Goal: Task Accomplishment & Management: Use online tool/utility

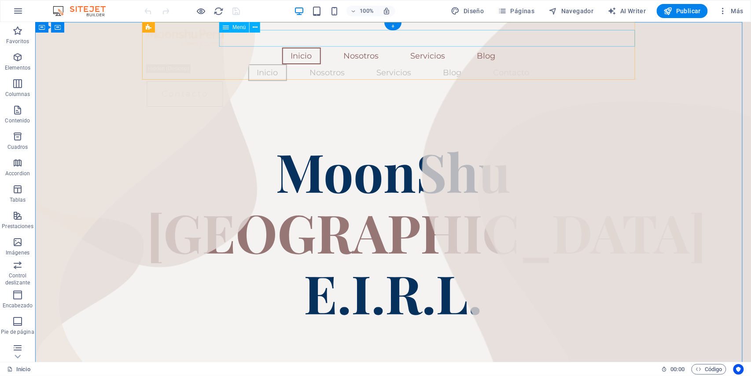
click at [385, 47] on nav "Inicio Nosotros Servicios Blog" at bounding box center [392, 55] width 493 height 17
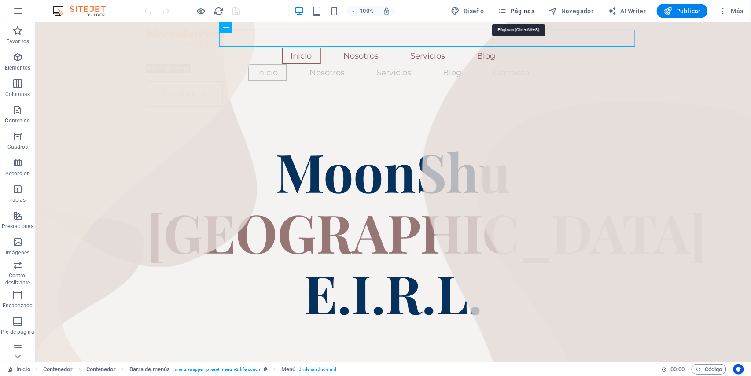
click at [506, 12] on icon "button" at bounding box center [503, 11] width 9 height 9
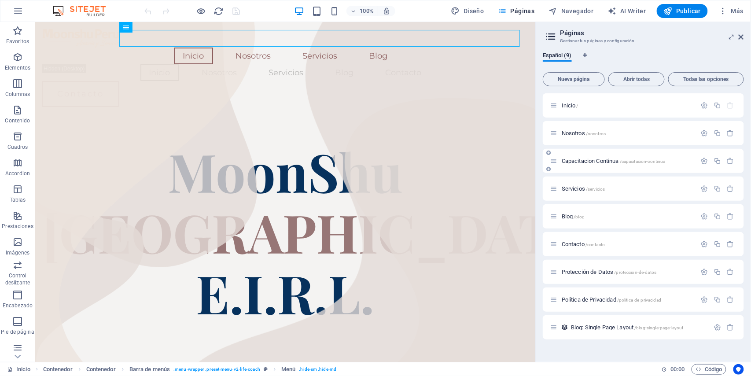
click at [588, 159] on span "Capacitacion Continua /capacitacion-continua" at bounding box center [614, 161] width 104 height 7
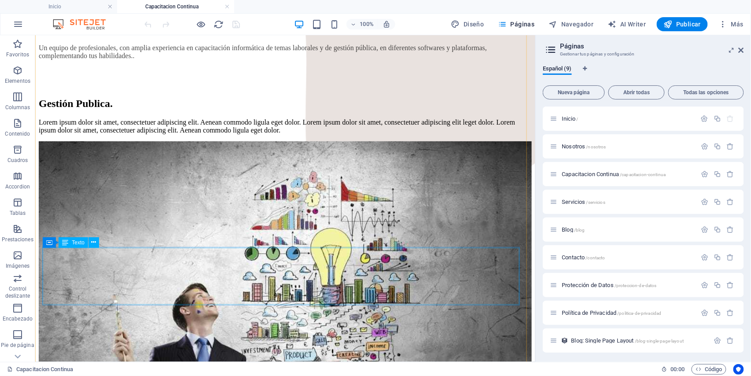
scroll to position [587, 0]
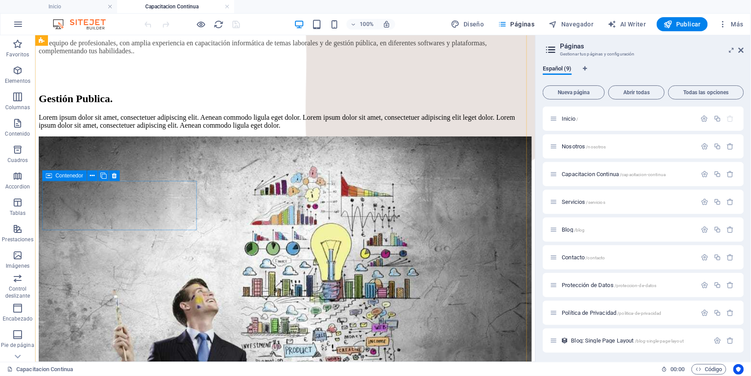
click at [50, 181] on icon at bounding box center [49, 175] width 6 height 11
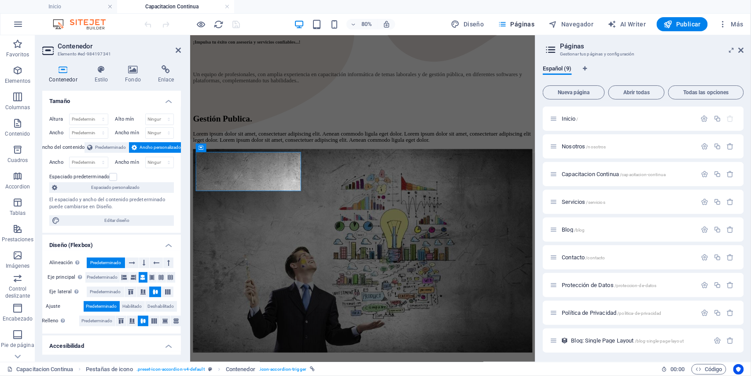
scroll to position [584, 0]
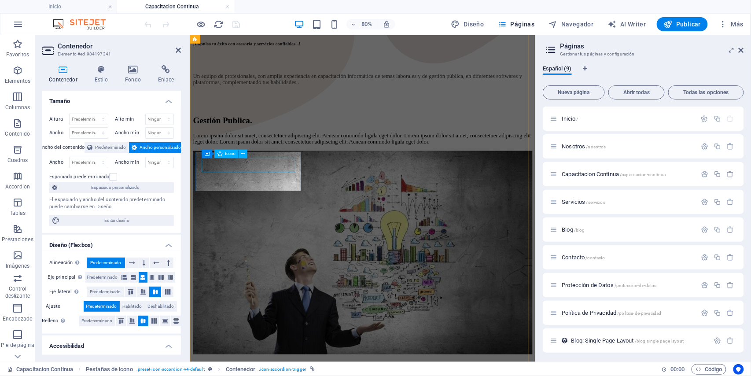
select select "xMidYMid"
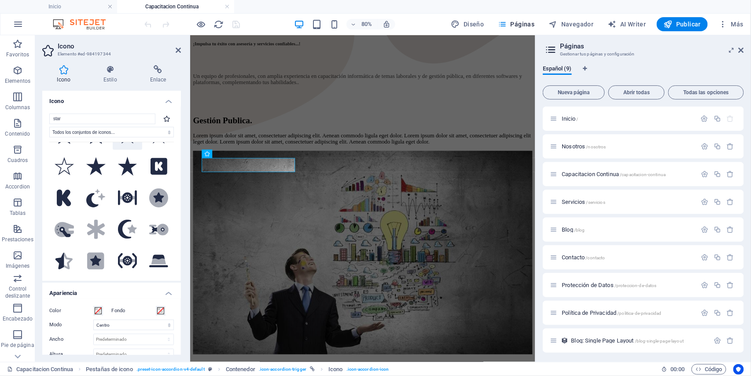
scroll to position [0, 0]
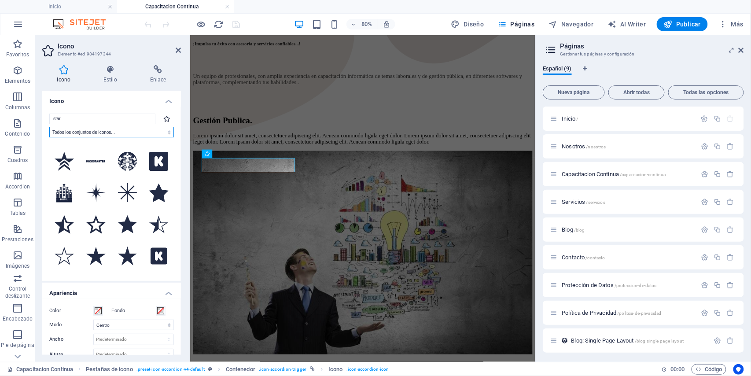
click at [168, 134] on select "Todos los conjuntos de iconos... IcoFont Ionicons FontAwesome Brands FontAwesom…" at bounding box center [111, 132] width 125 height 11
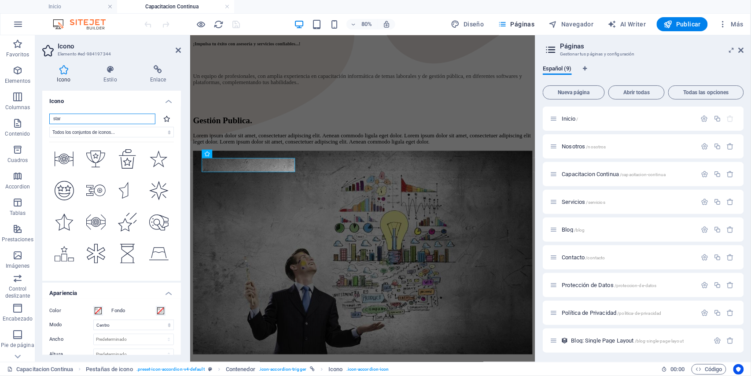
click at [134, 117] on input "star" at bounding box center [102, 119] width 106 height 11
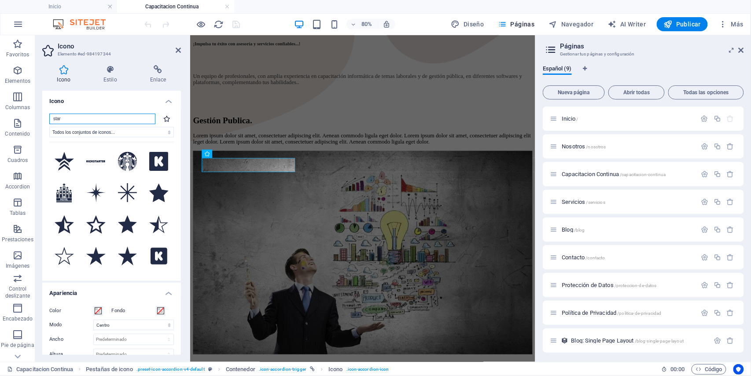
click at [78, 118] on input "star" at bounding box center [102, 119] width 106 height 11
click at [164, 133] on select "Todos los conjuntos de iconos... IcoFont Ionicons FontAwesome Brands FontAwesom…" at bounding box center [111, 132] width 125 height 11
select select "icofont"
click at [49, 127] on select "Todos los conjuntos de iconos... IcoFont Ionicons FontAwesome Brands FontAwesom…" at bounding box center [111, 132] width 125 height 11
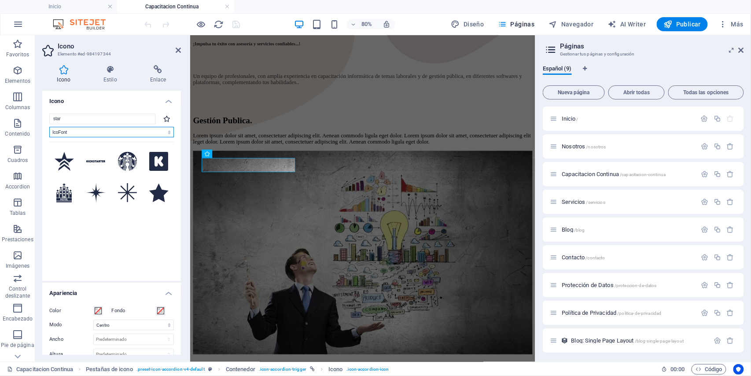
click at [167, 134] on select "Todos los conjuntos de iconos... IcoFont Ionicons FontAwesome Brands FontAwesom…" at bounding box center [111, 132] width 125 height 11
click at [166, 134] on select "Todos los conjuntos de iconos... IcoFont Ionicons FontAwesome Brands FontAwesom…" at bounding box center [111, 132] width 125 height 11
select select
click at [49, 127] on select "Todos los conjuntos de iconos... IcoFont Ionicons FontAwesome Brands FontAwesom…" at bounding box center [111, 132] width 125 height 11
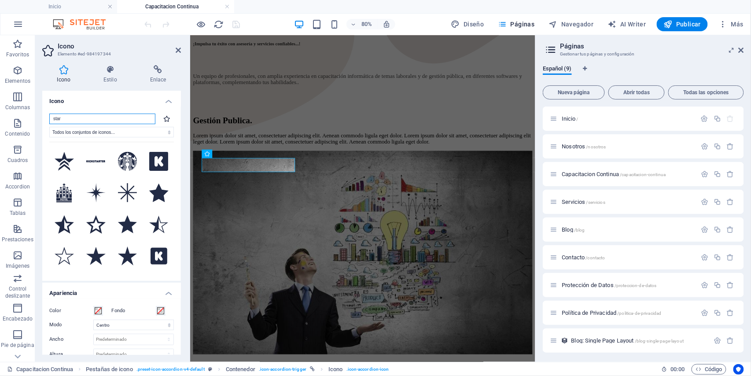
drag, startPoint x: 84, startPoint y: 118, endPoint x: 37, endPoint y: 113, distance: 46.5
click at [34, 117] on section "Favoritos Elementos Columnas Contenido [PERSON_NAME] Accordion Tablas Prestacio…" at bounding box center [268, 198] width 536 height 327
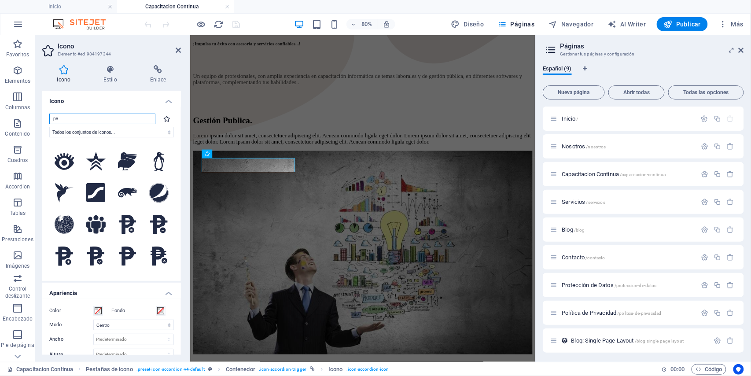
type input "p"
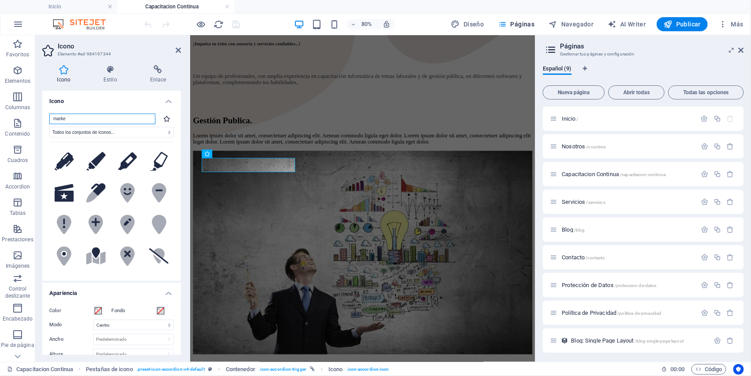
drag, startPoint x: 67, startPoint y: 119, endPoint x: 44, endPoint y: 122, distance: 23.5
click at [44, 122] on div "marke Todos los conjuntos de iconos... IcoFont Ionicons FontAwesome Brands Font…" at bounding box center [111, 194] width 139 height 174
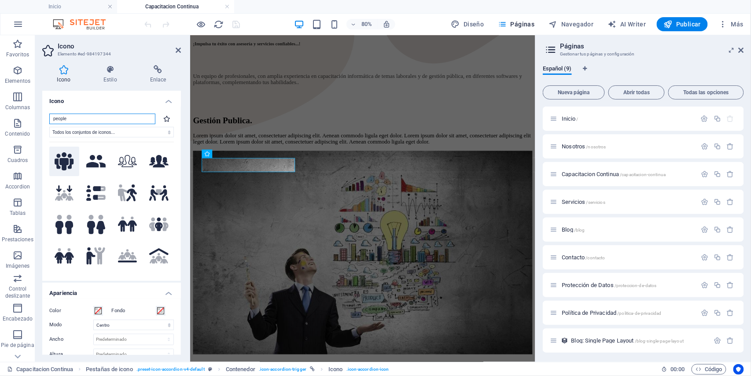
type input "people"
click at [62, 152] on icon at bounding box center [64, 161] width 19 height 18
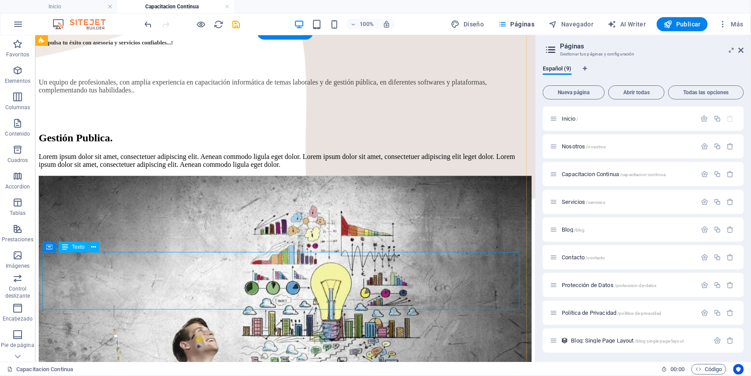
scroll to position [528, 0]
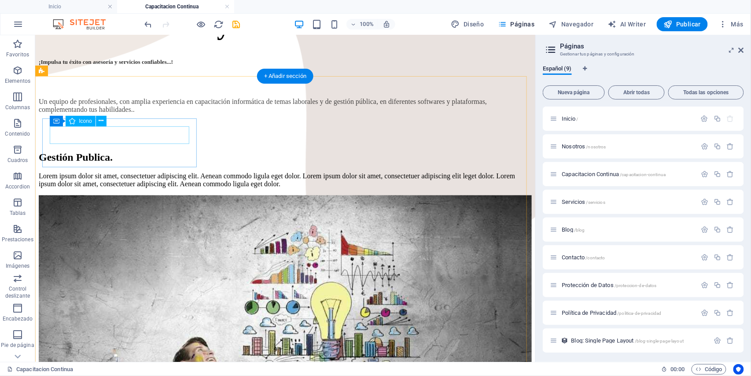
select select "xMidYMid"
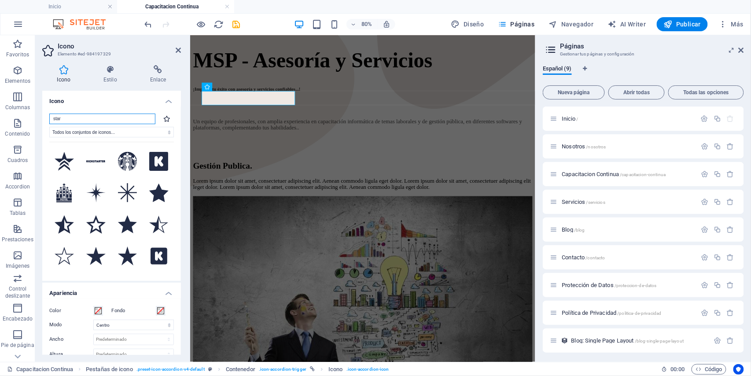
scroll to position [547, 0]
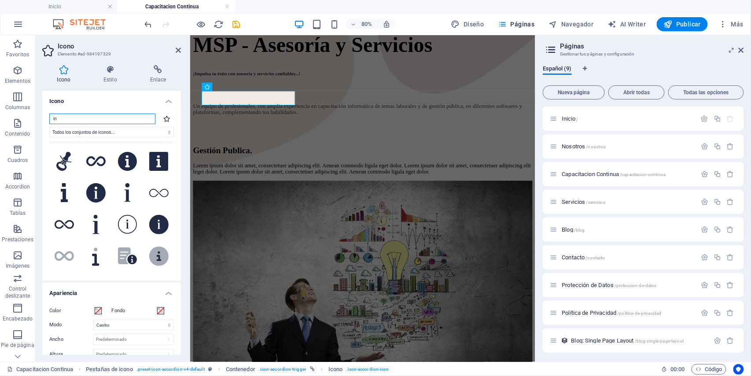
type input "i"
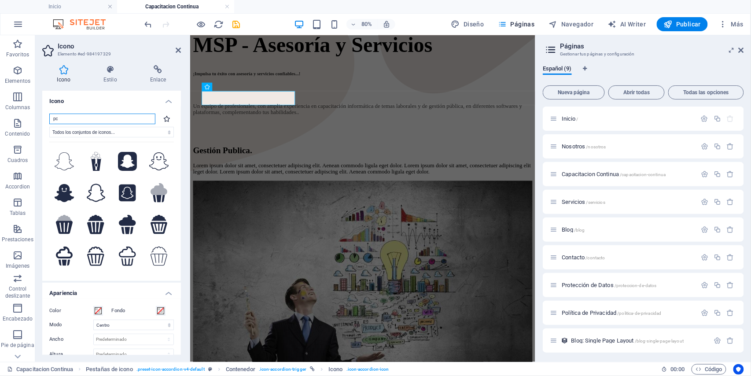
type input "p"
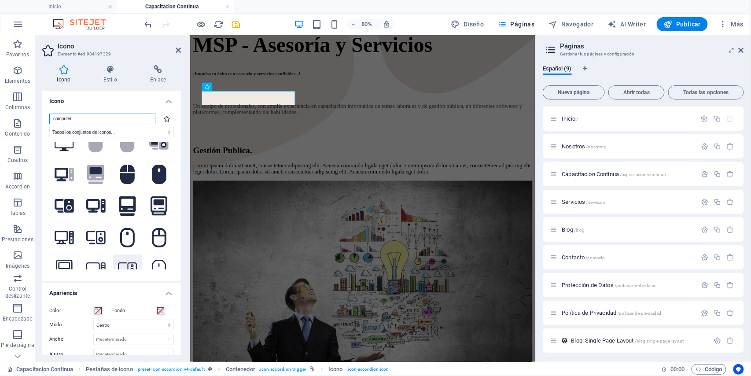
scroll to position [0, 0]
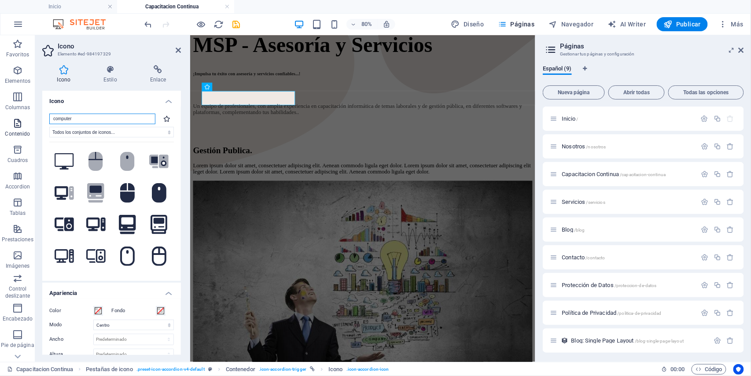
drag, startPoint x: 81, startPoint y: 120, endPoint x: 30, endPoint y: 120, distance: 51.5
click at [30, 120] on section "Favoritos Elementos Columnas Contenido [PERSON_NAME] Accordion Tablas Prestacio…" at bounding box center [268, 198] width 536 height 327
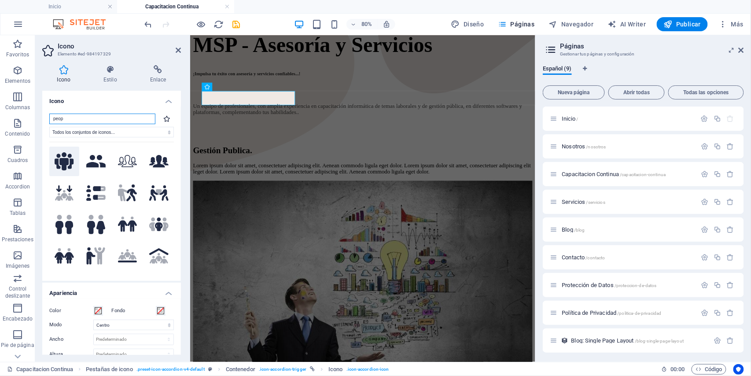
type input "peop"
click at [69, 157] on icon at bounding box center [64, 161] width 19 height 18
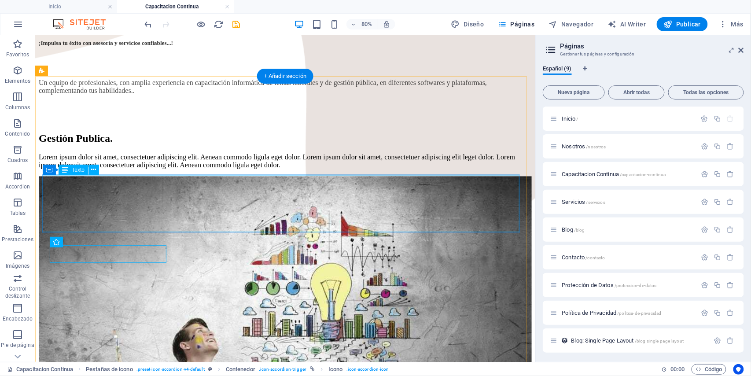
scroll to position [528, 0]
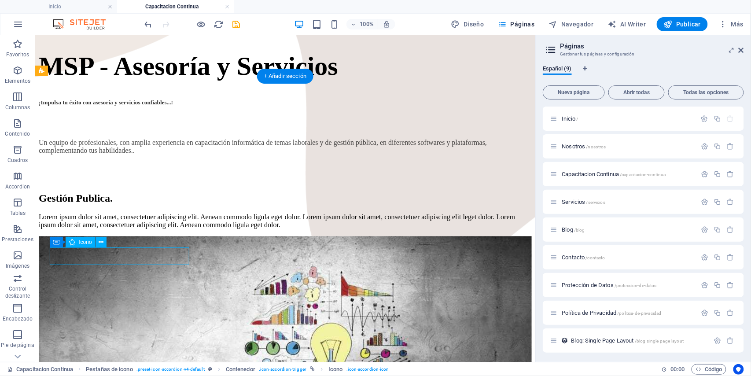
scroll to position [547, 0]
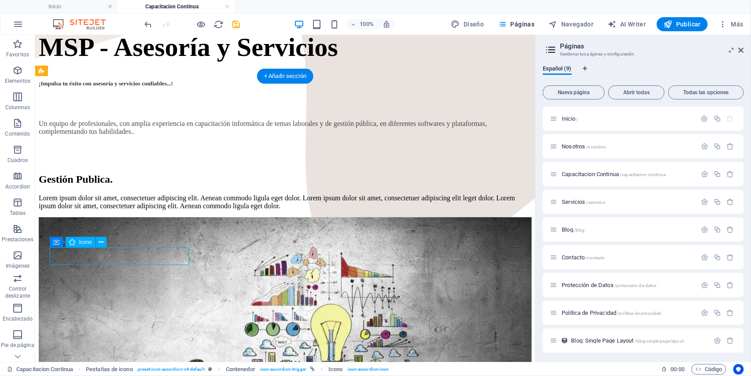
select select "xMidYMid"
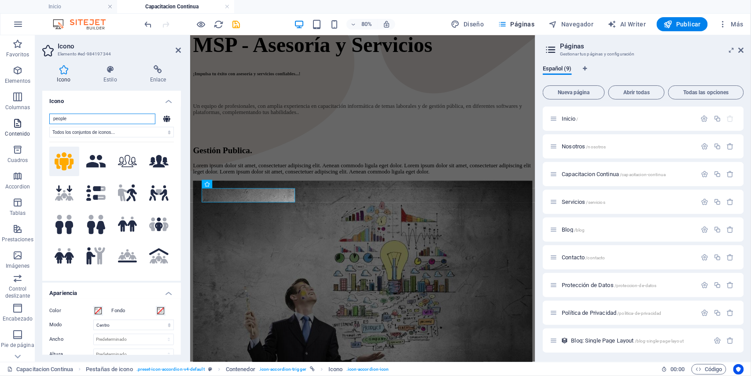
drag, startPoint x: 76, startPoint y: 118, endPoint x: 28, endPoint y: 118, distance: 48.0
click at [28, 118] on section "Favoritos Elementos Columnas Contenido [PERSON_NAME] Accordion Tablas Prestacio…" at bounding box center [268, 198] width 536 height 327
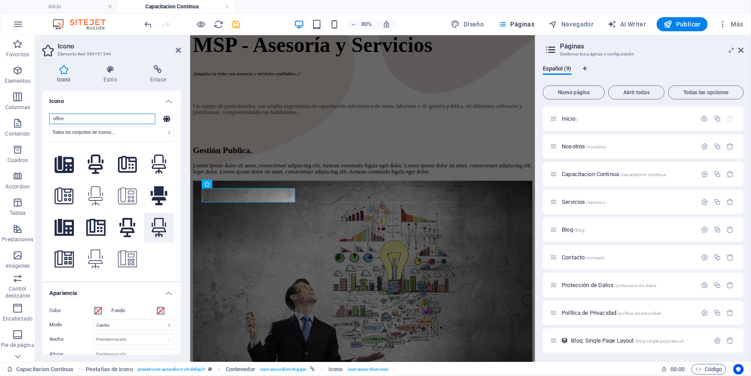
scroll to position [0, 0]
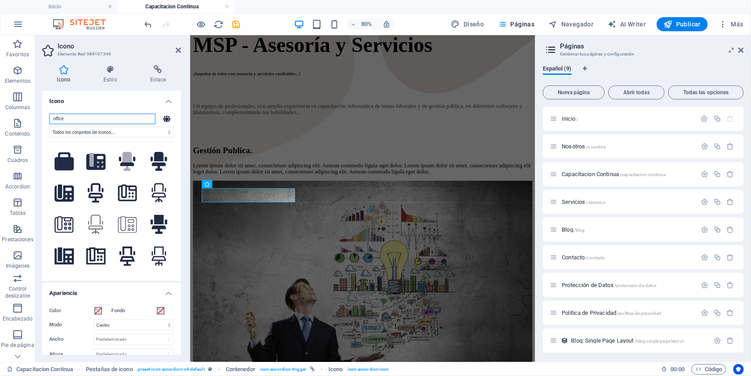
drag, startPoint x: 77, startPoint y: 121, endPoint x: 39, endPoint y: 117, distance: 38.0
click at [39, 117] on div "Icono Estilo Enlace Icono office Todos los conjuntos de iconos... IcoFont Ionic…" at bounding box center [111, 210] width 153 height 304
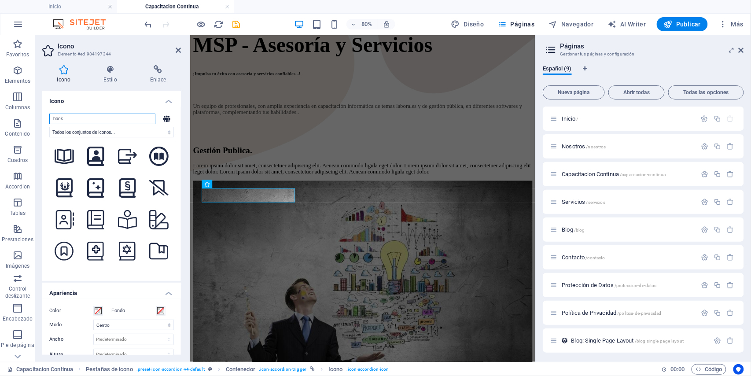
scroll to position [939, 0]
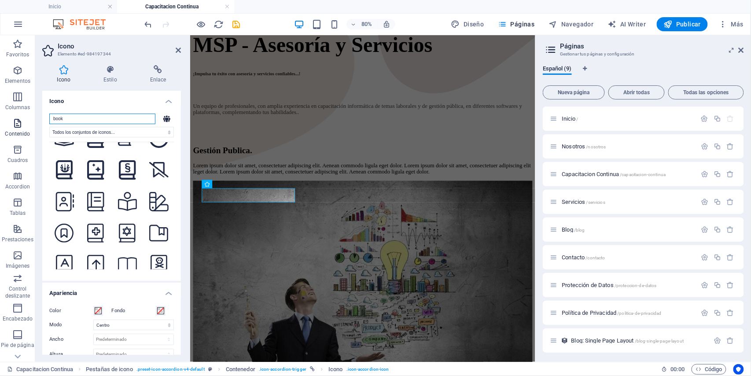
drag, startPoint x: 73, startPoint y: 121, endPoint x: 25, endPoint y: 115, distance: 47.9
click at [25, 115] on section "Favoritos Elementos Columnas Contenido [PERSON_NAME] Accordion Tablas Prestacio…" at bounding box center [268, 198] width 536 height 327
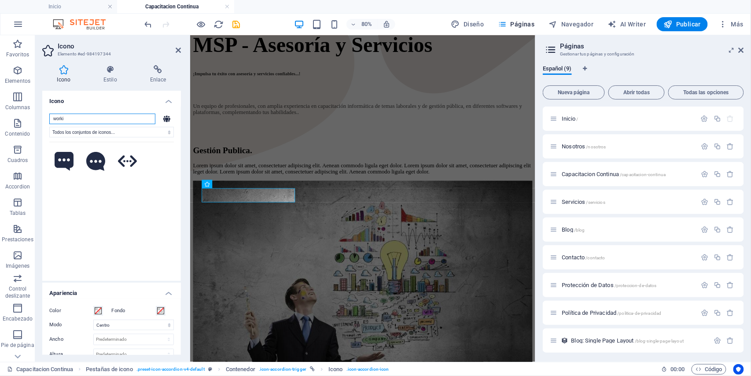
scroll to position [0, 0]
type input "w"
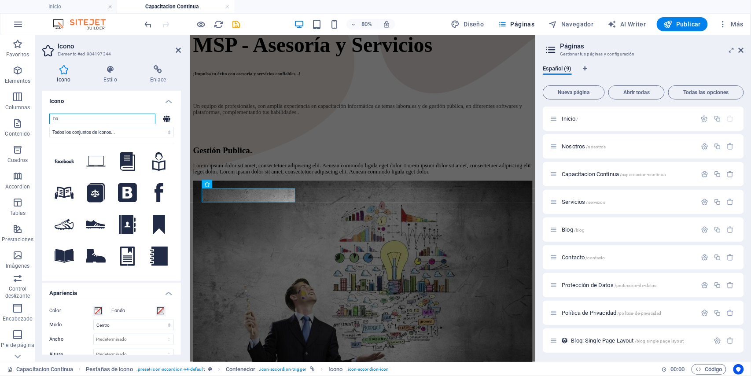
type input "b"
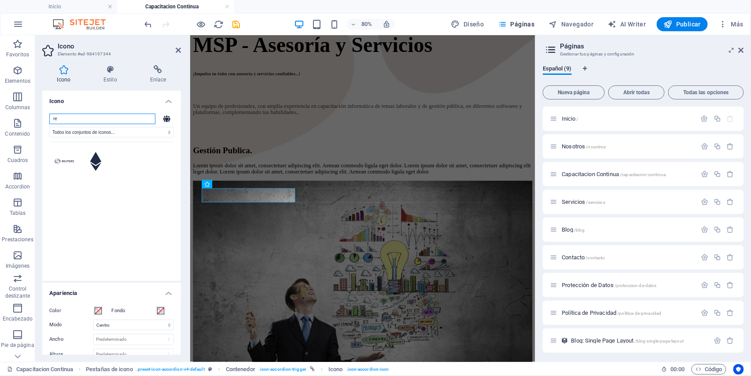
type input "r"
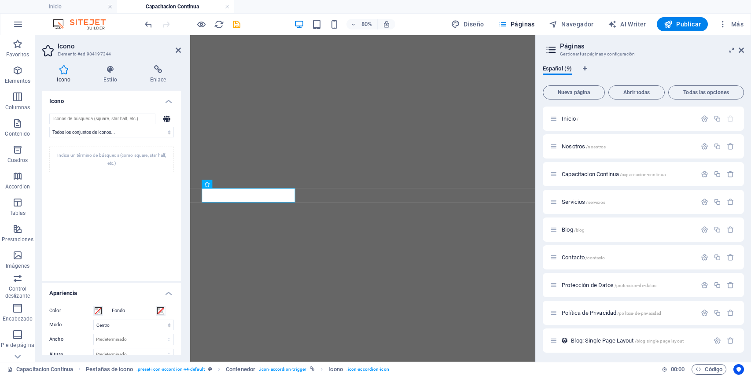
select select "xMidYMid"
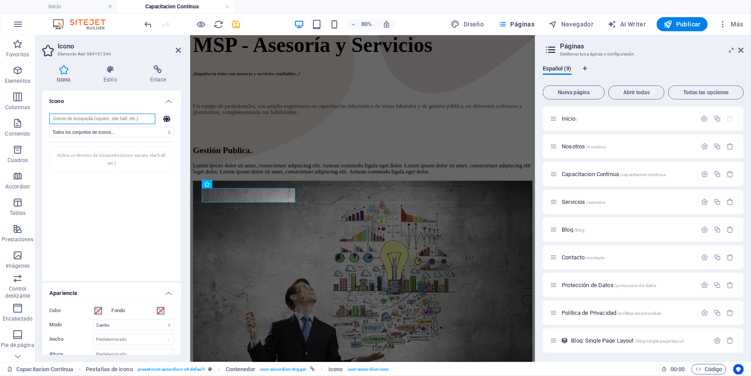
scroll to position [547, 0]
drag, startPoint x: 83, startPoint y: 117, endPoint x: 41, endPoint y: 117, distance: 41.8
click at [41, 117] on div "Icono Estilo Enlace Icono meet Todos los conjuntos de iconos... IcoFont Ionicon…" at bounding box center [111, 210] width 153 height 304
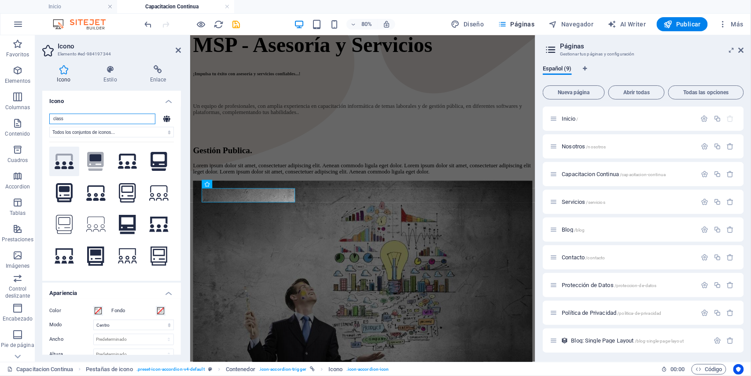
type input "class"
click at [64, 164] on icon at bounding box center [64, 165] width 19 height 8
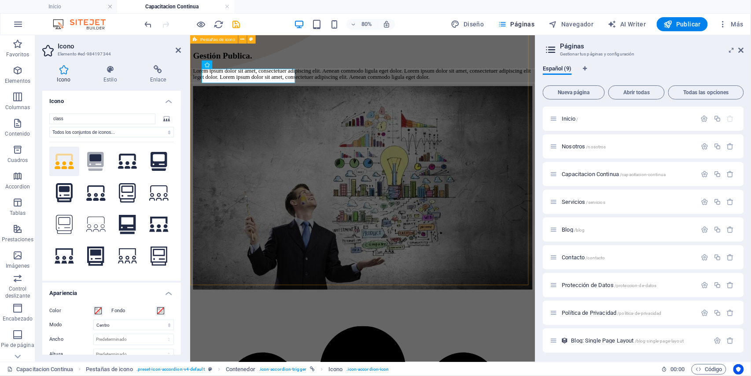
scroll to position [664, 0]
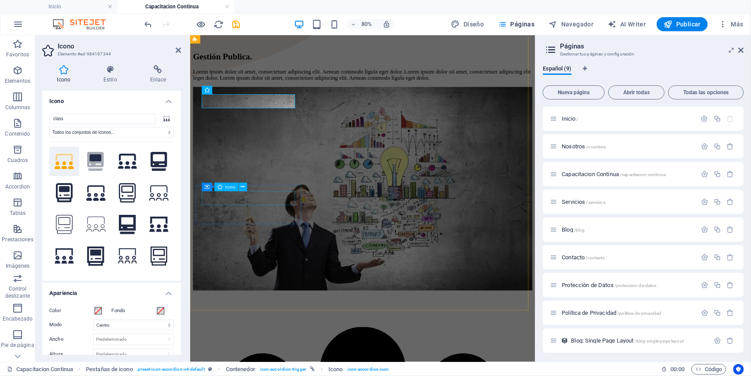
select select "xMidYMid"
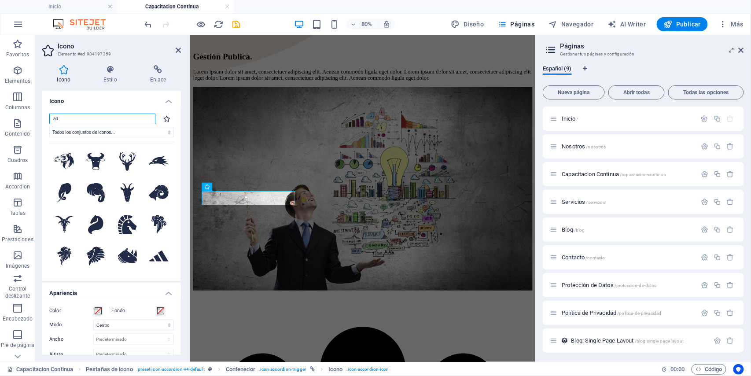
type input "a"
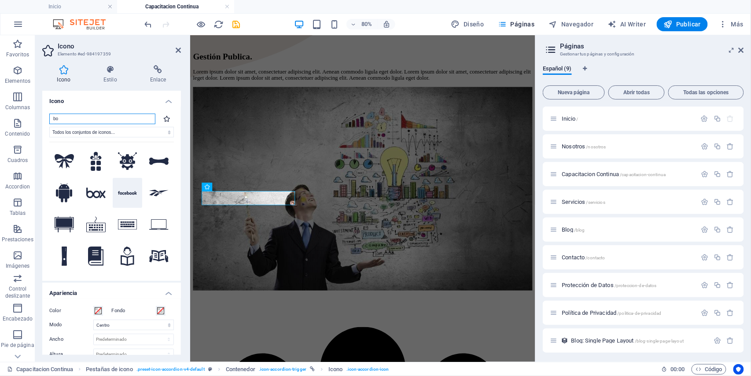
type input "b"
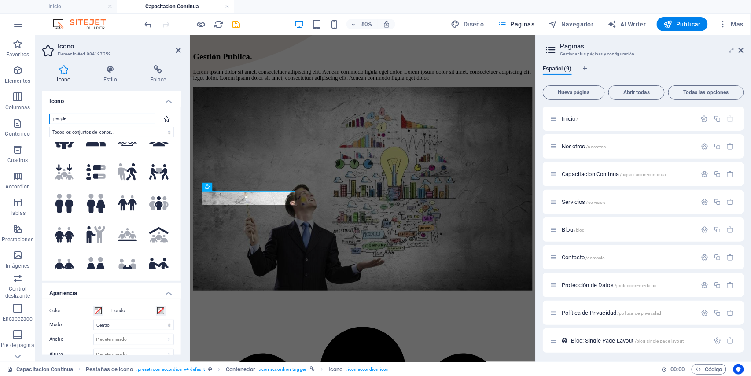
scroll to position [0, 0]
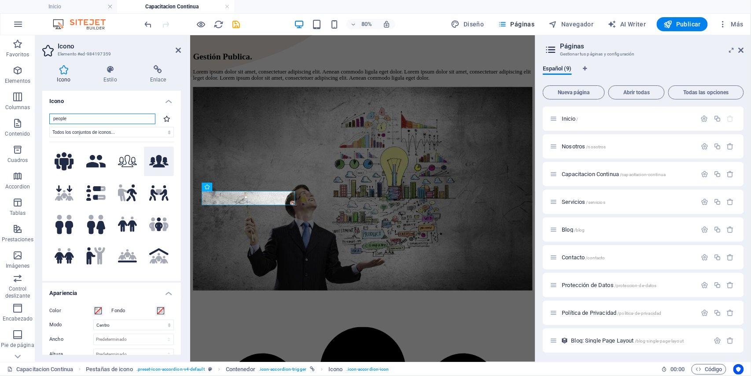
type input "people"
click at [155, 163] on icon at bounding box center [158, 161] width 19 height 12
drag, startPoint x: 178, startPoint y: 50, endPoint x: 159, endPoint y: 48, distance: 19.6
click at [178, 50] on icon at bounding box center [178, 50] width 5 height 7
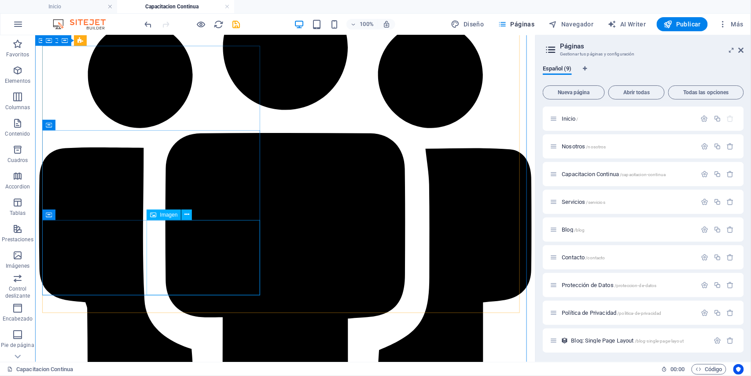
scroll to position [901, 0]
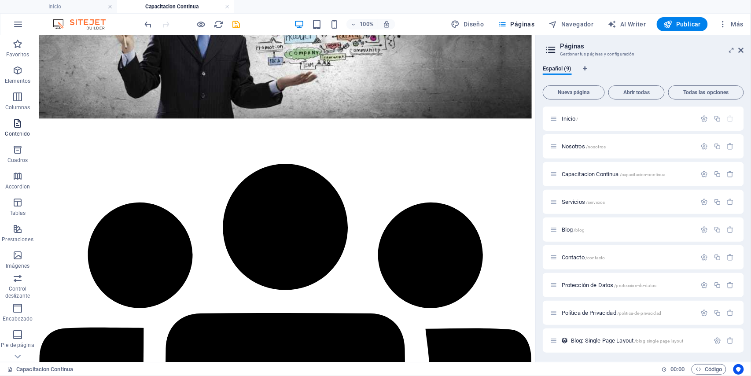
click at [15, 123] on icon "button" at bounding box center [17, 123] width 11 height 11
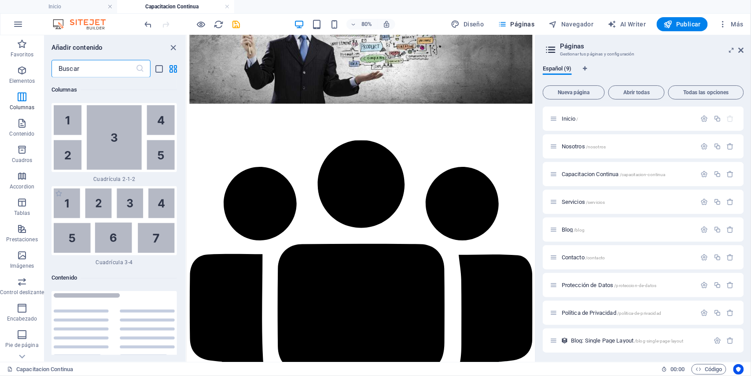
scroll to position [3034, 0]
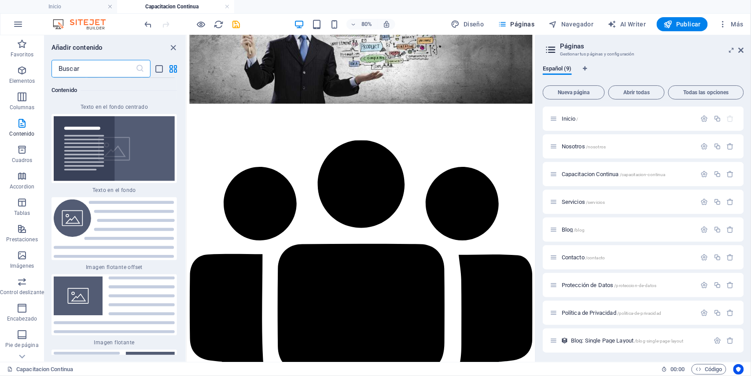
scroll to position [3681, 0]
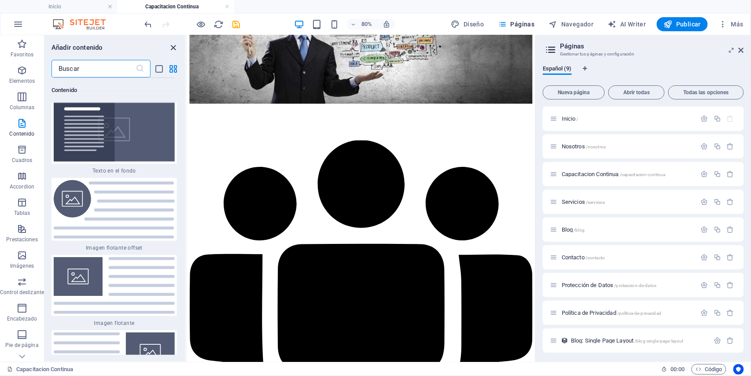
click at [173, 50] on icon "close panel" at bounding box center [174, 48] width 10 height 10
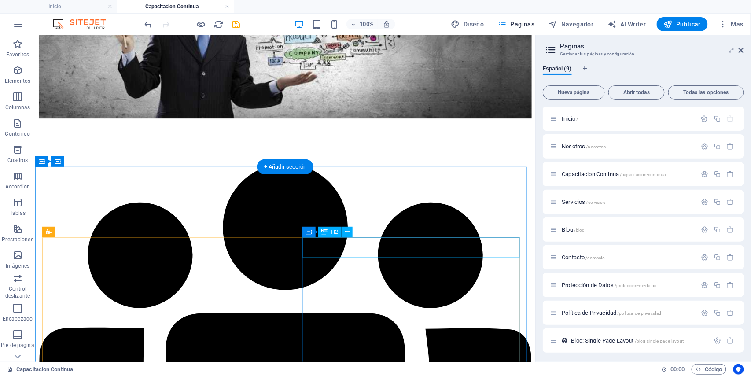
scroll to position [1018, 0]
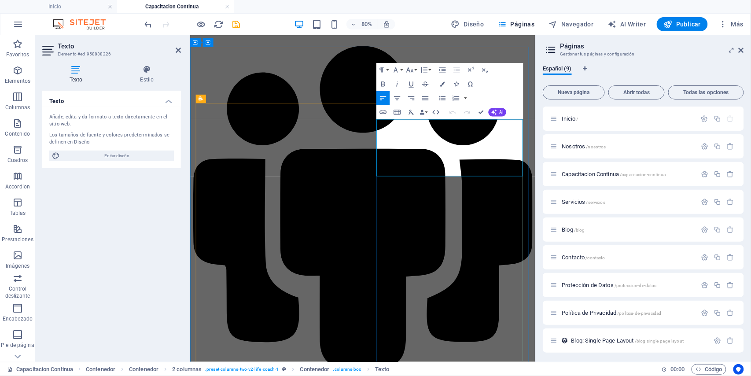
drag, startPoint x: 425, startPoint y: 148, endPoint x: 453, endPoint y: 156, distance: 29.1
drag, startPoint x: 424, startPoint y: 148, endPoint x: 521, endPoint y: 203, distance: 112.2
copy p "Ayudar a los clientes a alcanzar sus objetivos comerciales, brindando asesoría …"
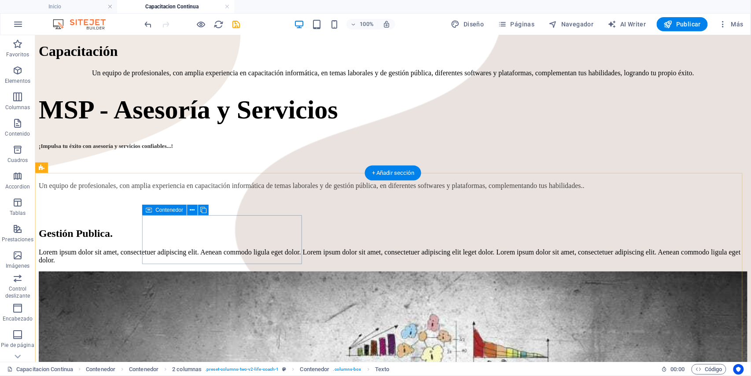
scroll to position [553, 0]
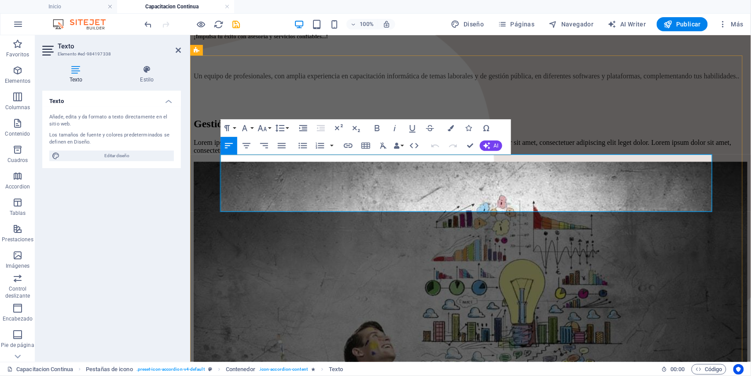
drag, startPoint x: 222, startPoint y: 162, endPoint x: 298, endPoint y: 181, distance: 78.6
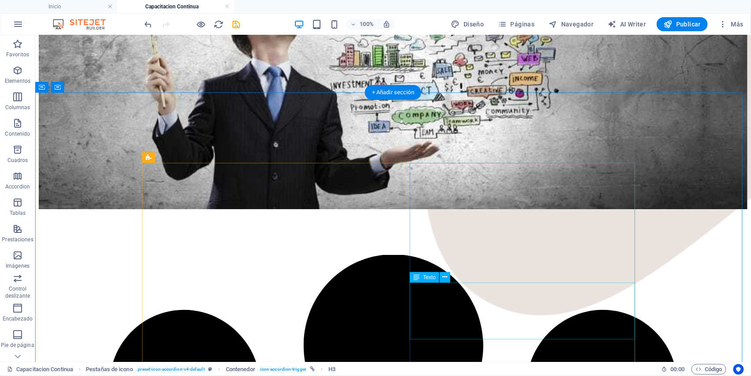
scroll to position [1023, 0]
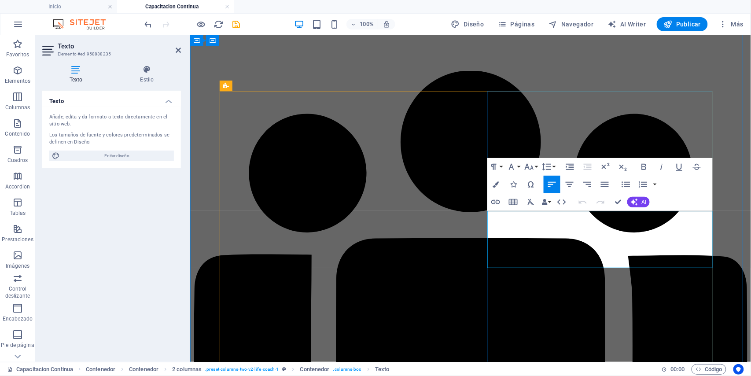
drag, startPoint x: 488, startPoint y: 218, endPoint x: 561, endPoint y: 262, distance: 84.6
copy p "Ser la empresa líder regional y nacional, en Asesoría, Publicidad, y Seguridad …"
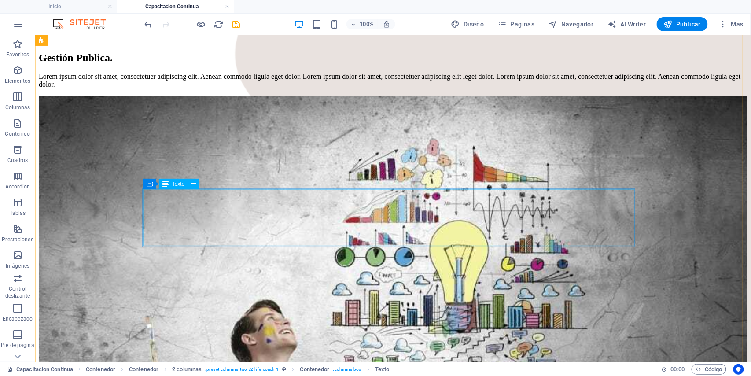
scroll to position [553, 0]
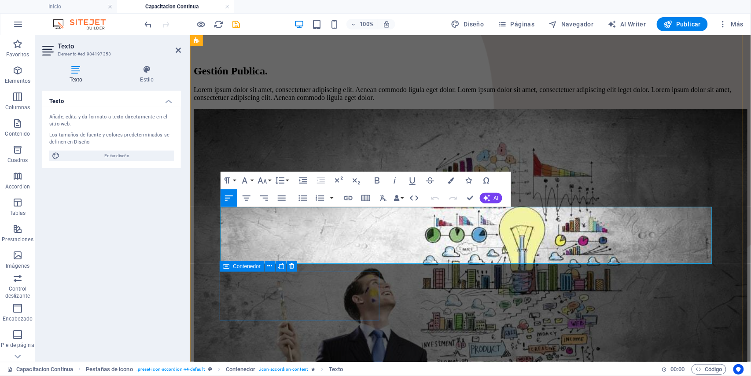
scroll to position [612, 0]
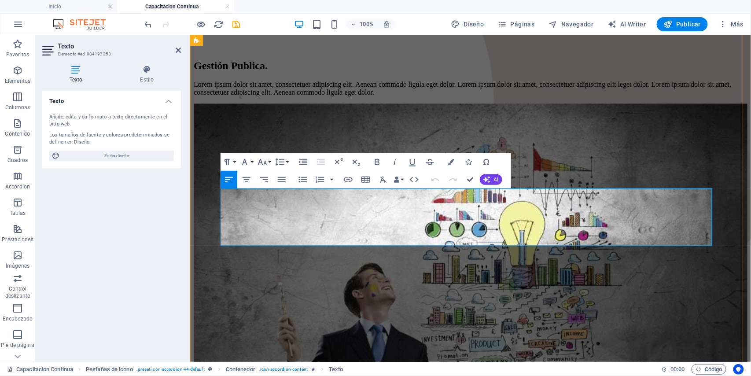
drag, startPoint x: 220, startPoint y: 195, endPoint x: 301, endPoint y: 211, distance: 82.7
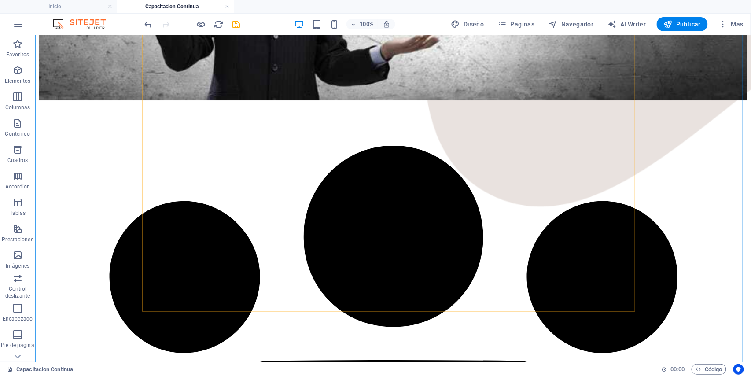
scroll to position [1082, 0]
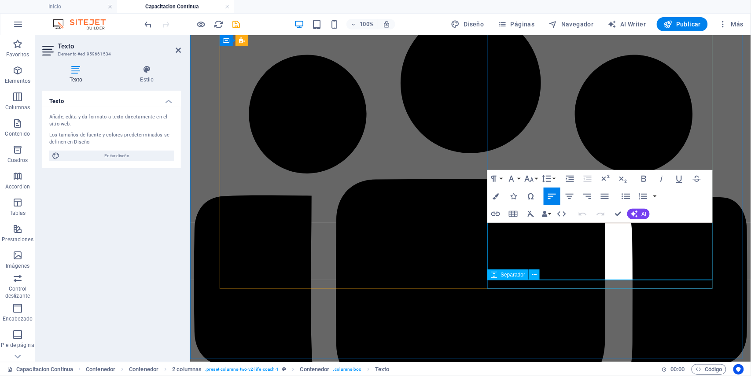
drag, startPoint x: 488, startPoint y: 228, endPoint x: 679, endPoint y: 280, distance: 197.4
copy p "Ayudar a los clientes a alcanzar sus objetivos comerciales, brindando asesoría …"
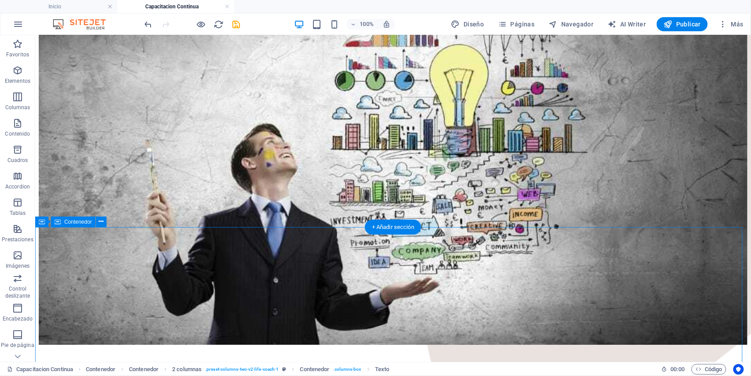
scroll to position [670, 0]
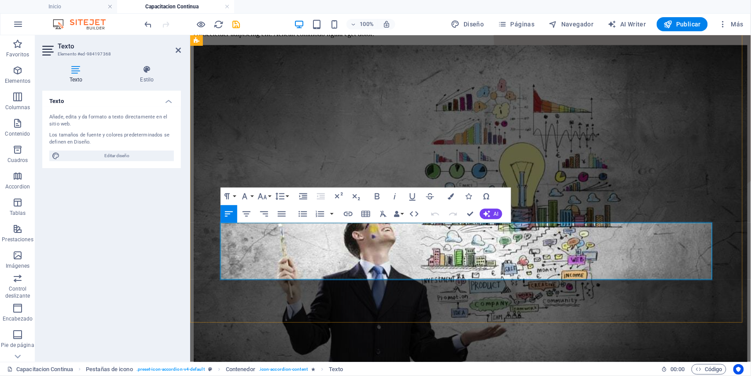
drag, startPoint x: 220, startPoint y: 232, endPoint x: 322, endPoint y: 256, distance: 104.9
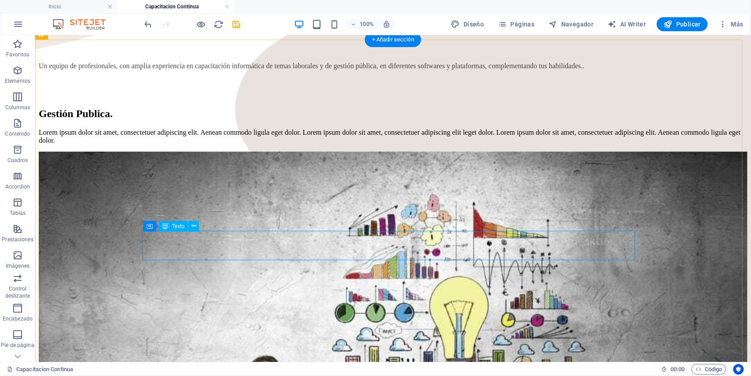
scroll to position [612, 0]
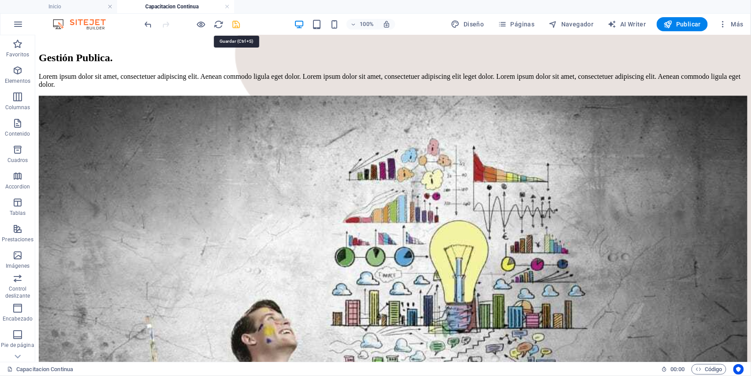
click at [233, 22] on icon "save" at bounding box center [237, 24] width 10 height 10
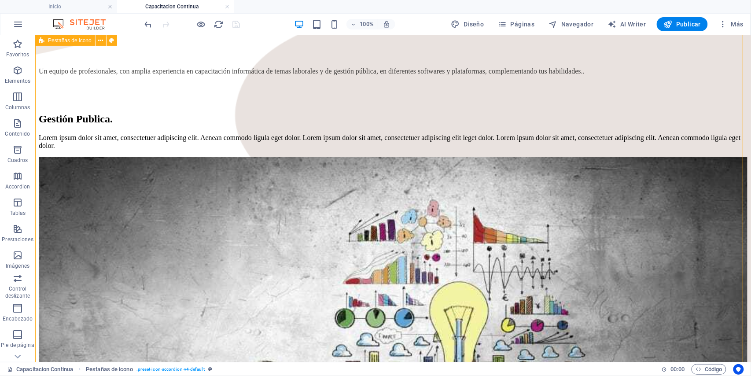
scroll to position [494, 0]
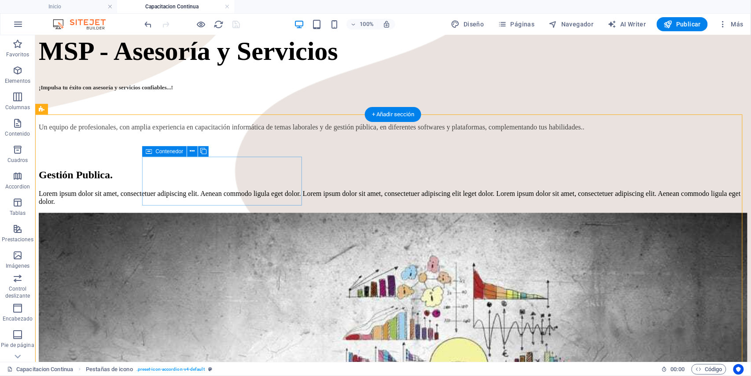
click at [148, 155] on icon at bounding box center [149, 151] width 6 height 11
click at [149, 154] on icon at bounding box center [149, 151] width 6 height 11
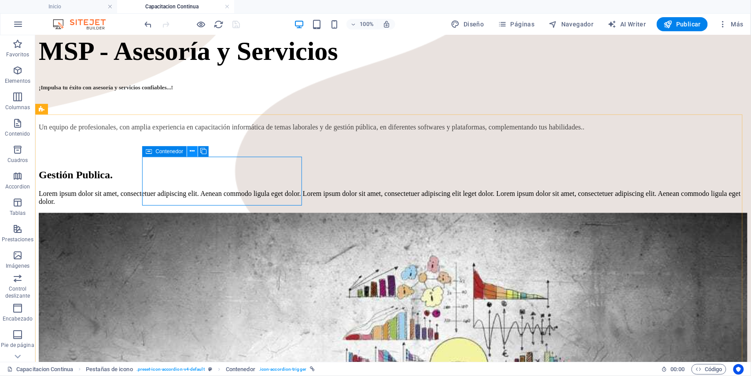
click at [191, 152] on icon at bounding box center [192, 151] width 5 height 9
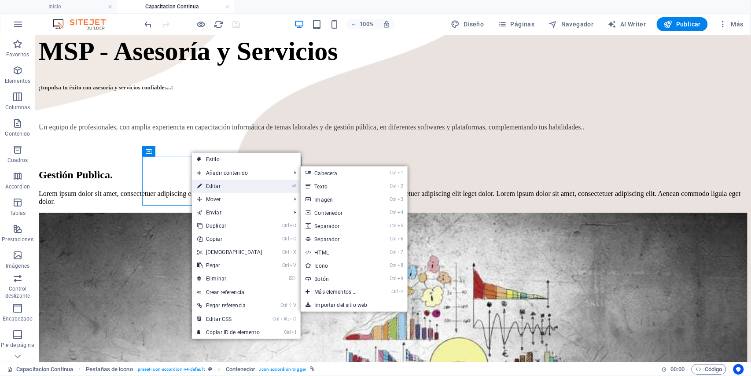
click at [210, 184] on link "⏎ Editar" at bounding box center [230, 186] width 76 height 13
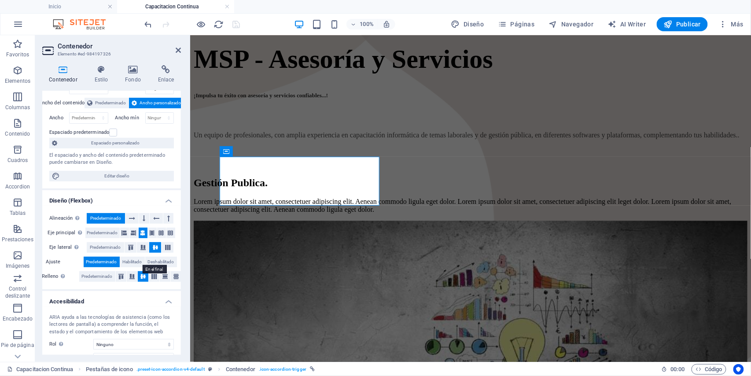
scroll to position [0, 0]
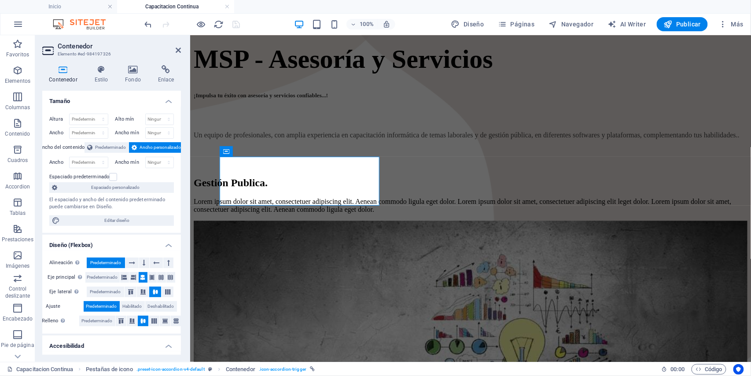
click at [107, 85] on div "Contenedor Estilo Fondo Enlace Tamaño Altura Predeterminado px rem % vh vw Alto…" at bounding box center [111, 210] width 139 height 290
click at [104, 78] on h4 "Estilo" at bounding box center [103, 74] width 31 height 18
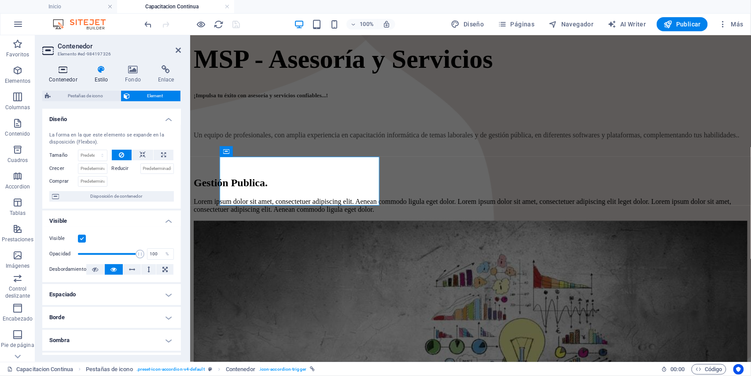
click at [67, 76] on h4 "Contenedor" at bounding box center [64, 74] width 45 height 18
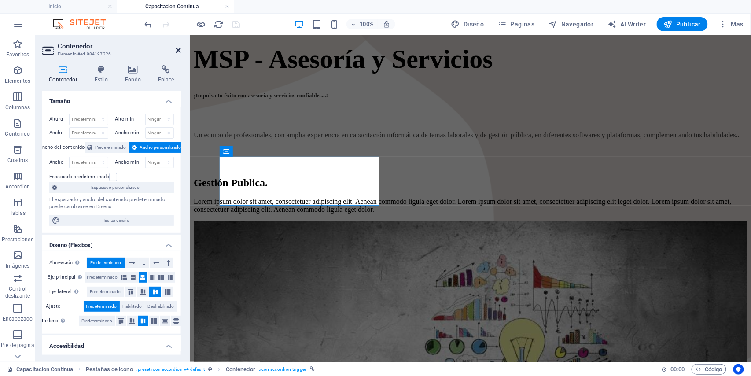
click at [180, 50] on icon at bounding box center [178, 50] width 5 height 7
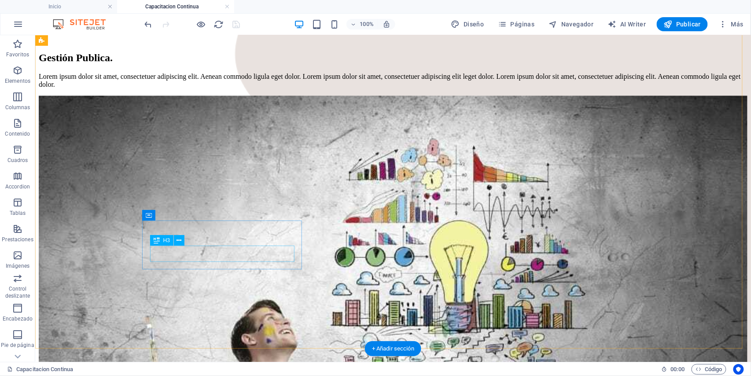
scroll to position [670, 0]
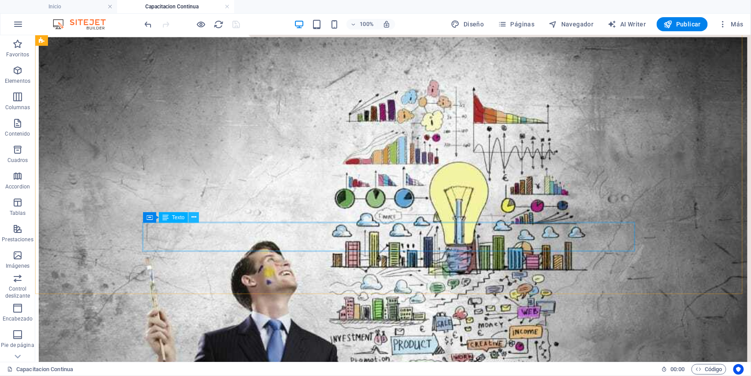
click at [193, 219] on icon at bounding box center [194, 217] width 5 height 9
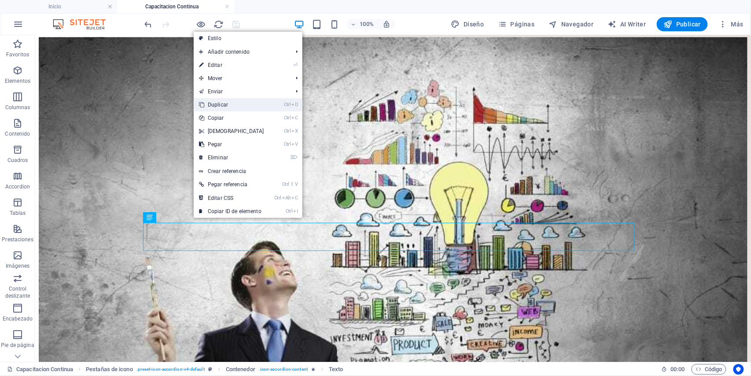
click at [232, 99] on link "Ctrl D Duplicar" at bounding box center [232, 104] width 76 height 13
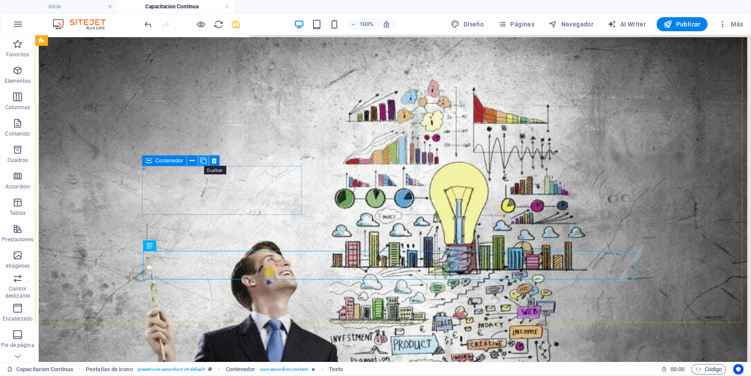
click at [203, 163] on icon at bounding box center [203, 160] width 6 height 9
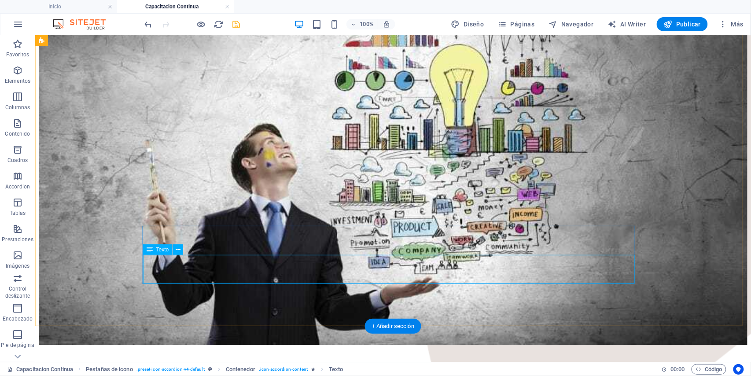
scroll to position [729, 0]
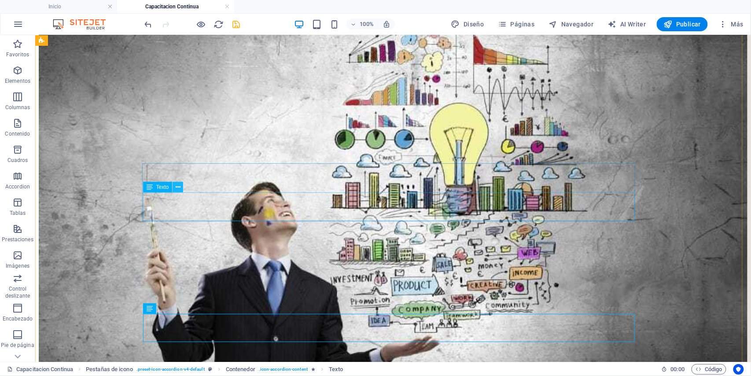
click at [178, 189] on icon at bounding box center [178, 187] width 5 height 9
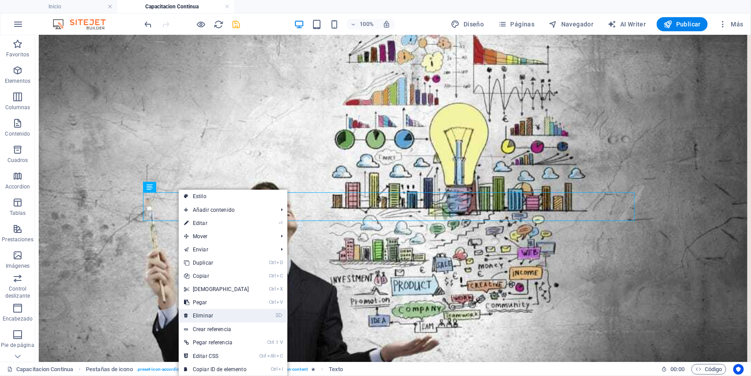
click at [200, 314] on link "⌦ Eliminar" at bounding box center [217, 315] width 76 height 13
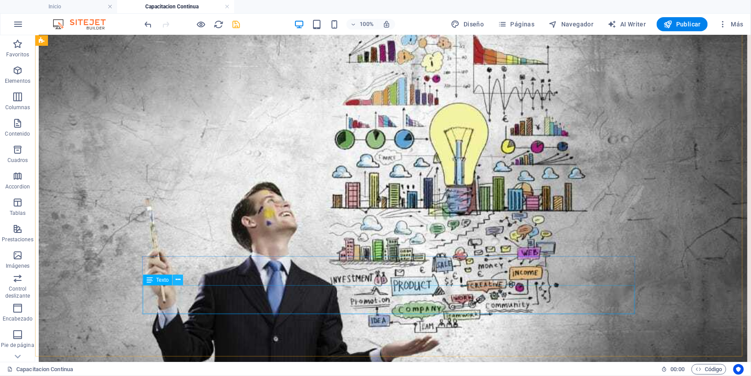
click at [180, 282] on icon at bounding box center [178, 279] width 5 height 9
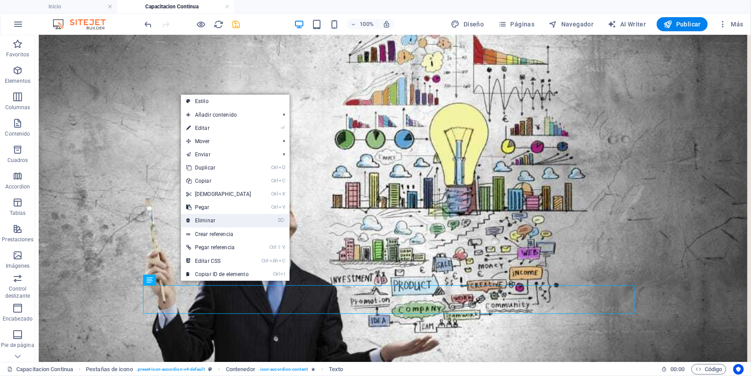
click at [196, 221] on link "⌦ Eliminar" at bounding box center [219, 220] width 76 height 13
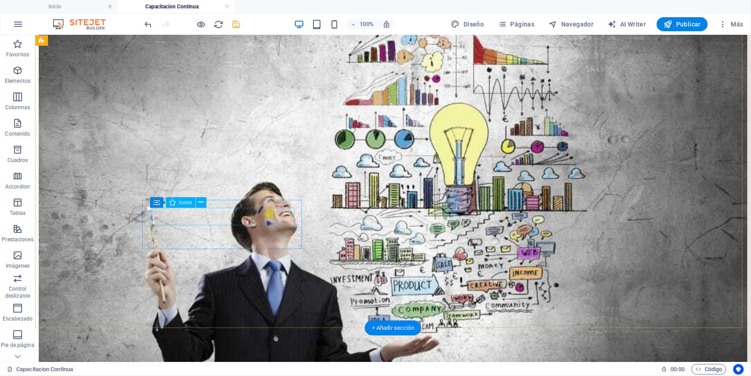
select select "xMidYMid"
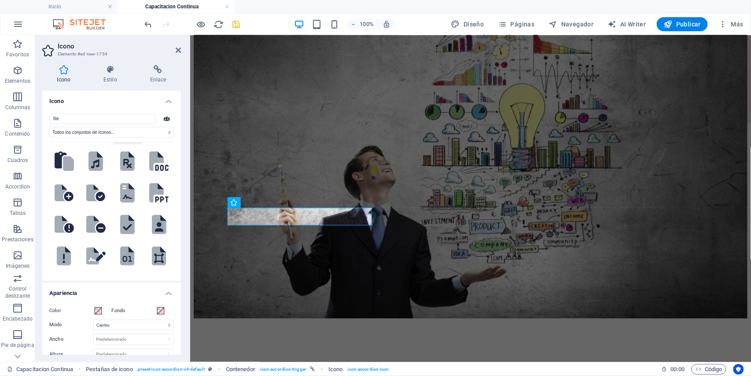
scroll to position [469, 0]
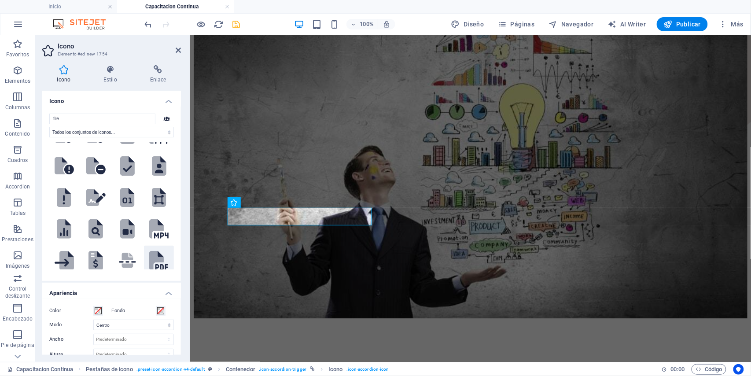
type input "file"
click at [152, 251] on icon at bounding box center [156, 260] width 15 height 19
click at [176, 48] on icon at bounding box center [178, 50] width 5 height 7
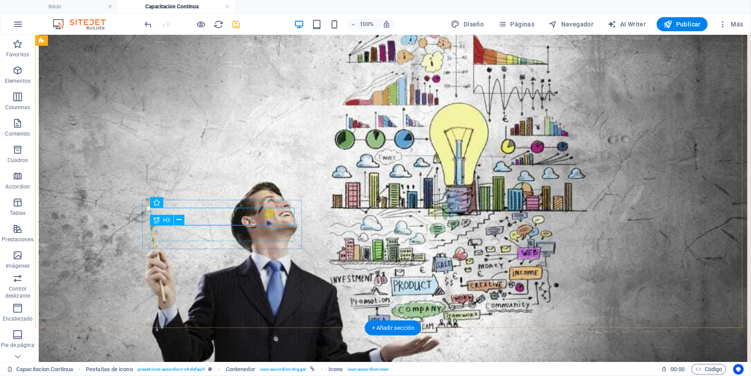
select select "xMidYMid"
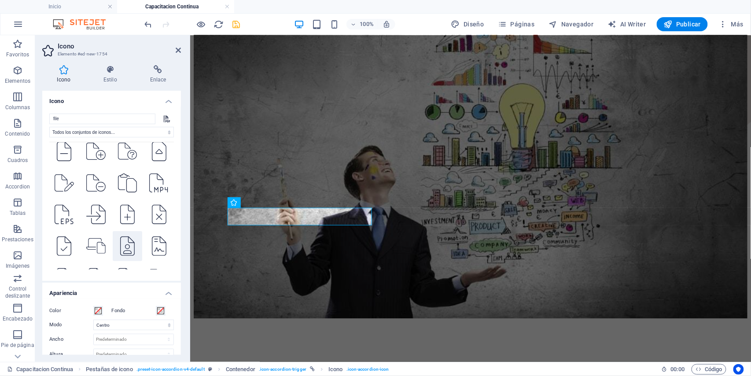
scroll to position [2760, 0]
click at [164, 103] on h4 "Icono" at bounding box center [111, 99] width 139 height 16
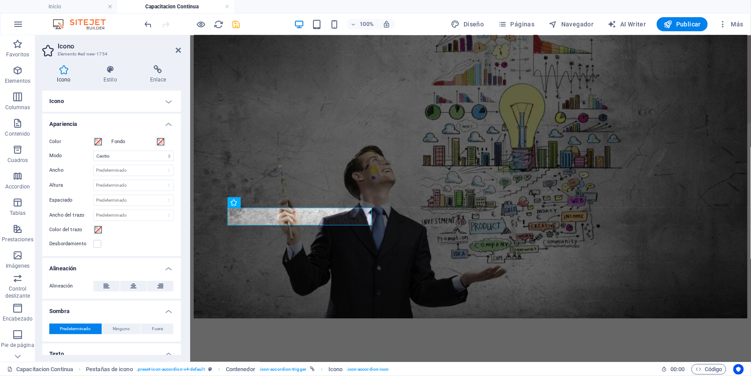
click at [170, 98] on h4 "Icono" at bounding box center [111, 101] width 139 height 21
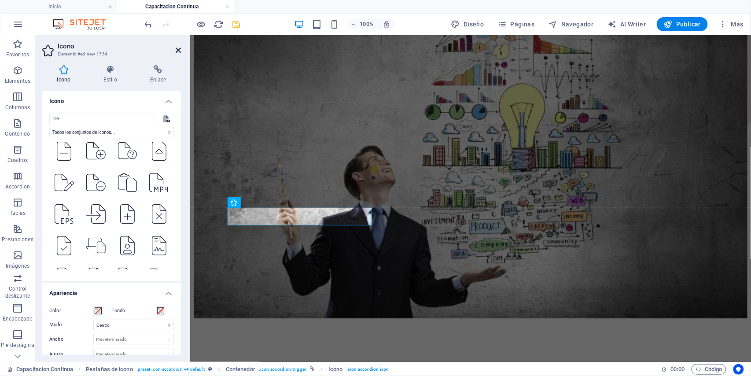
click at [180, 48] on icon at bounding box center [178, 50] width 5 height 7
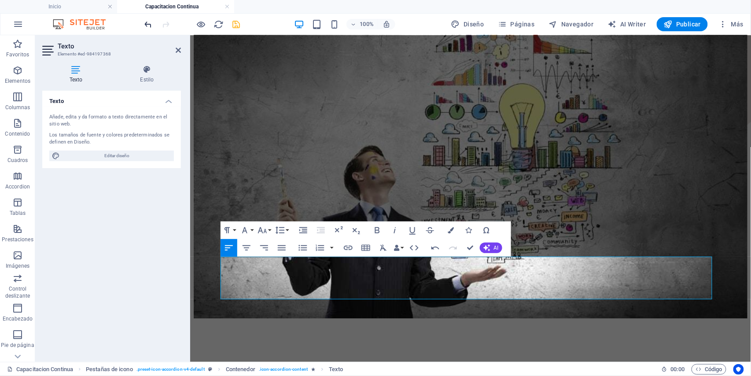
click at [152, 23] on icon "undo" at bounding box center [149, 24] width 10 height 10
click at [151, 24] on icon "undo" at bounding box center [149, 24] width 10 height 10
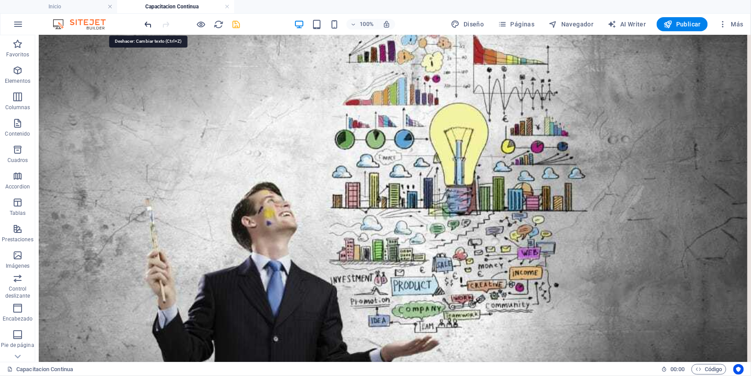
click at [148, 22] on icon "undo" at bounding box center [149, 24] width 10 height 10
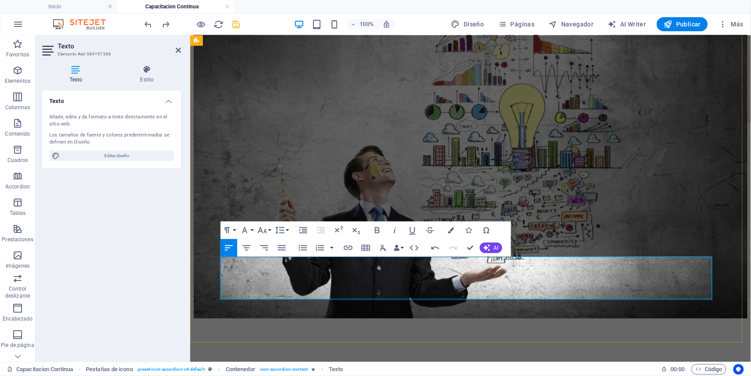
drag, startPoint x: 317, startPoint y: 262, endPoint x: 522, endPoint y: 259, distance: 204.8
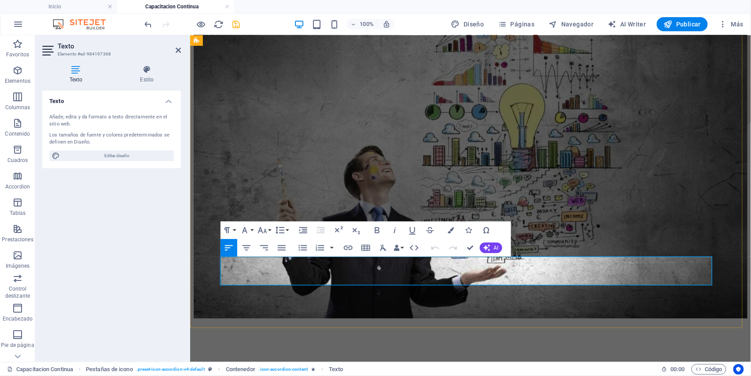
drag, startPoint x: 492, startPoint y: 264, endPoint x: 692, endPoint y: 274, distance: 200.2
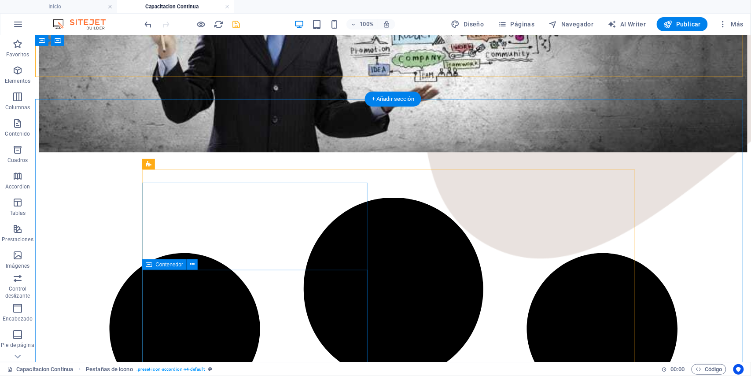
scroll to position [869, 0]
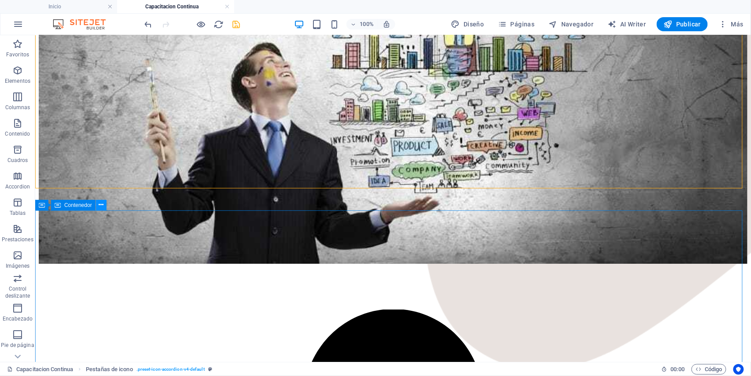
click at [99, 207] on icon at bounding box center [101, 204] width 5 height 9
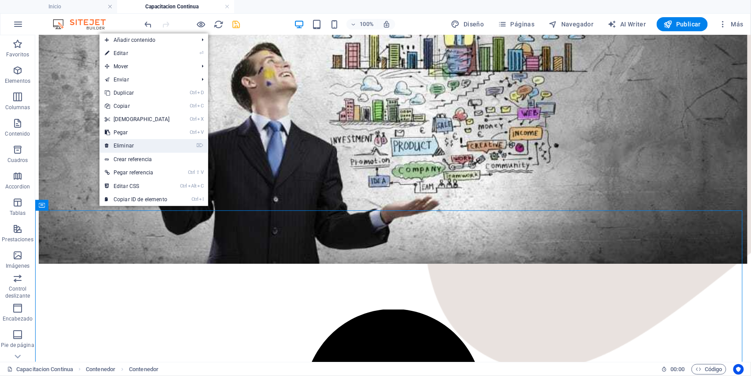
click at [115, 150] on link "⌦ Eliminar" at bounding box center [138, 145] width 76 height 13
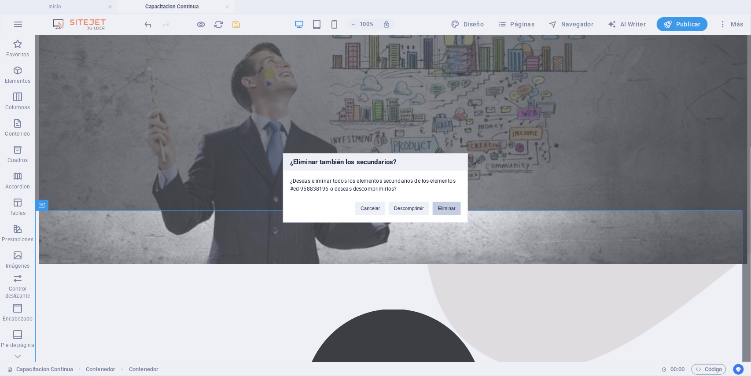
click at [440, 208] on button "Eliminar" at bounding box center [447, 208] width 28 height 13
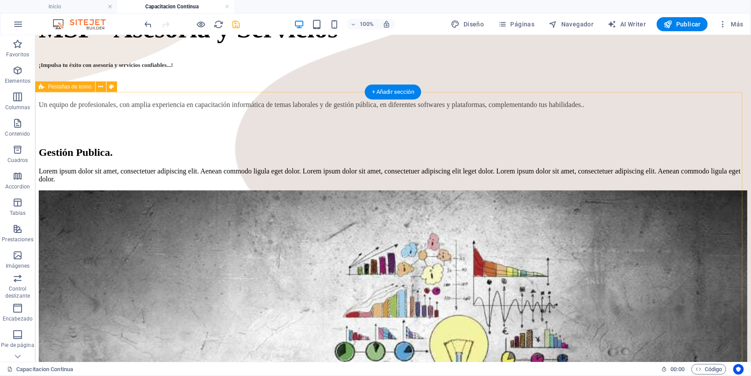
scroll to position [399, 0]
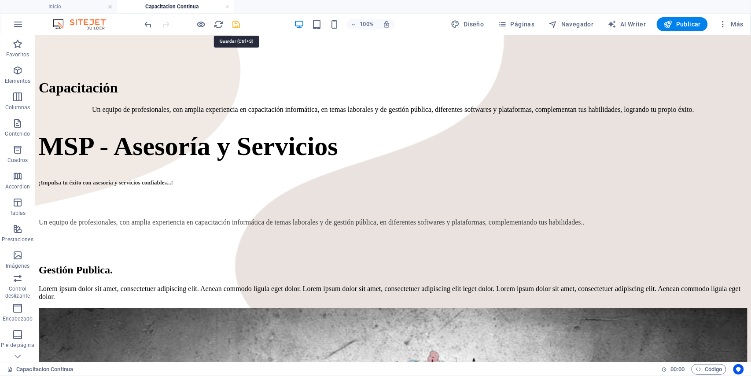
click at [235, 26] on icon "save" at bounding box center [237, 24] width 10 height 10
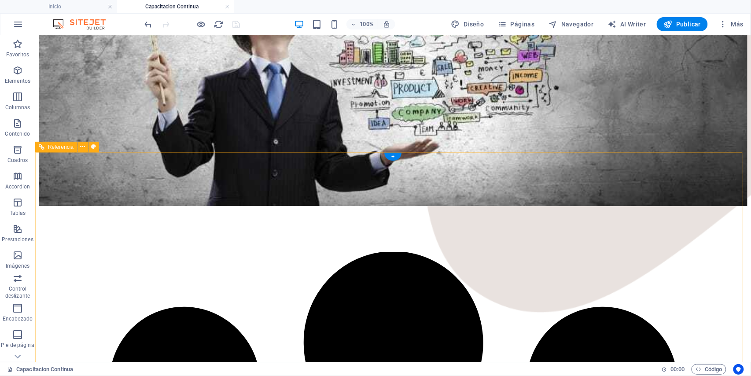
scroll to position [927, 0]
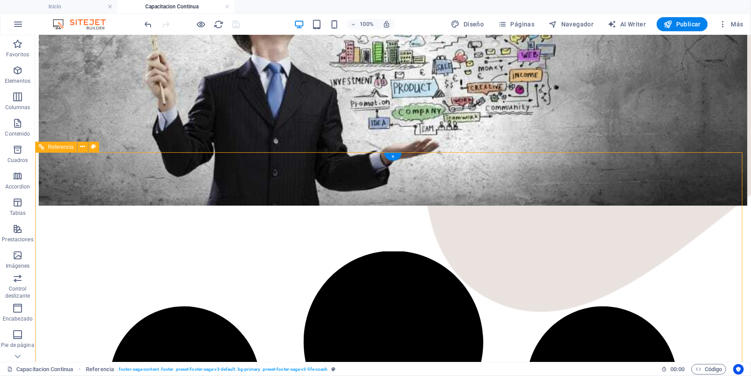
select select "rem"
select select "preset-footer-saga-v3-default"
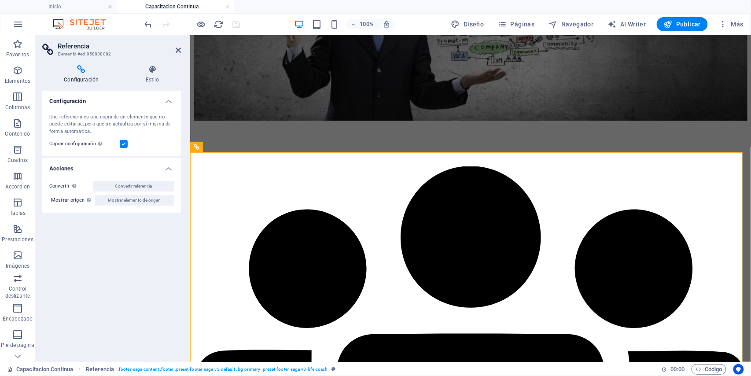
click at [152, 85] on div "Configuración Estilo Configuración Una referencia es una copia de un elemento q…" at bounding box center [111, 210] width 139 height 290
click at [152, 81] on h4 "Estilo" at bounding box center [152, 74] width 57 height 18
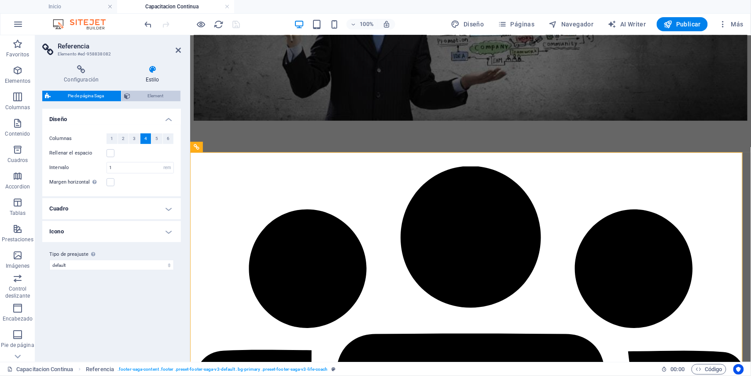
click at [157, 96] on span "Element" at bounding box center [155, 96] width 45 height 11
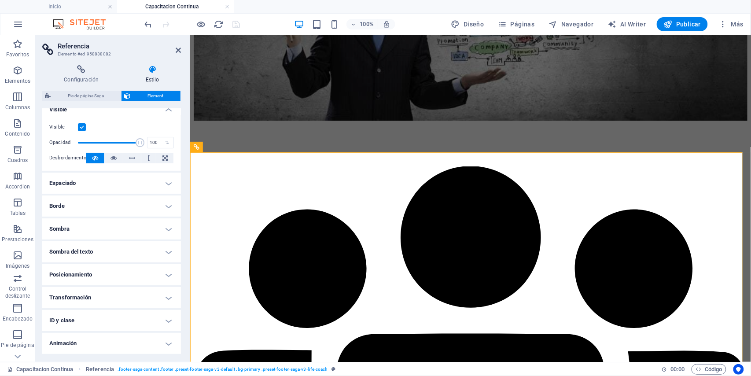
scroll to position [0, 0]
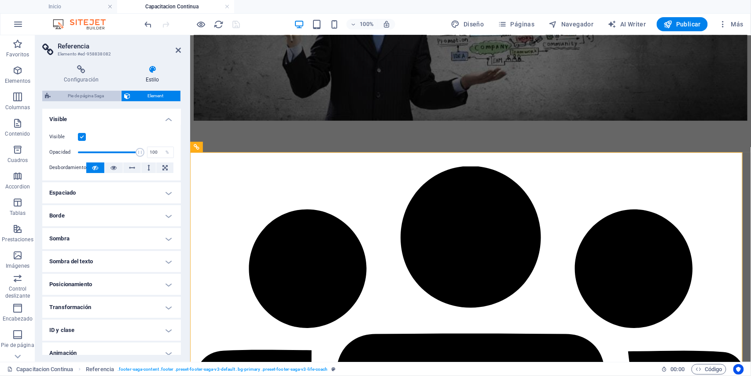
click at [92, 94] on span "Pie de página Saga" at bounding box center [85, 96] width 65 height 11
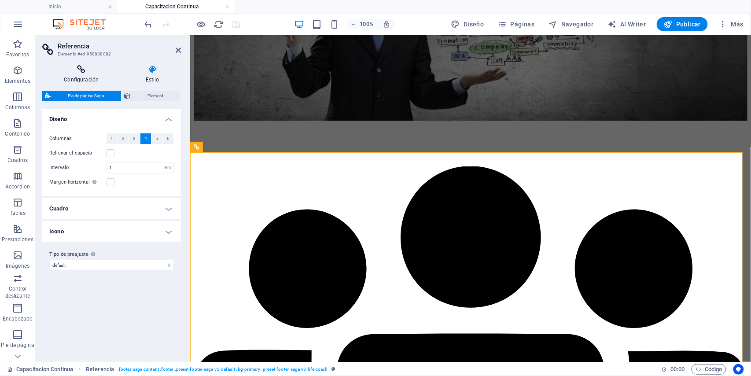
click at [82, 78] on h4 "Configuración" at bounding box center [82, 74] width 81 height 18
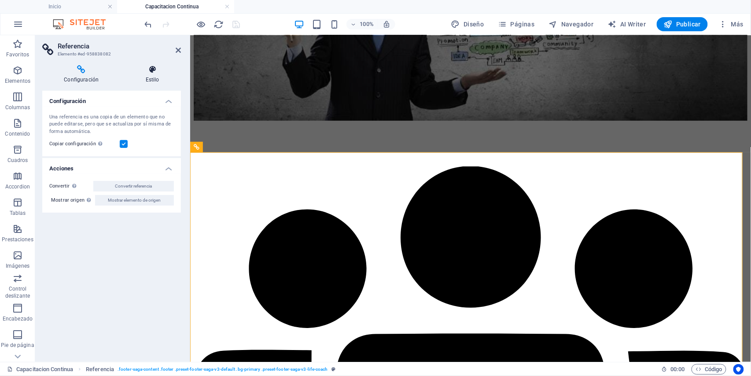
click at [154, 79] on h4 "Estilo" at bounding box center [152, 74] width 57 height 18
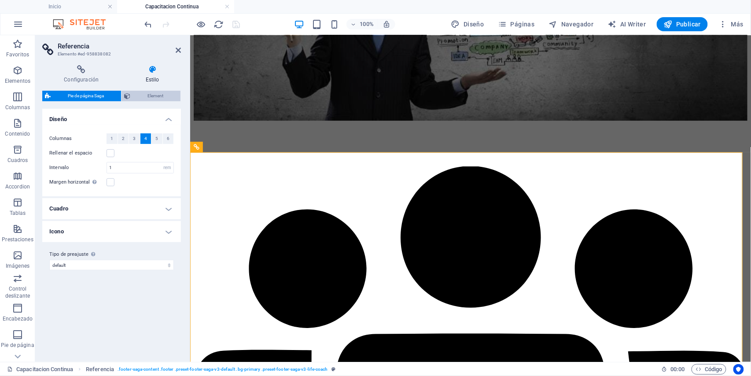
click at [154, 95] on span "Element" at bounding box center [155, 96] width 45 height 11
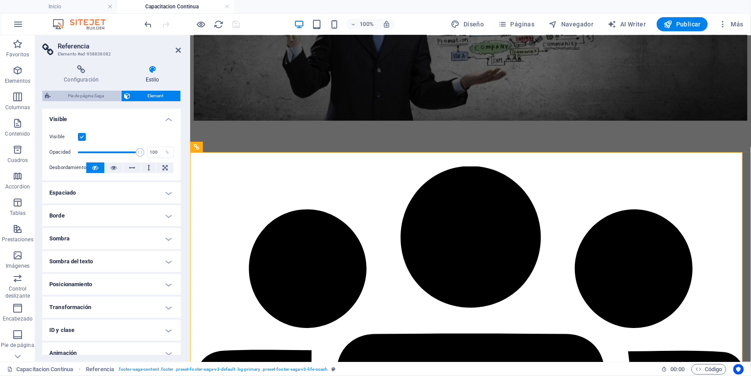
click at [99, 92] on span "Pie de página Saga" at bounding box center [85, 96] width 65 height 11
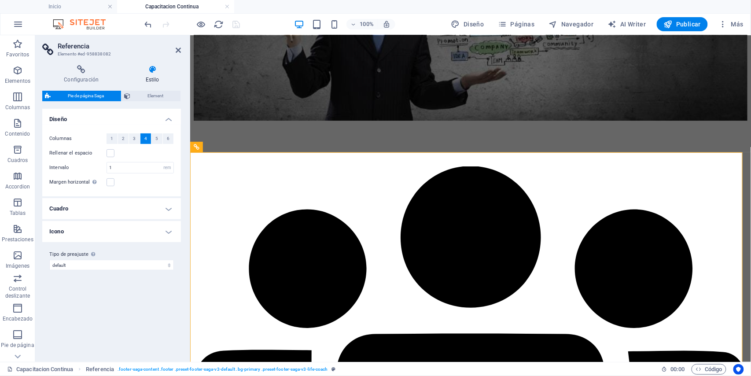
click at [164, 211] on h4 "Cuadro" at bounding box center [111, 208] width 139 height 21
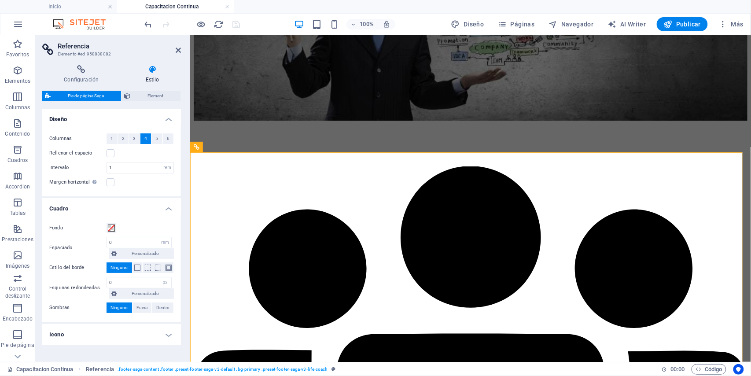
click at [164, 211] on h4 "Cuadro" at bounding box center [111, 206] width 139 height 16
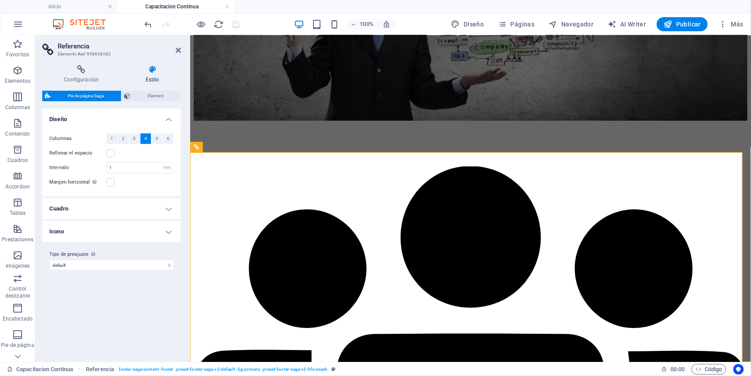
click at [166, 231] on h4 "Icono" at bounding box center [111, 231] width 139 height 21
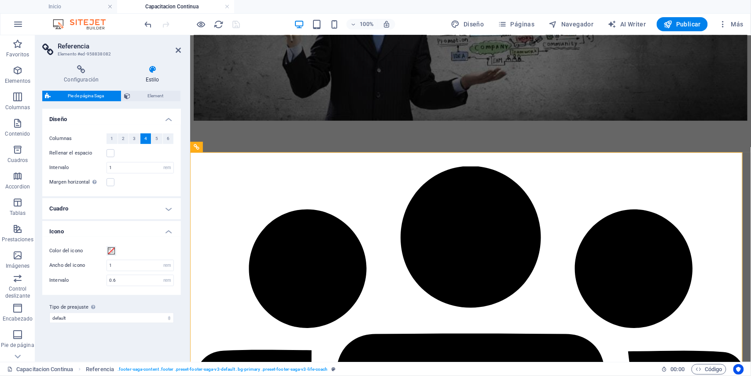
click at [166, 232] on h4 "Icono" at bounding box center [111, 229] width 139 height 16
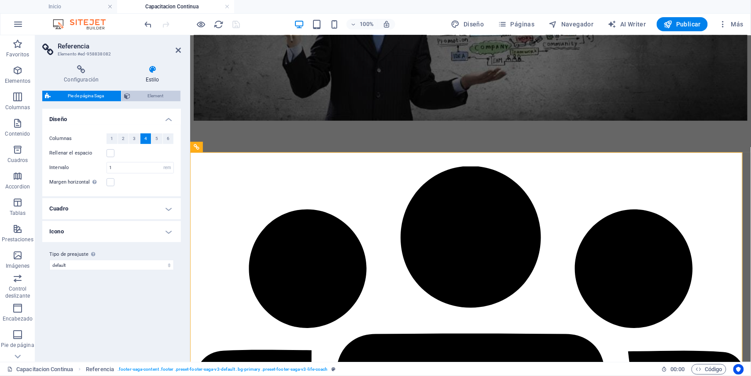
click at [138, 101] on span "Element" at bounding box center [155, 96] width 45 height 11
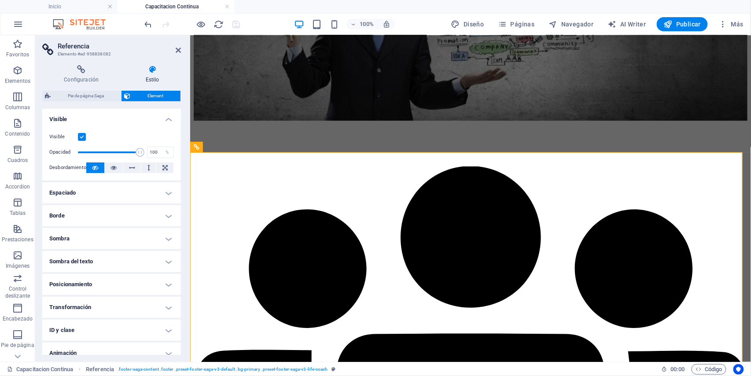
scroll to position [31, 0]
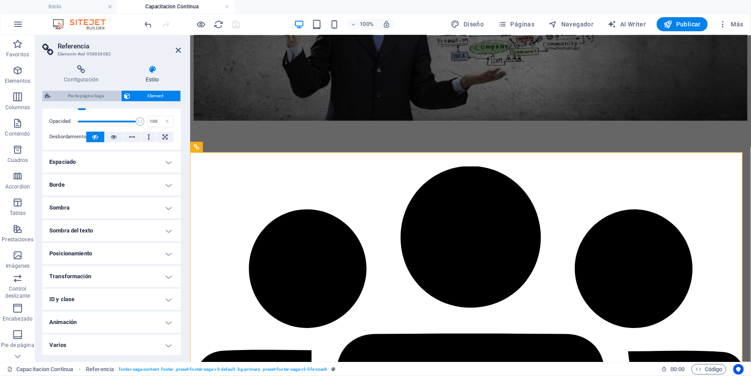
click at [106, 92] on span "Pie de página Saga" at bounding box center [85, 96] width 65 height 11
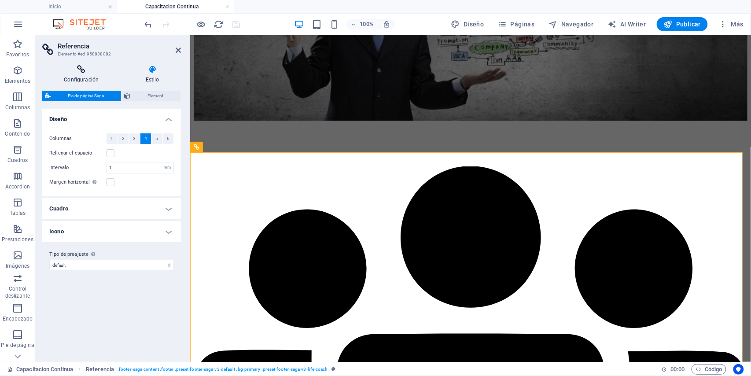
click at [87, 71] on icon at bounding box center [81, 69] width 78 height 9
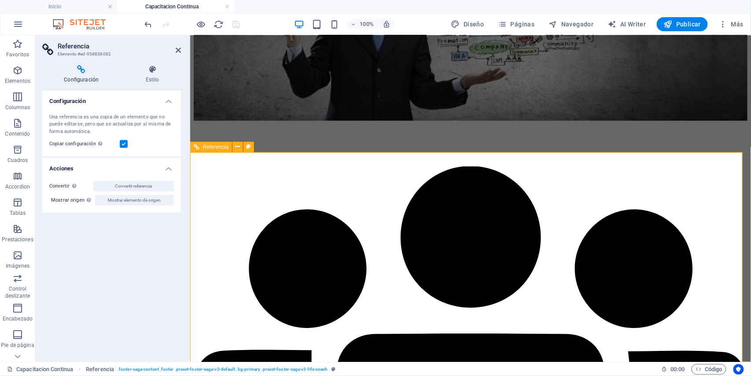
click at [145, 81] on h4 "Estilo" at bounding box center [152, 74] width 57 height 18
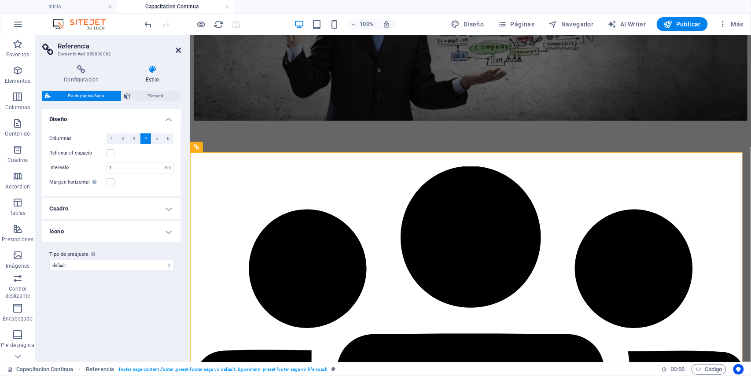
click at [176, 47] on icon at bounding box center [178, 50] width 5 height 7
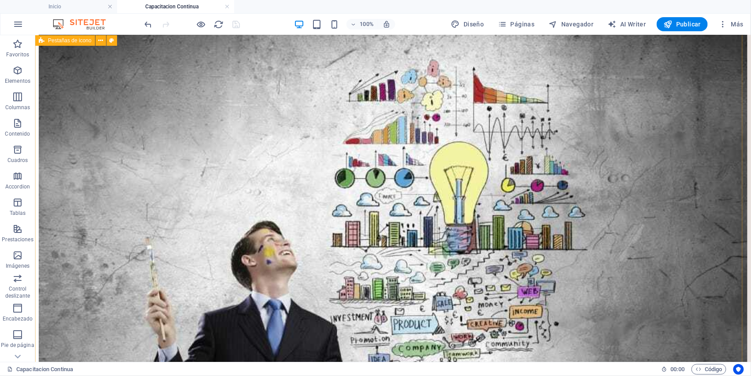
scroll to position [703, 0]
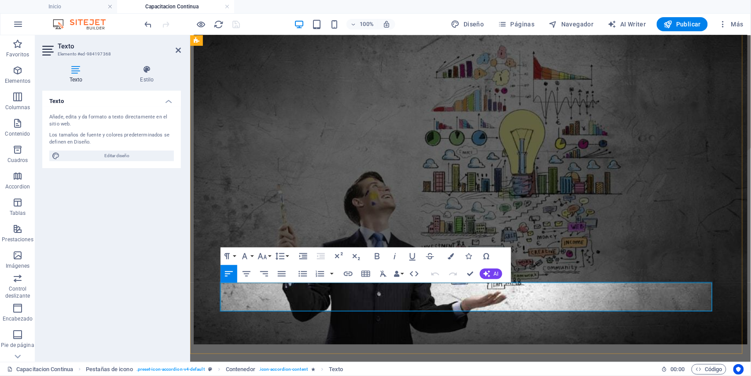
drag, startPoint x: 315, startPoint y: 291, endPoint x: 511, endPoint y: 299, distance: 195.7
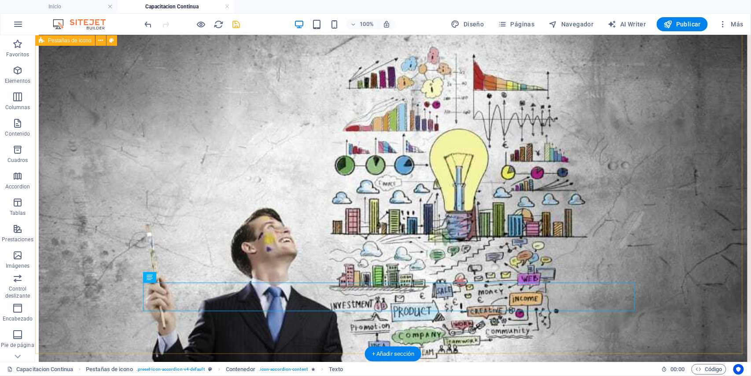
scroll to position [586, 0]
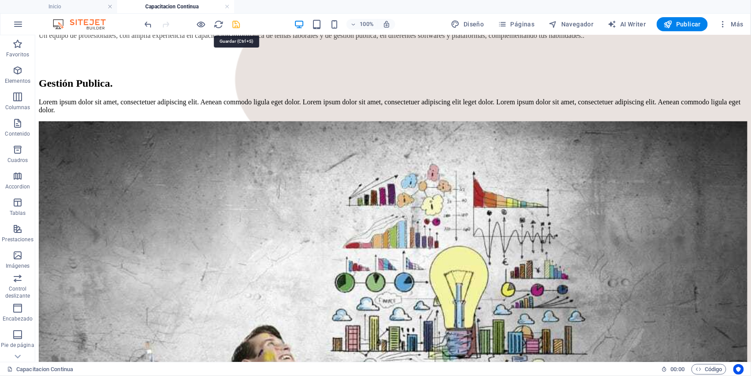
click at [238, 24] on icon "save" at bounding box center [237, 24] width 10 height 10
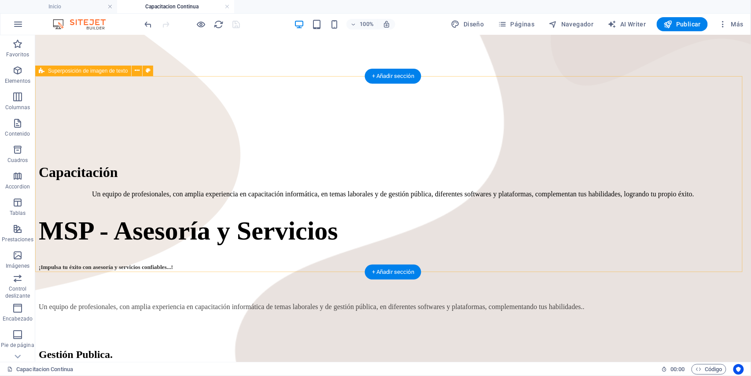
scroll to position [351, 0]
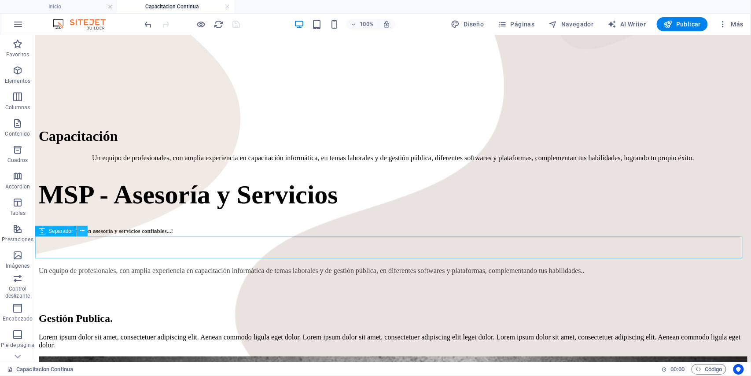
click at [80, 233] on icon at bounding box center [82, 230] width 5 height 9
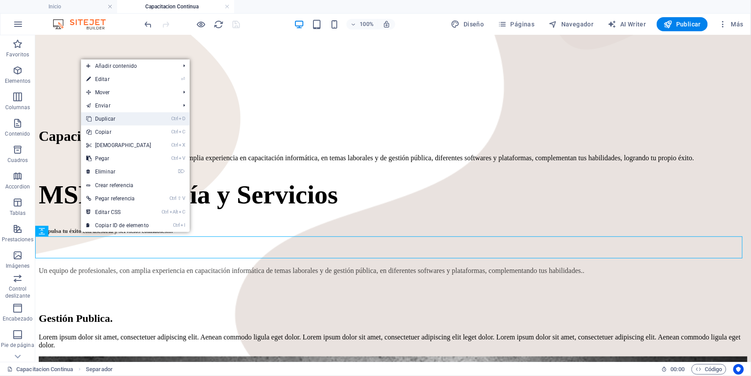
click at [104, 120] on link "Ctrl D Duplicar" at bounding box center [119, 118] width 76 height 13
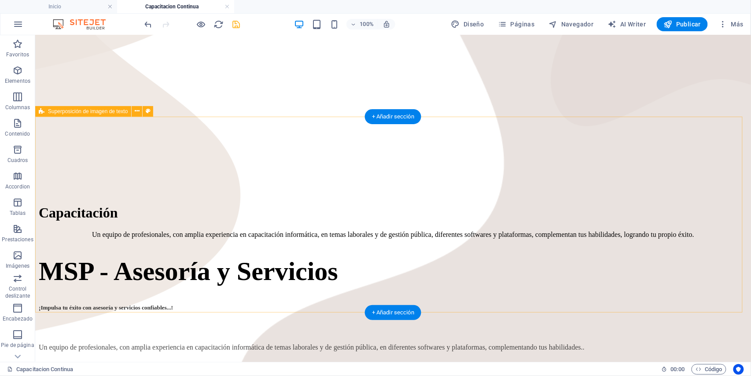
scroll to position [292, 0]
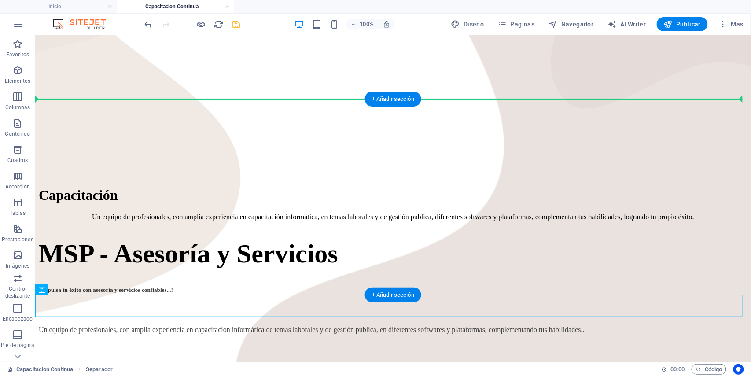
drag, startPoint x: 96, startPoint y: 326, endPoint x: 106, endPoint y: 107, distance: 219.1
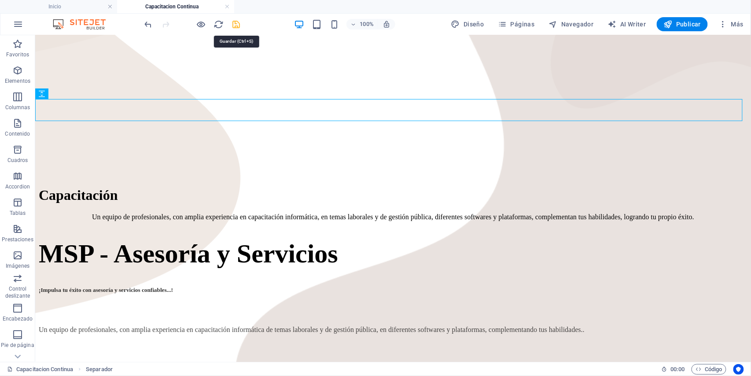
click at [235, 29] on icon "save" at bounding box center [237, 24] width 10 height 10
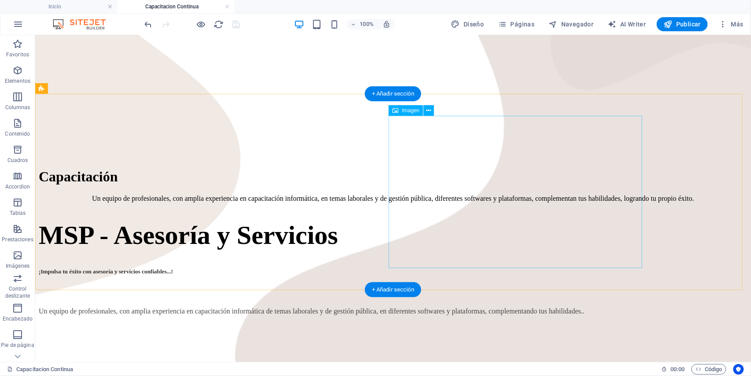
scroll to position [291, 0]
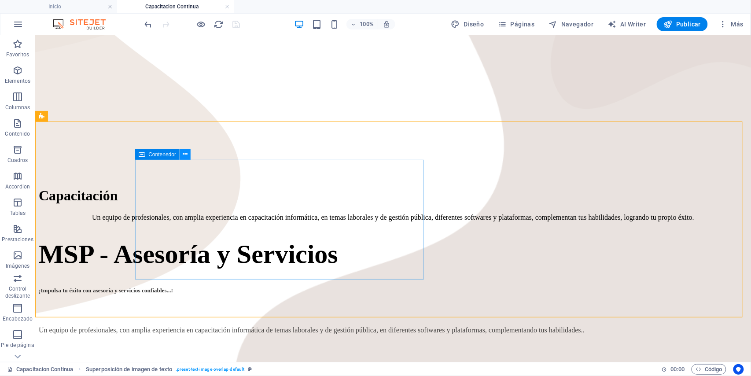
click at [185, 154] on icon at bounding box center [185, 154] width 5 height 9
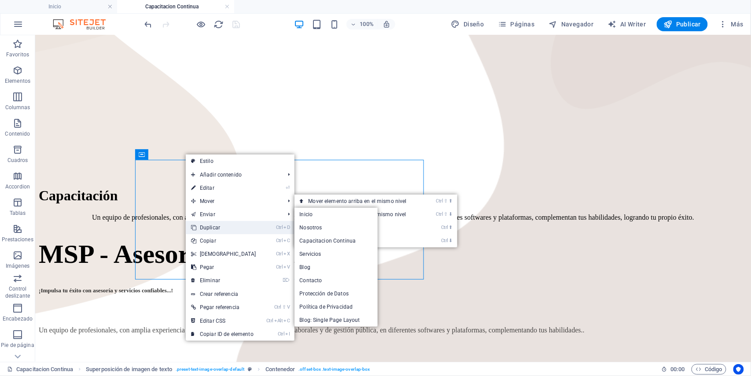
click at [215, 228] on link "Ctrl D Duplicar" at bounding box center [224, 227] width 76 height 13
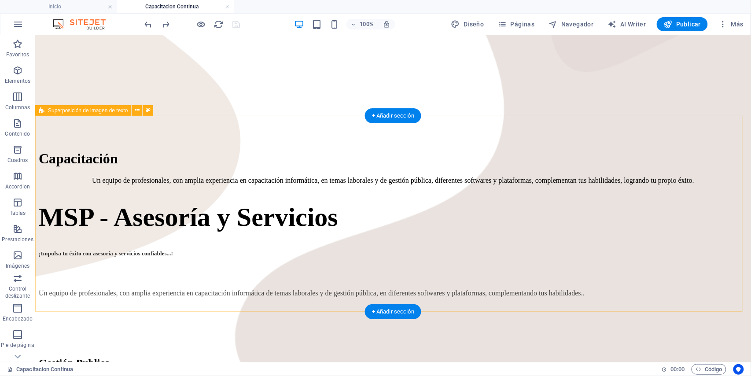
scroll to position [347, 0]
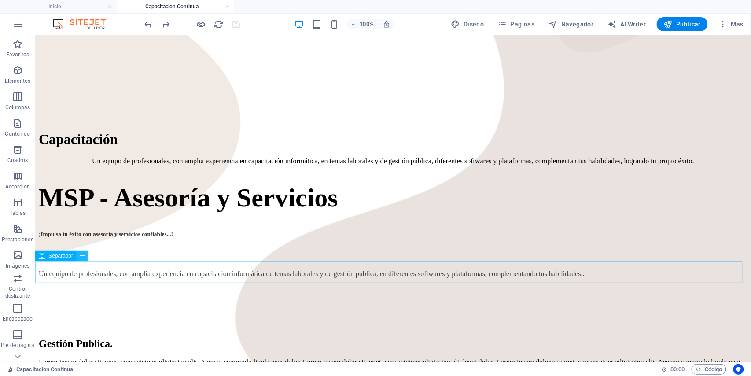
click at [83, 257] on icon at bounding box center [82, 255] width 5 height 9
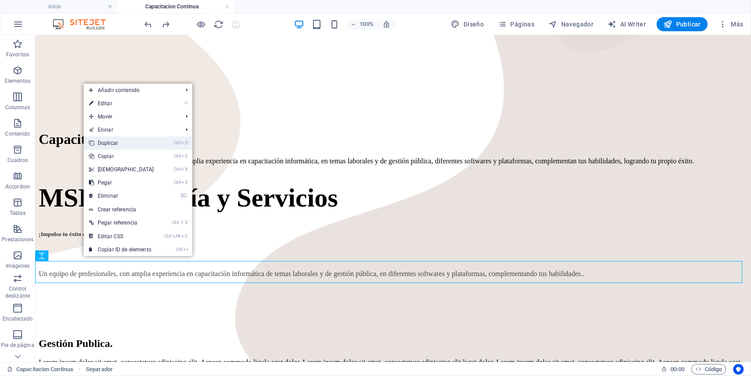
click at [112, 142] on link "Ctrl D Duplicar" at bounding box center [122, 143] width 76 height 13
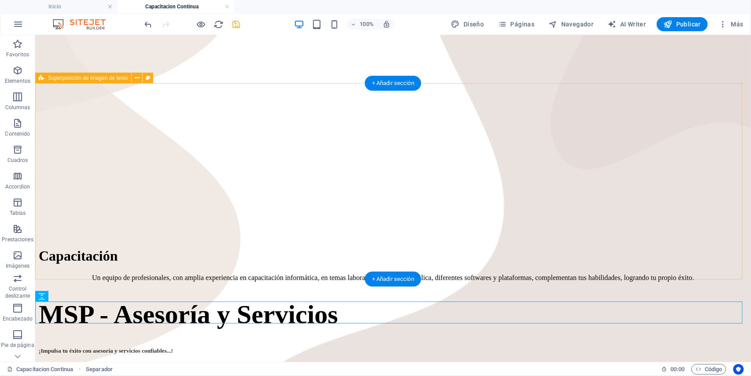
scroll to position [230, 0]
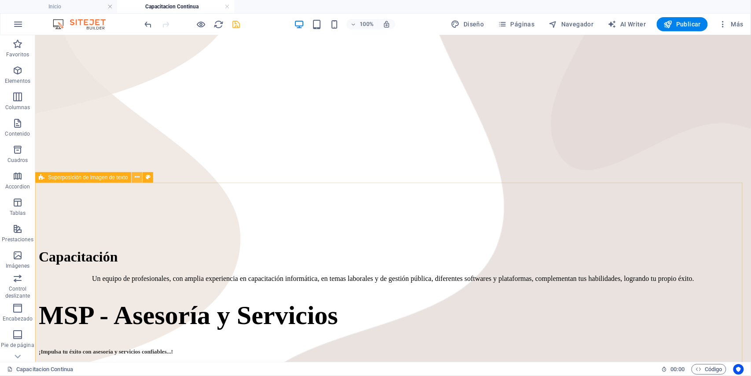
click at [136, 177] on icon at bounding box center [137, 177] width 5 height 9
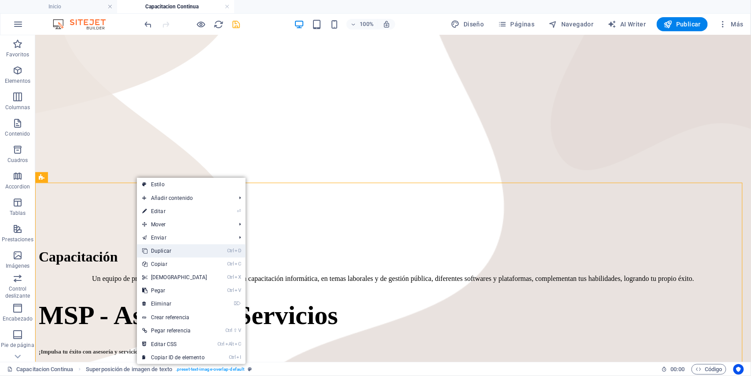
click at [152, 247] on link "Ctrl D Duplicar" at bounding box center [175, 250] width 76 height 13
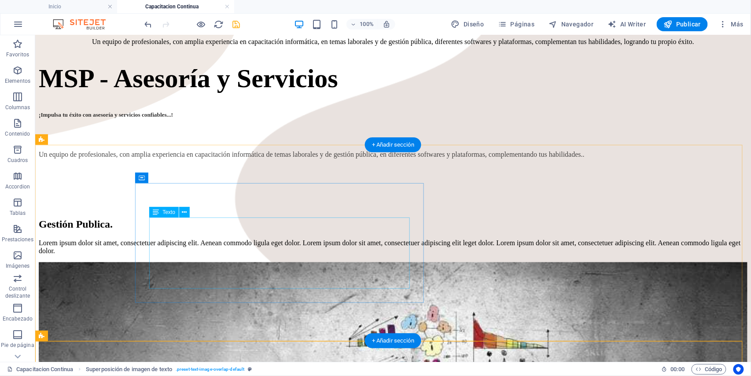
scroll to position [508, 0]
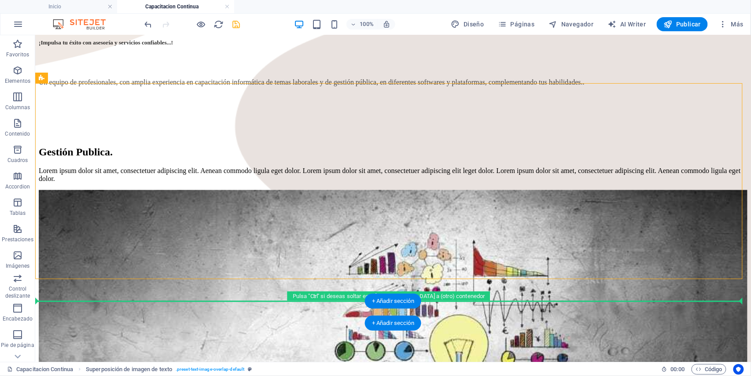
drag, startPoint x: 115, startPoint y: 133, endPoint x: 89, endPoint y: 318, distance: 186.9
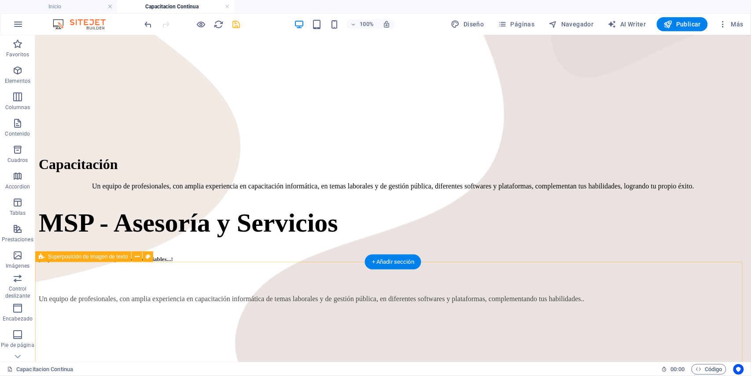
scroll to position [423, 0]
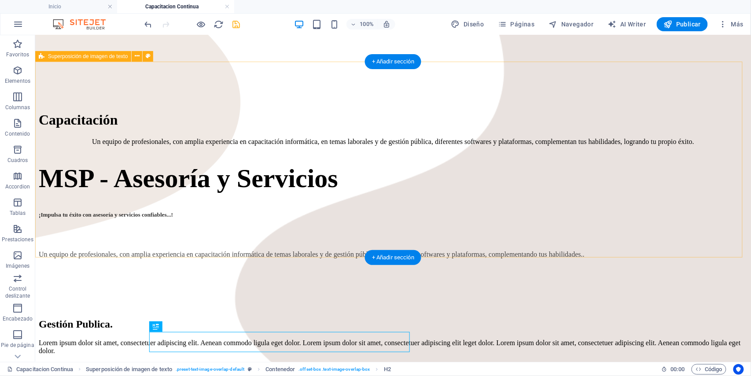
scroll to position [305, 0]
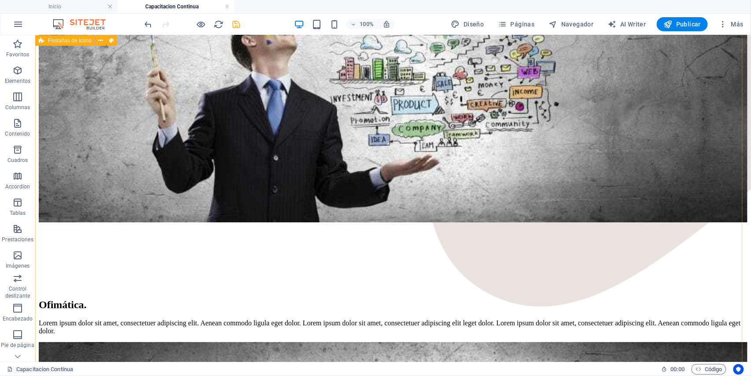
scroll to position [950, 0]
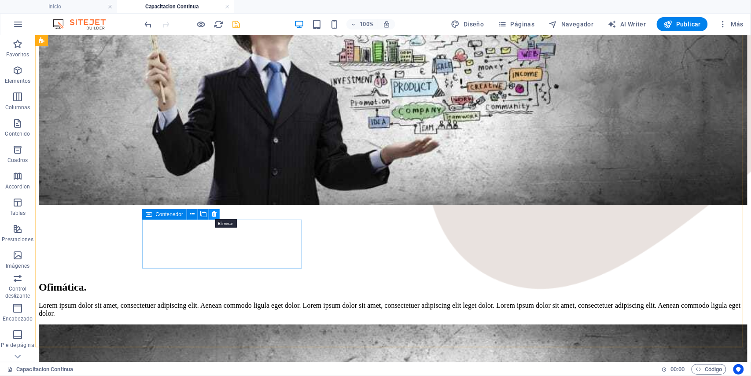
click at [215, 214] on icon at bounding box center [214, 214] width 5 height 9
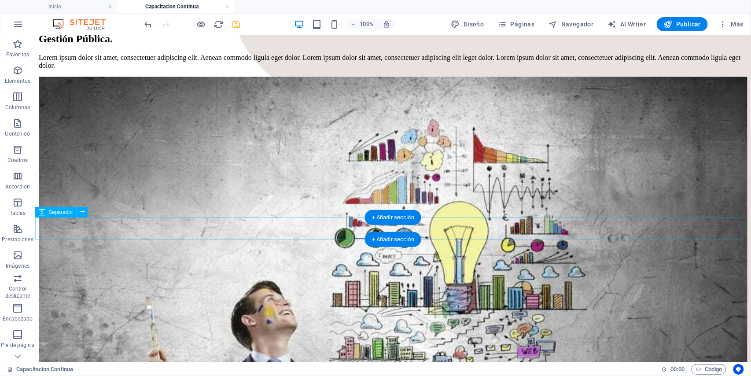
scroll to position [598, 0]
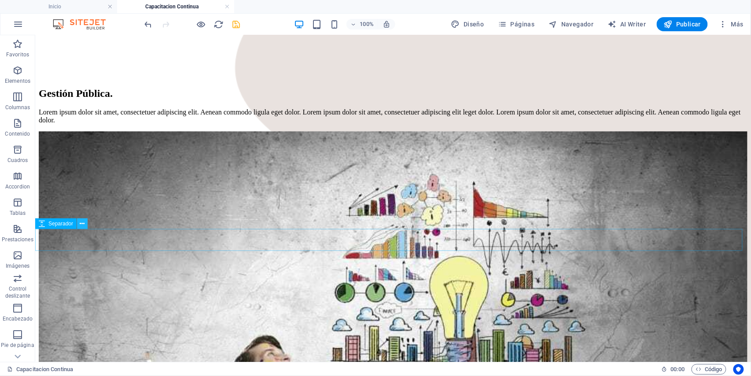
click at [81, 226] on icon at bounding box center [82, 223] width 5 height 9
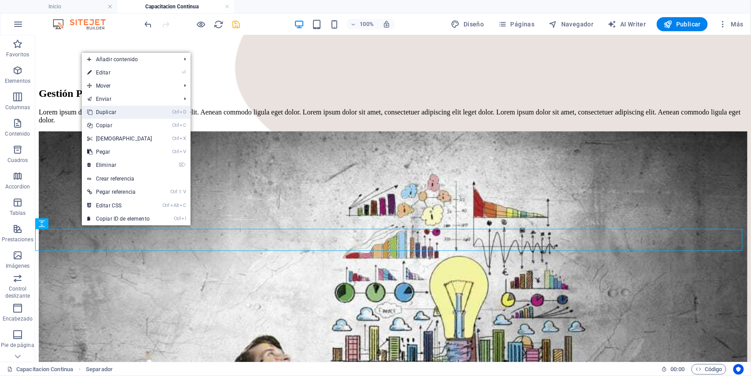
click at [108, 113] on link "Ctrl D Duplicar" at bounding box center [120, 112] width 76 height 13
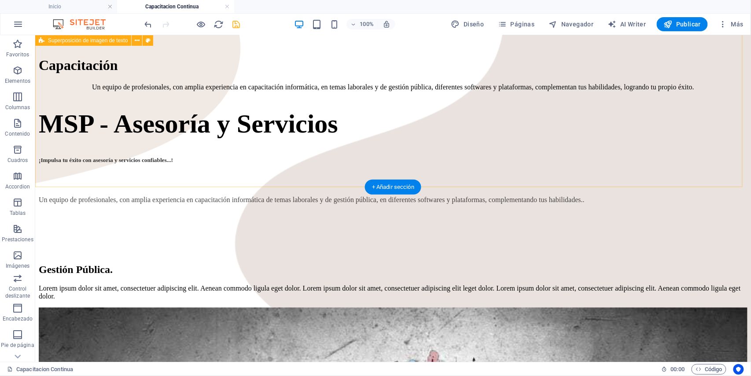
scroll to position [480, 0]
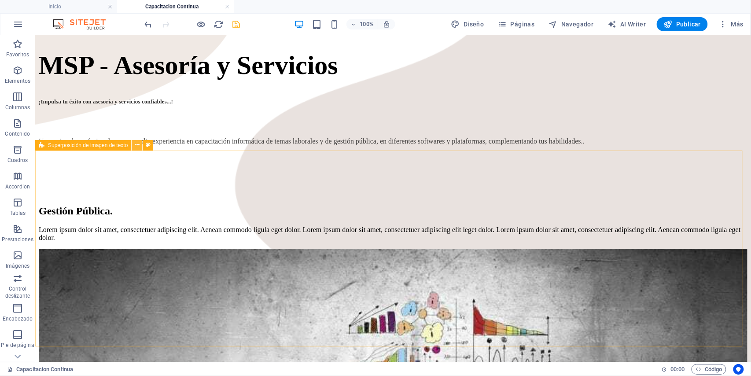
click at [136, 147] on icon at bounding box center [137, 144] width 5 height 9
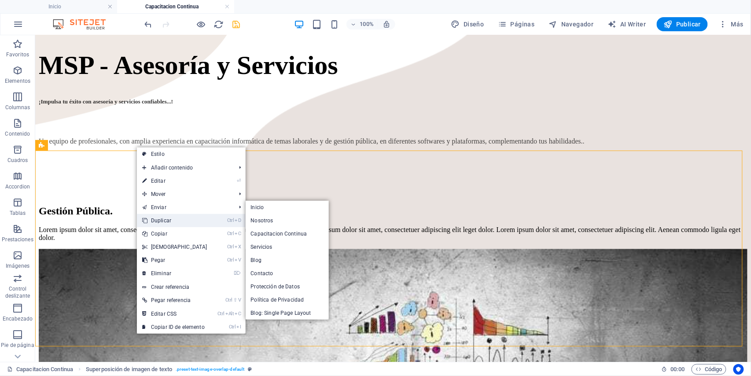
click at [148, 219] on link "Ctrl D Duplicar" at bounding box center [175, 220] width 76 height 13
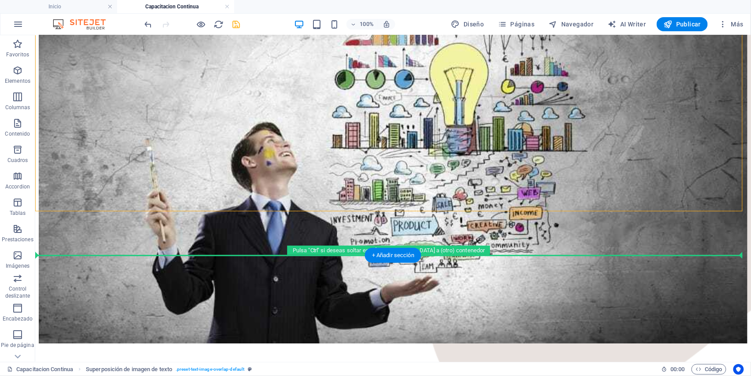
scroll to position [865, 0]
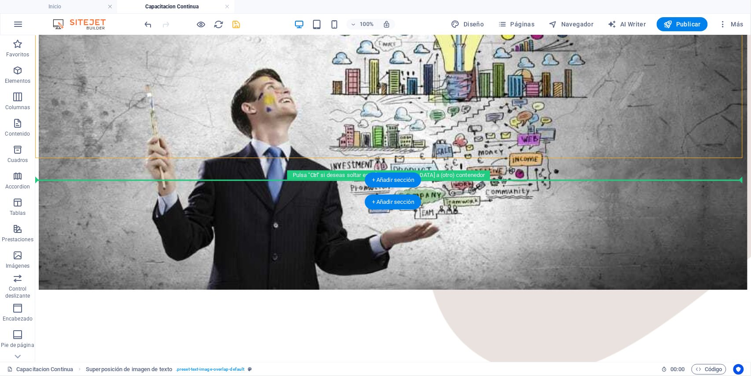
drag, startPoint x: 123, startPoint y: 144, endPoint x: 120, endPoint y: 190, distance: 45.9
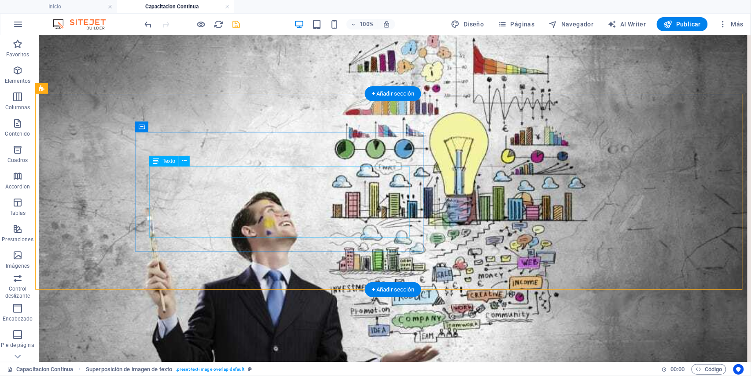
scroll to position [728, 0]
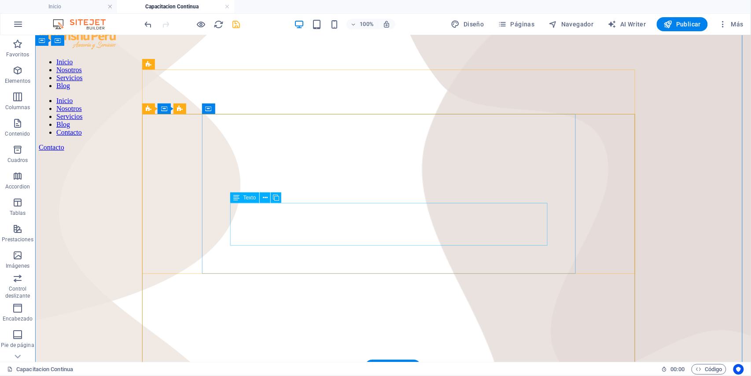
scroll to position [140, 0]
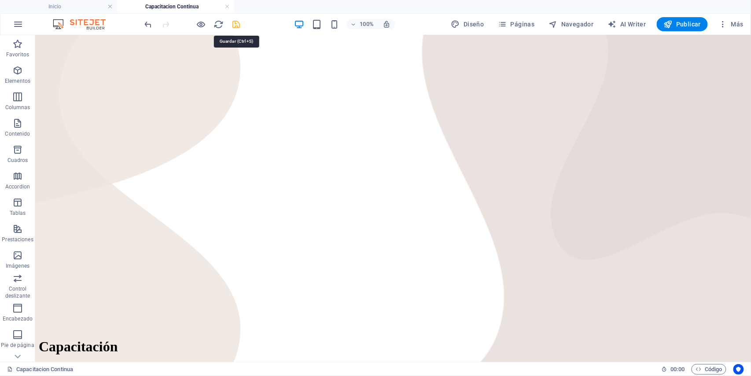
click at [240, 26] on icon "save" at bounding box center [237, 24] width 10 height 10
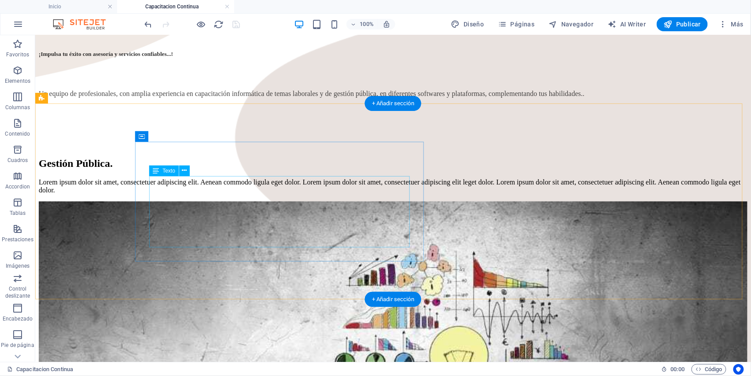
scroll to position [234, 0]
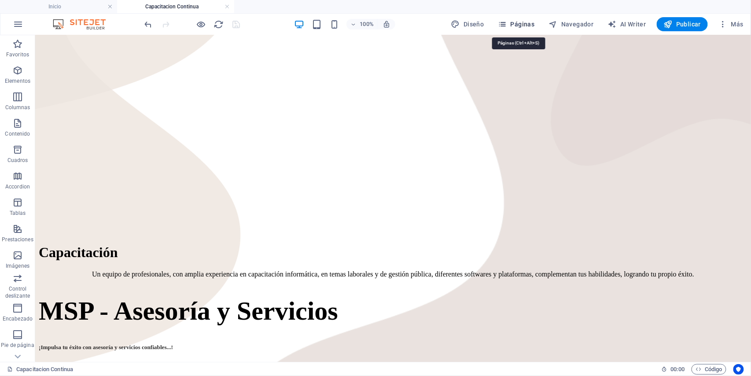
click at [506, 26] on icon "button" at bounding box center [503, 24] width 9 height 9
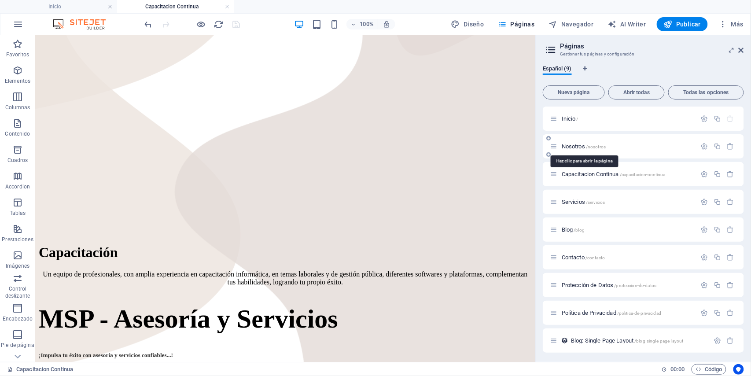
click at [564, 146] on span "Nosotros /nosotros" at bounding box center [584, 146] width 44 height 7
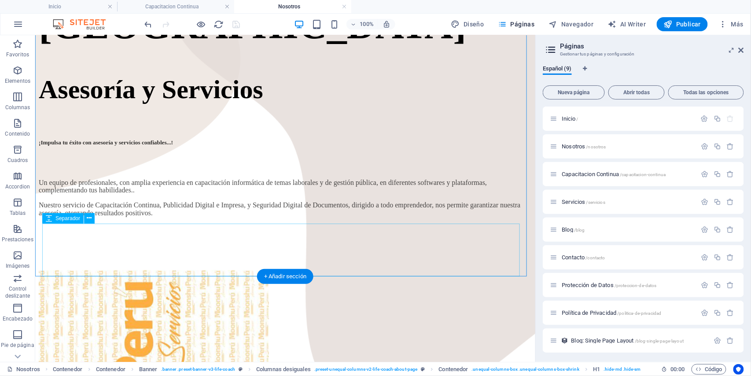
scroll to position [529, 0]
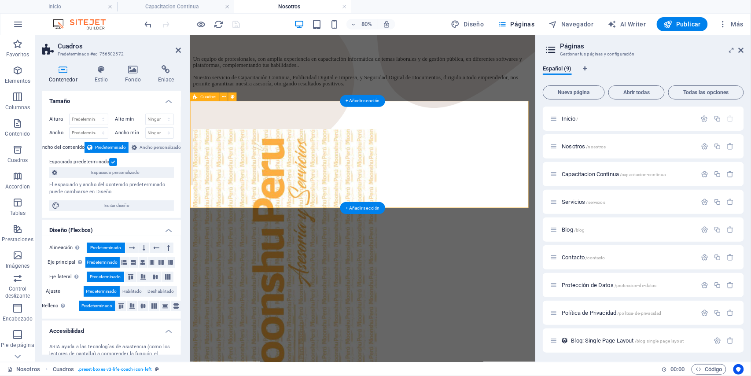
scroll to position [629, 0]
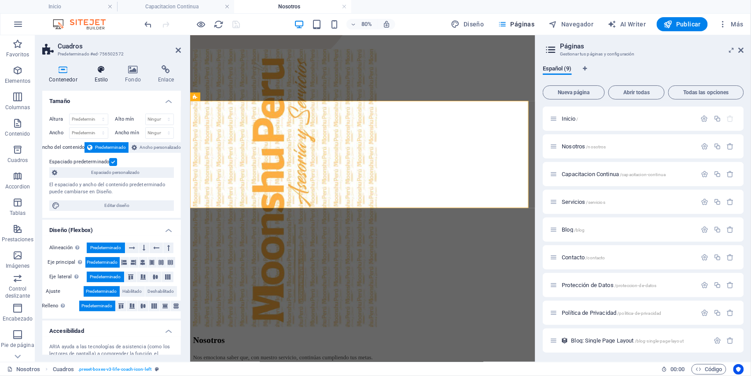
click at [106, 83] on h4 "Estilo" at bounding box center [103, 74] width 31 height 18
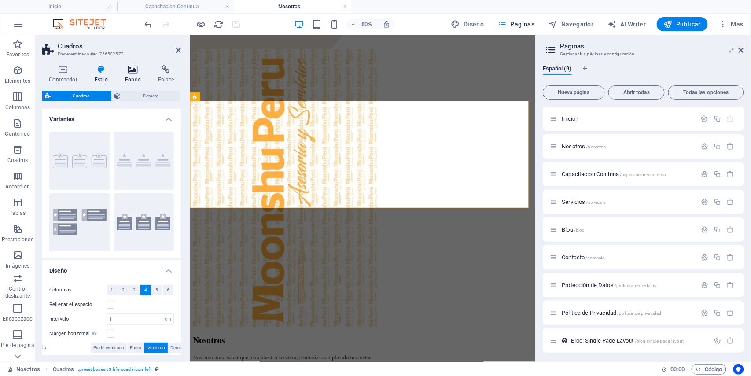
click at [125, 78] on h4 "Fondo" at bounding box center [134, 74] width 33 height 18
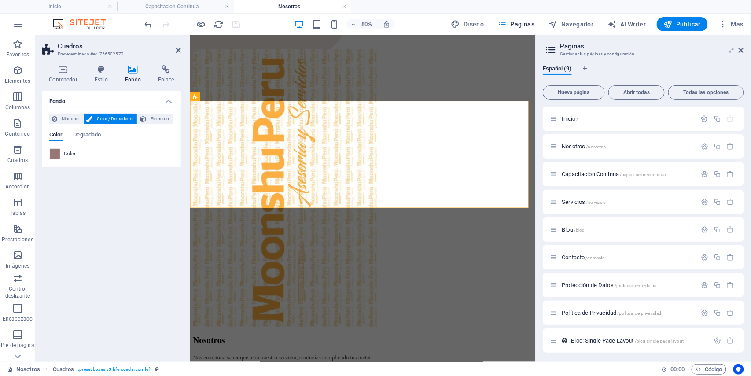
click at [53, 154] on span at bounding box center [55, 154] width 10 height 10
type input "#977676"
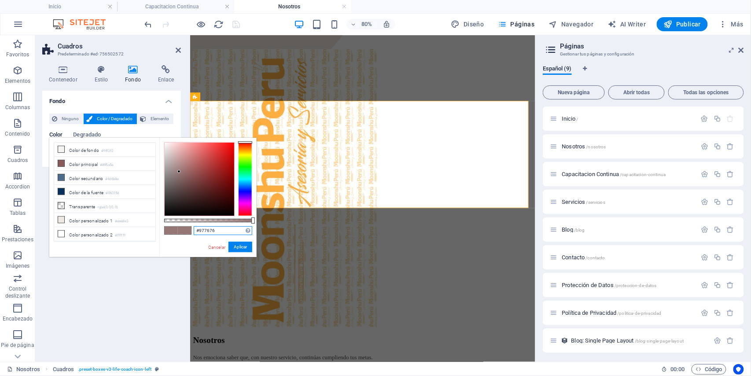
drag, startPoint x: 220, startPoint y: 231, endPoint x: 185, endPoint y: 226, distance: 35.1
click at [185, 226] on div "#977676 Formatos soportados #0852ed rgb(8, 82, 237) rgba(8, 82, 237, 90%) hsv(2…" at bounding box center [207, 261] width 97 height 247
click at [178, 52] on icon at bounding box center [178, 50] width 5 height 7
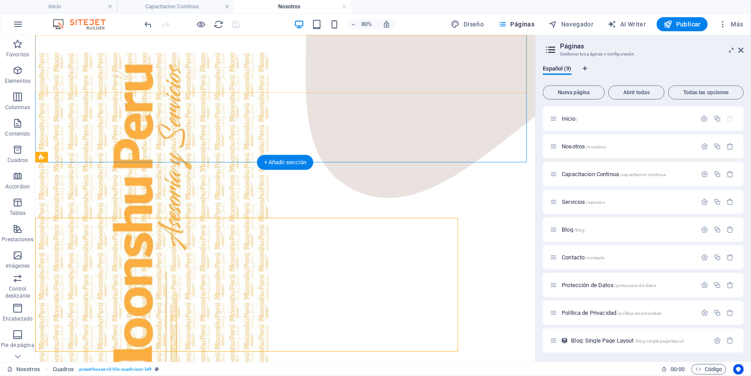
scroll to position [529, 0]
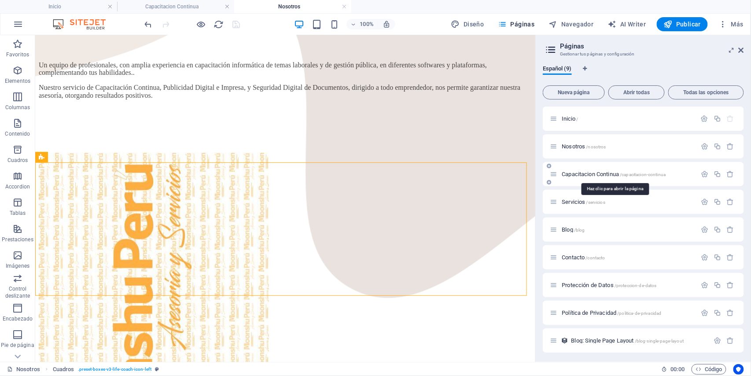
click at [579, 174] on span "Capacitacion Continua /capacitacion-continua" at bounding box center [614, 174] width 104 height 7
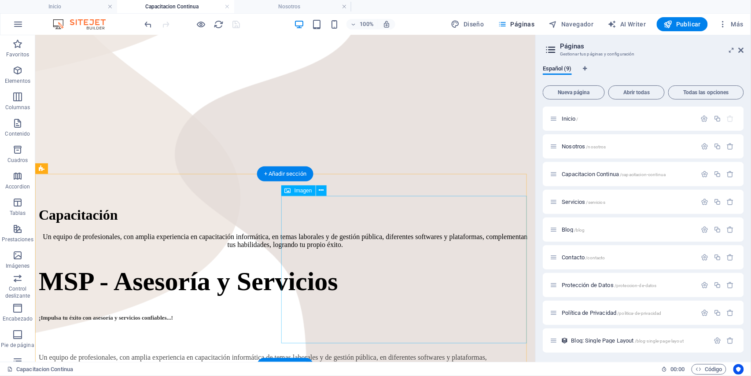
scroll to position [293, 0]
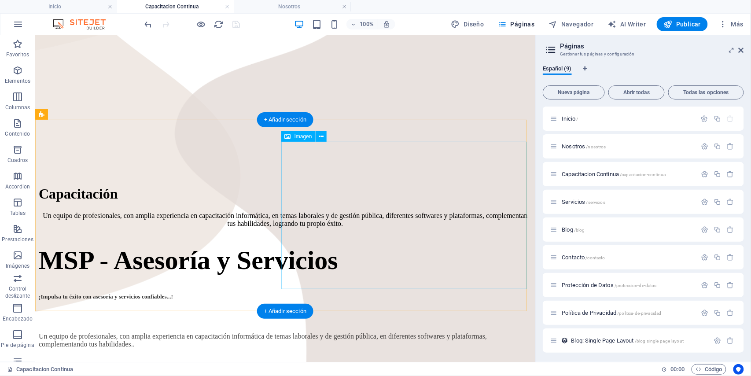
select select "%"
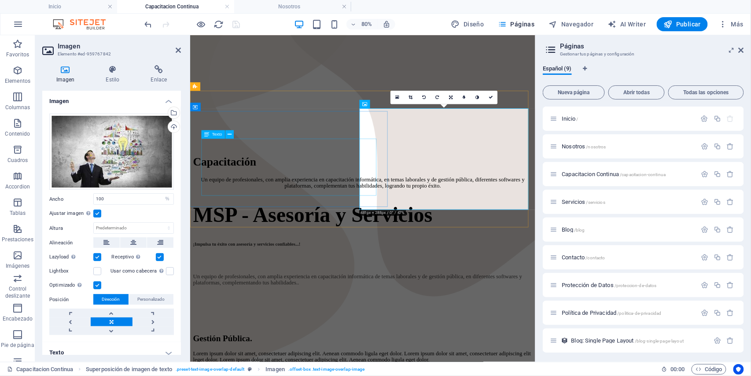
scroll to position [326, 0]
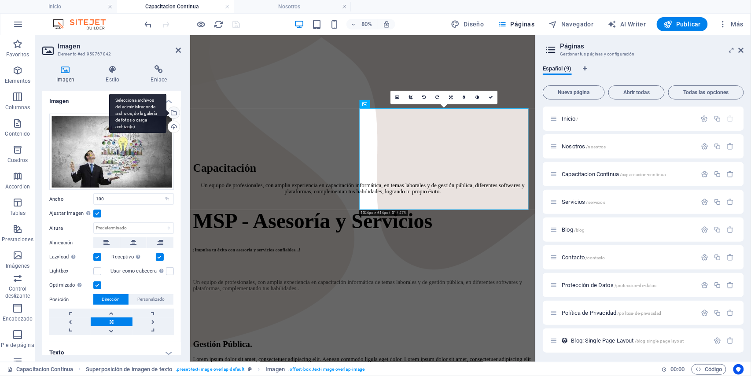
click at [171, 113] on div "Selecciona archivos del administrador de archivos, de la galería de fotos o car…" at bounding box center [172, 113] width 13 height 13
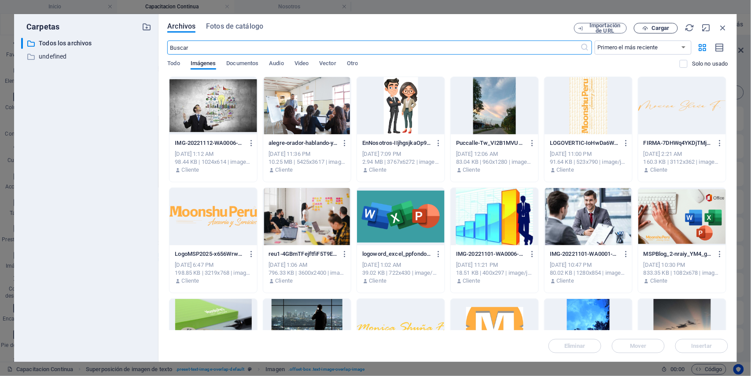
click at [638, 31] on button "Cargar" at bounding box center [656, 28] width 44 height 11
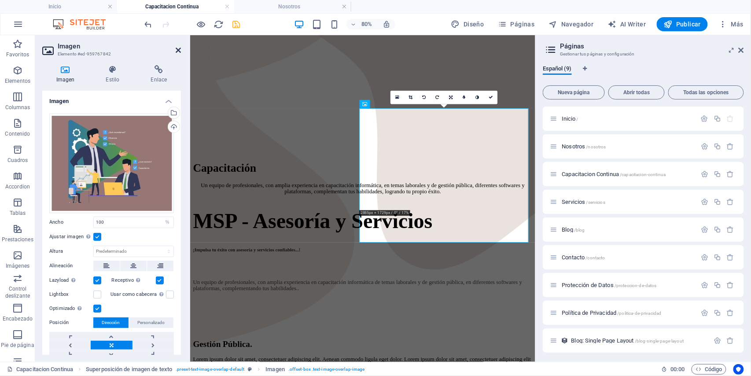
click at [177, 52] on icon at bounding box center [178, 50] width 5 height 7
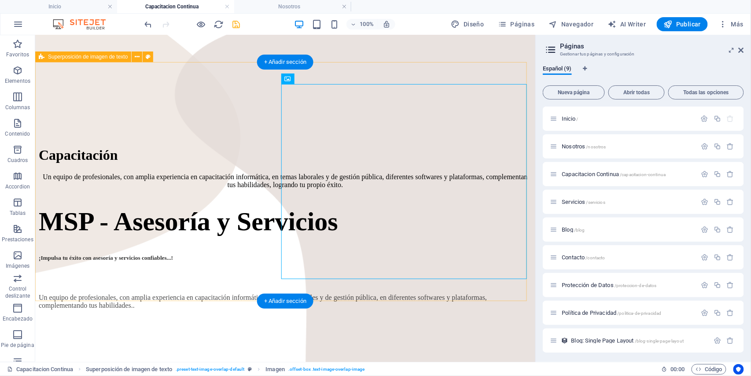
scroll to position [351, 0]
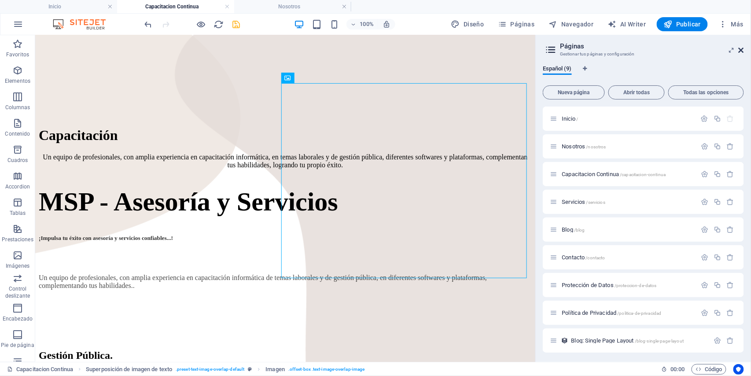
click at [742, 48] on icon at bounding box center [741, 50] width 5 height 7
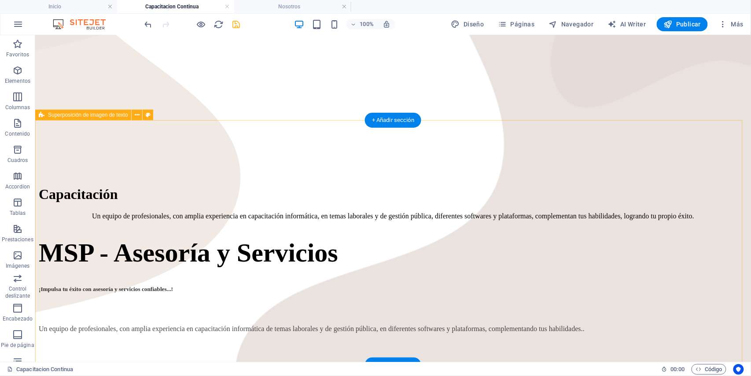
scroll to position [351, 0]
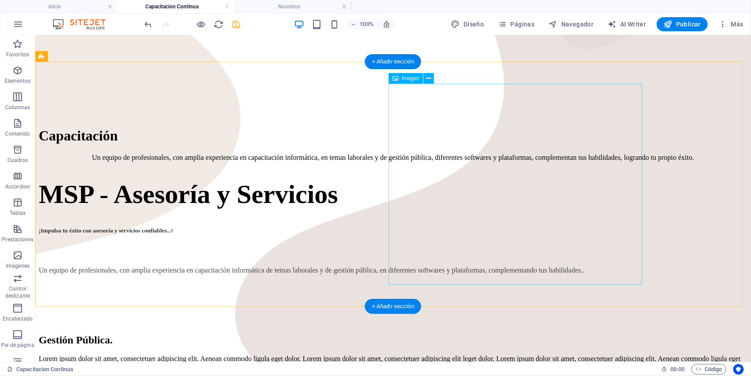
select select "%"
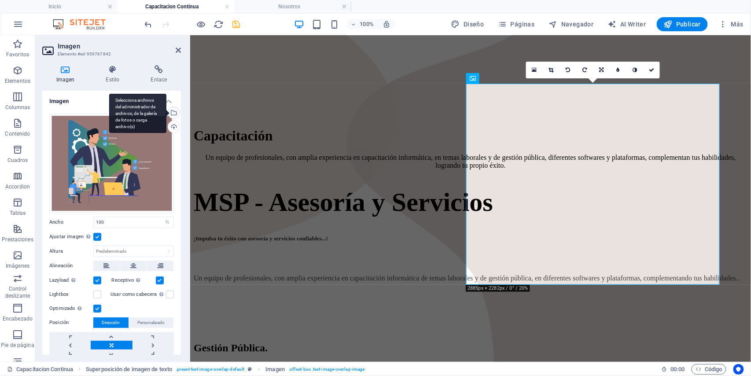
click at [171, 115] on div "Selecciona archivos del administrador de archivos, de la galería de fotos o car…" at bounding box center [172, 113] width 13 height 13
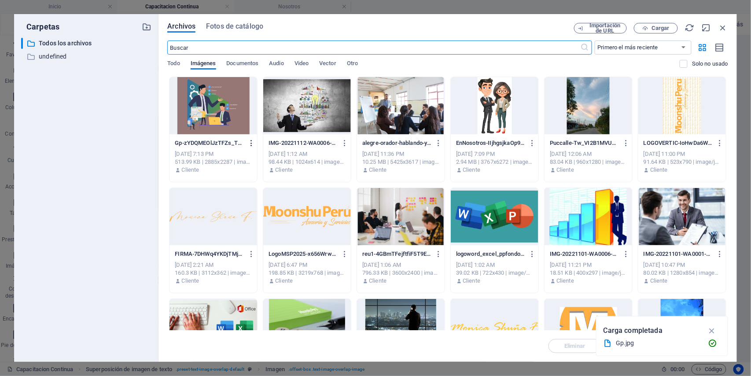
click at [250, 141] on icon "button" at bounding box center [252, 143] width 8 height 8
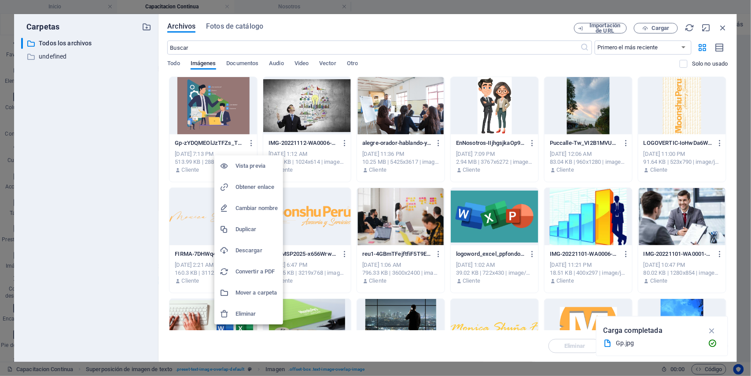
click at [254, 311] on h6 "Eliminar" at bounding box center [257, 314] width 42 height 11
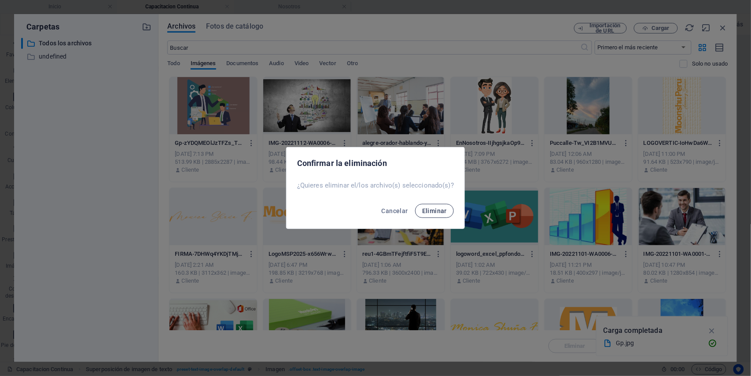
click at [422, 217] on button "Eliminar" at bounding box center [434, 211] width 39 height 14
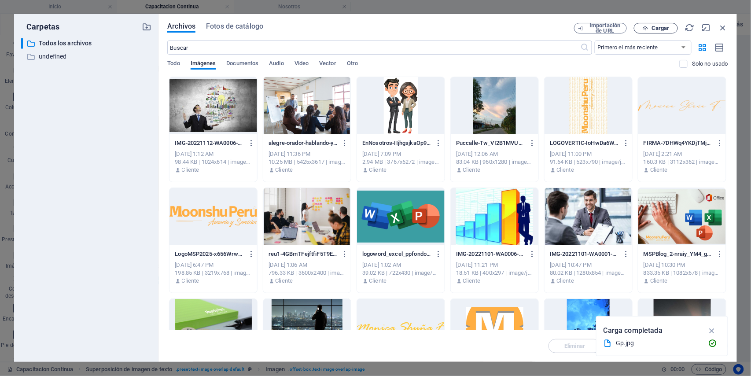
click at [643, 30] on icon "button" at bounding box center [646, 29] width 6 height 6
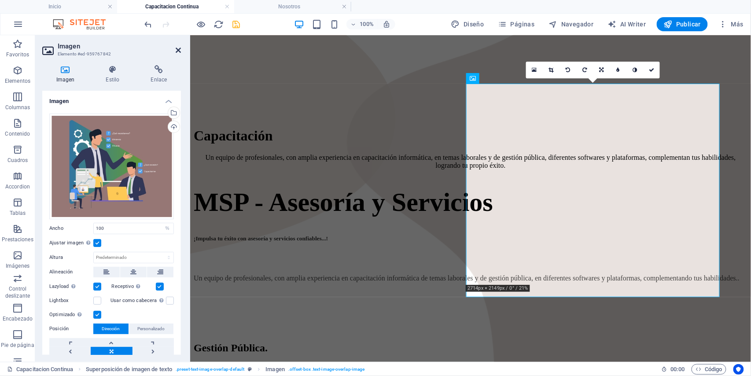
click at [177, 50] on icon at bounding box center [178, 50] width 5 height 7
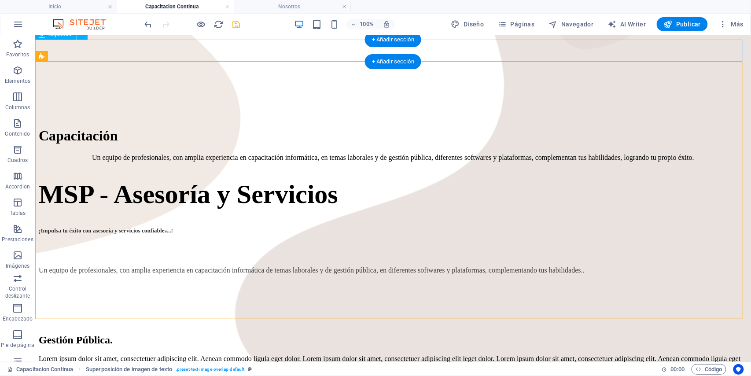
click at [675, 281] on div at bounding box center [392, 292] width 709 height 22
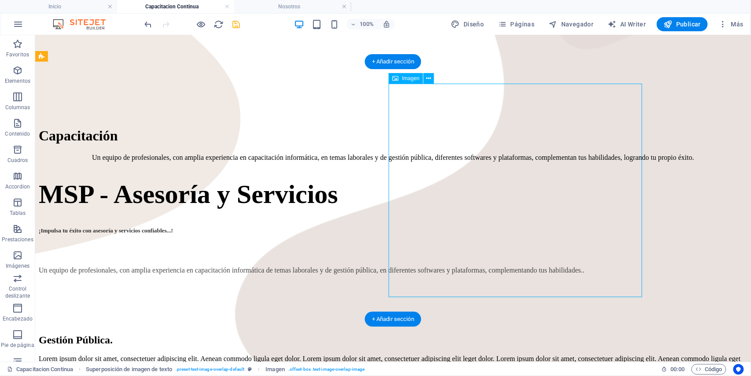
select select "%"
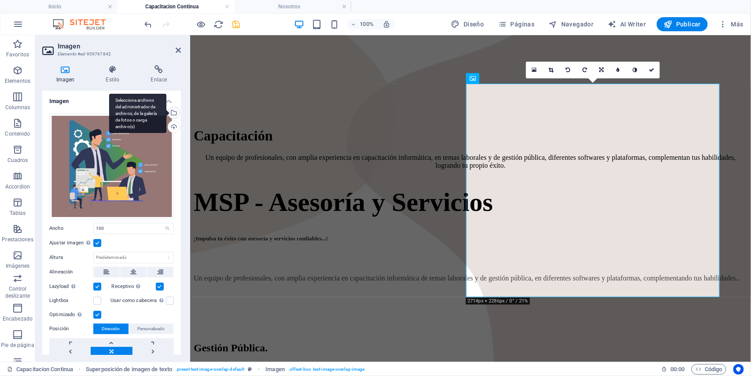
click at [171, 113] on div "Selecciona archivos del administrador de archivos, de la galería de fotos o car…" at bounding box center [172, 113] width 13 height 13
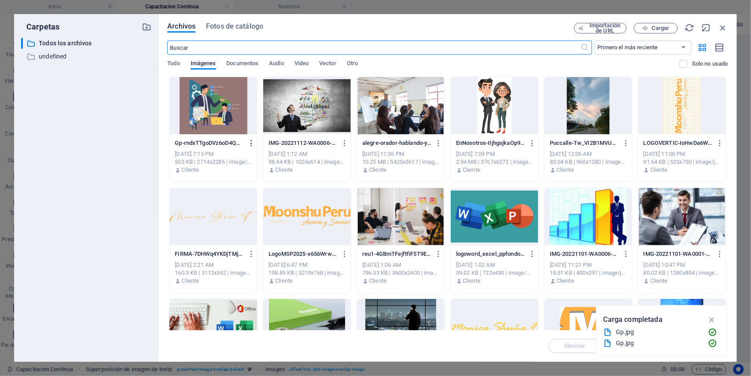
click at [249, 141] on icon "button" at bounding box center [252, 143] width 8 height 8
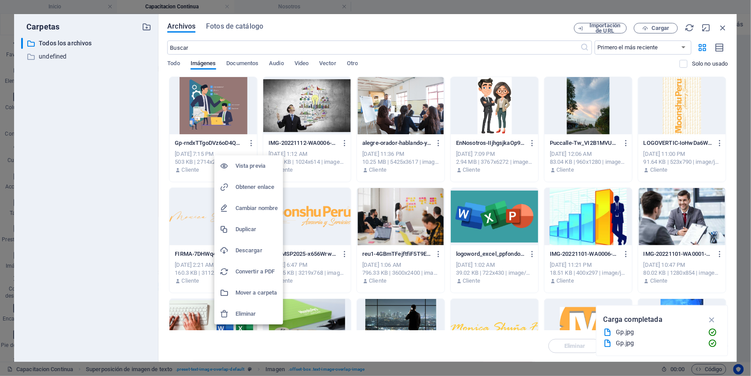
click at [266, 312] on h6 "Eliminar" at bounding box center [257, 314] width 42 height 11
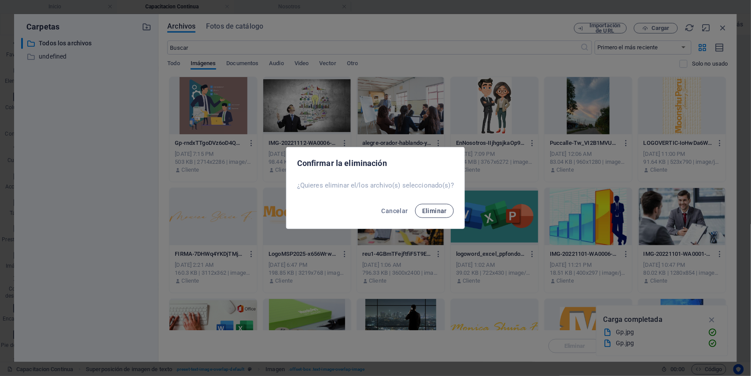
click at [430, 208] on span "Eliminar" at bounding box center [434, 210] width 25 height 7
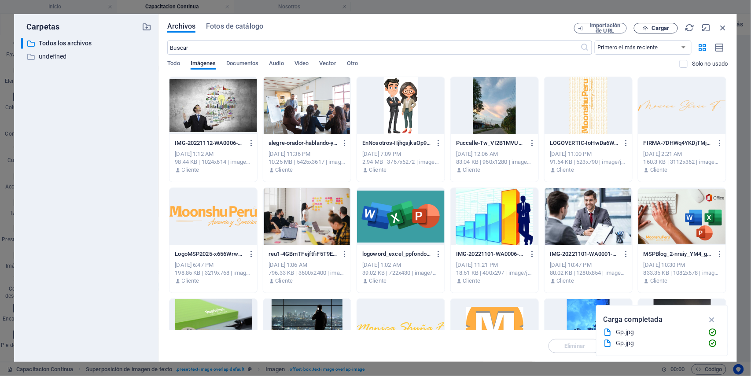
click at [645, 32] on button "Cargar" at bounding box center [656, 28] width 44 height 11
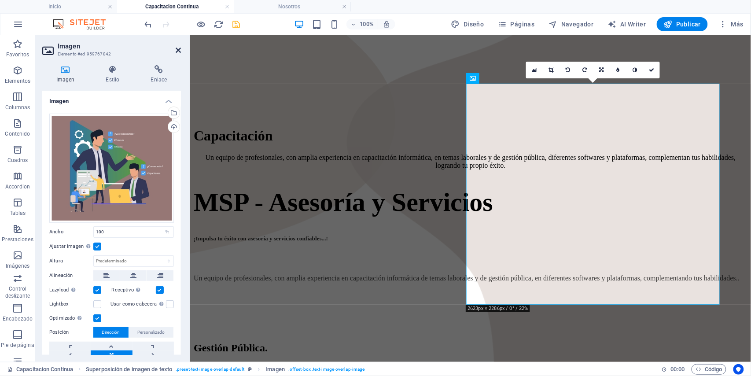
click at [180, 52] on icon at bounding box center [178, 50] width 5 height 7
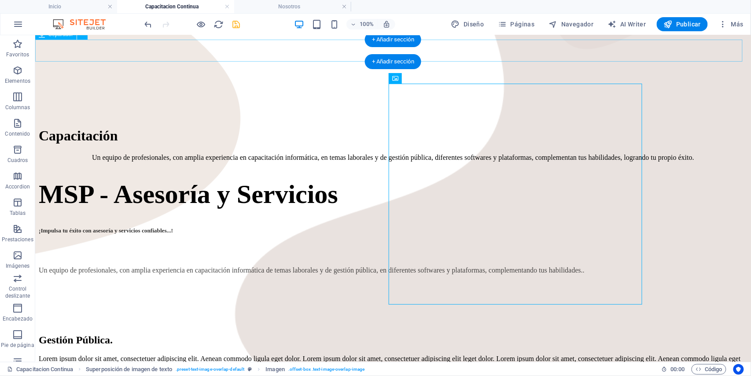
click at [681, 281] on div at bounding box center [392, 292] width 709 height 22
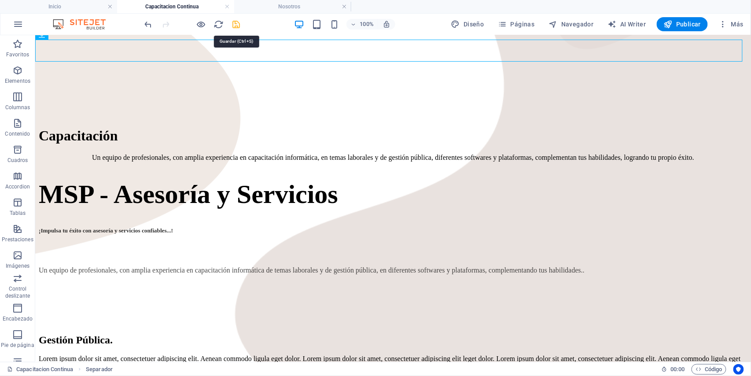
drag, startPoint x: 235, startPoint y: 25, endPoint x: 316, endPoint y: 86, distance: 101.6
click at [235, 25] on icon "save" at bounding box center [237, 24] width 10 height 10
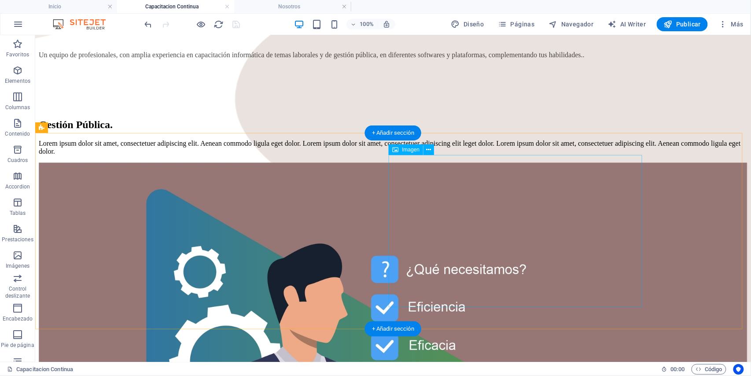
scroll to position [585, 0]
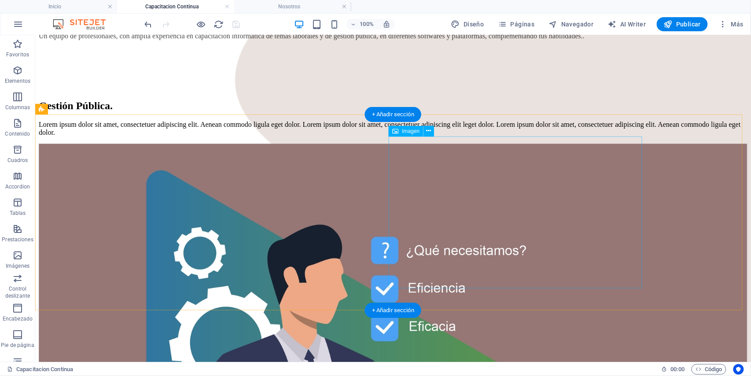
select select "%"
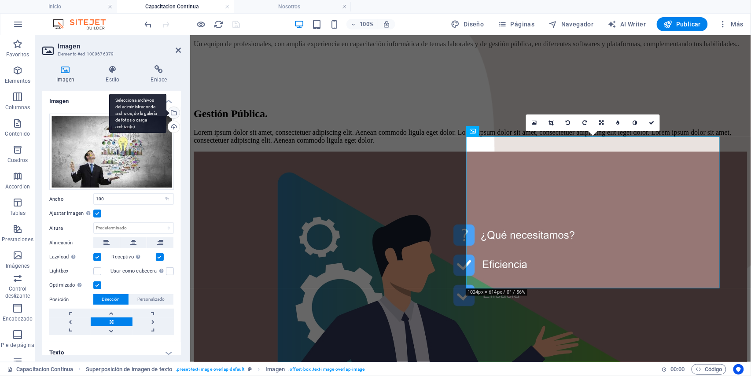
click at [166, 113] on div "Selecciona archivos del administrador de archivos, de la galería de fotos o car…" at bounding box center [137, 114] width 57 height 40
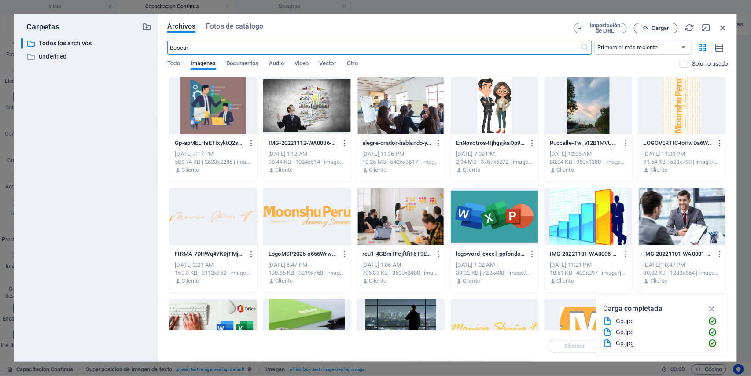
click at [655, 29] on span "Cargar" at bounding box center [661, 28] width 18 height 5
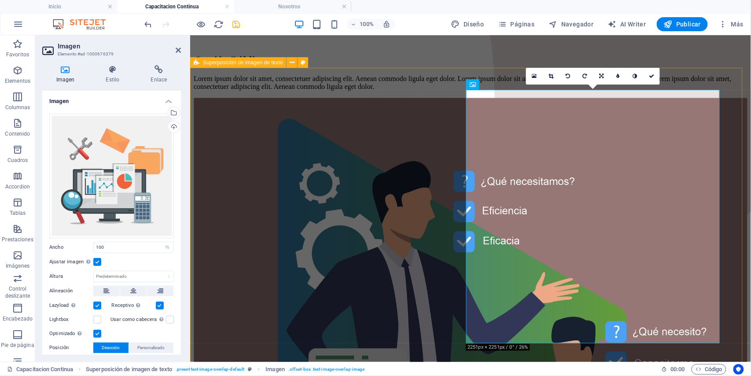
scroll to position [644, 0]
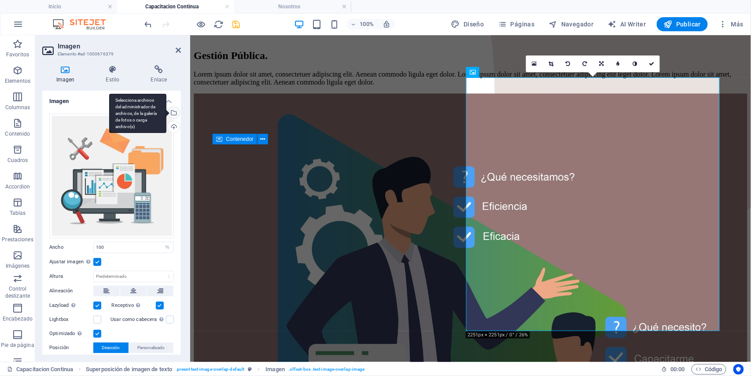
click at [166, 114] on div "Selecciona archivos del administrador de archivos, de la galería de fotos o car…" at bounding box center [137, 114] width 57 height 40
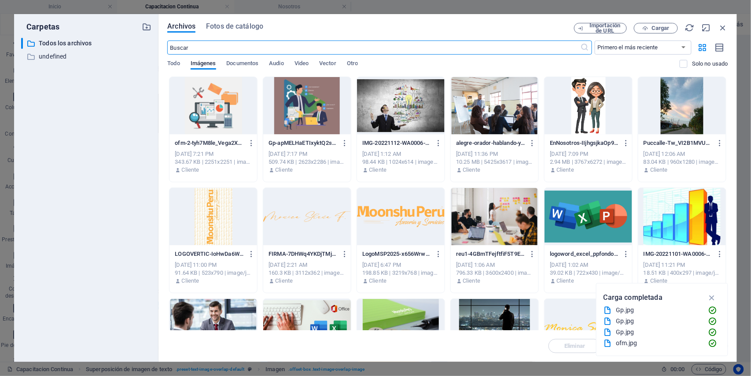
scroll to position [626, 0]
click at [250, 147] on icon "button" at bounding box center [252, 143] width 8 height 8
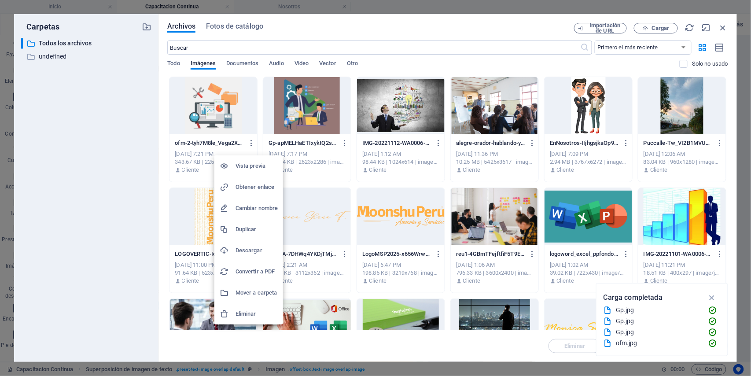
click at [262, 312] on h6 "Eliminar" at bounding box center [257, 314] width 42 height 11
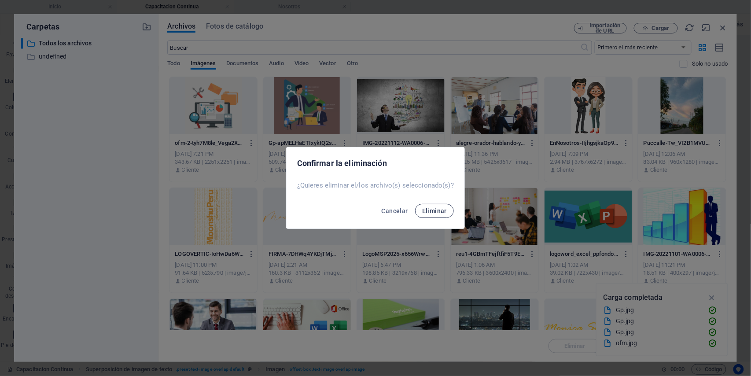
click at [423, 212] on span "Eliminar" at bounding box center [434, 210] width 25 height 7
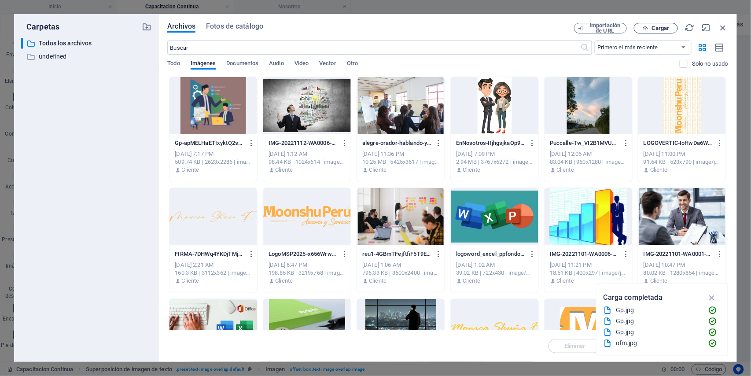
click at [656, 29] on span "Cargar" at bounding box center [661, 28] width 18 height 5
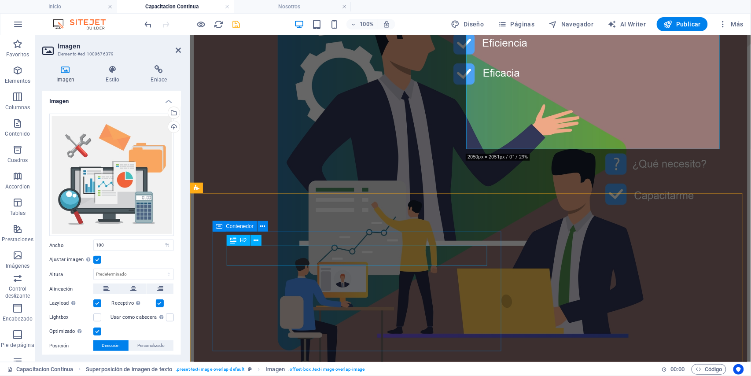
scroll to position [879, 0]
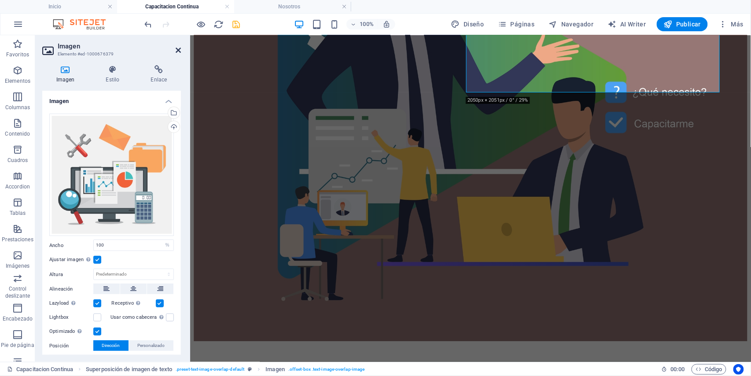
click at [176, 50] on icon at bounding box center [178, 50] width 5 height 7
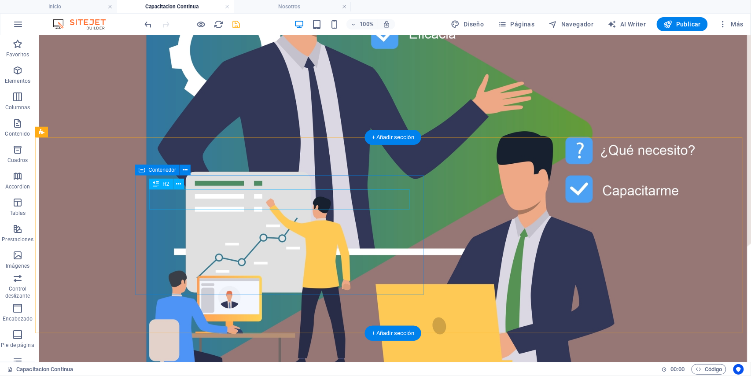
scroll to position [937, 0]
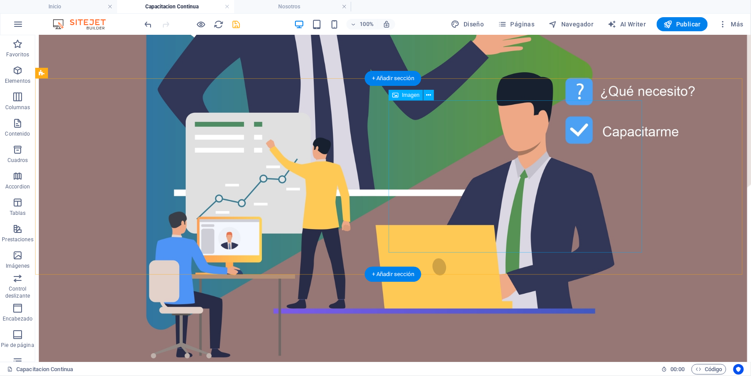
select select "%"
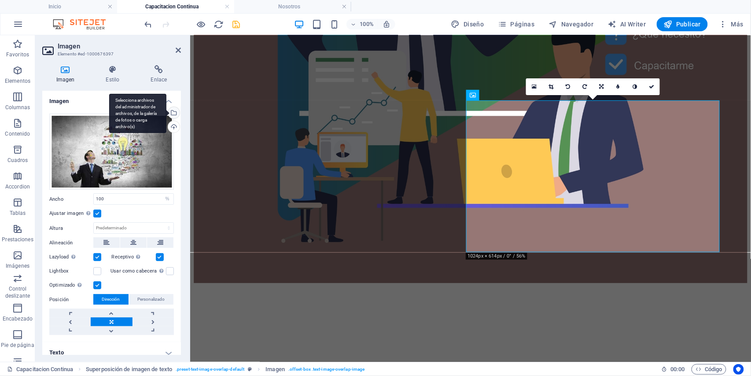
click at [173, 108] on div "Selecciona archivos del administrador de archivos, de la galería de fotos o car…" at bounding box center [172, 113] width 13 height 13
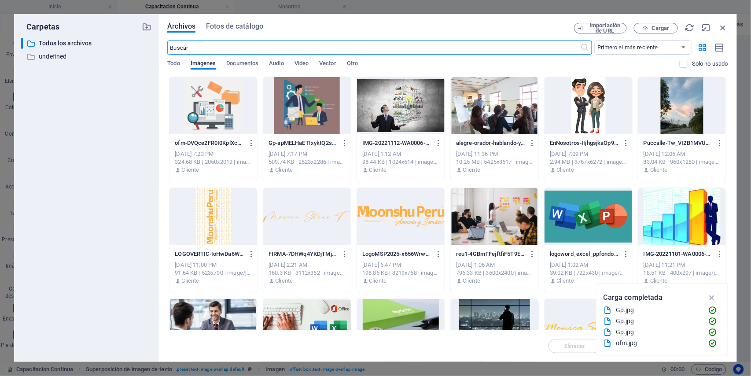
scroll to position [919, 0]
click at [667, 28] on span "Cargar" at bounding box center [661, 28] width 18 height 5
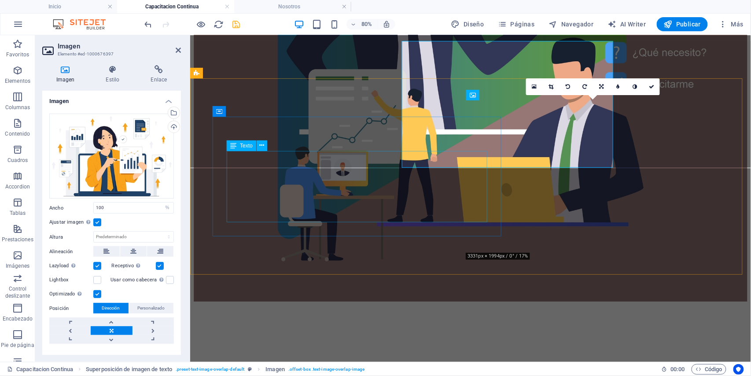
scroll to position [937, 0]
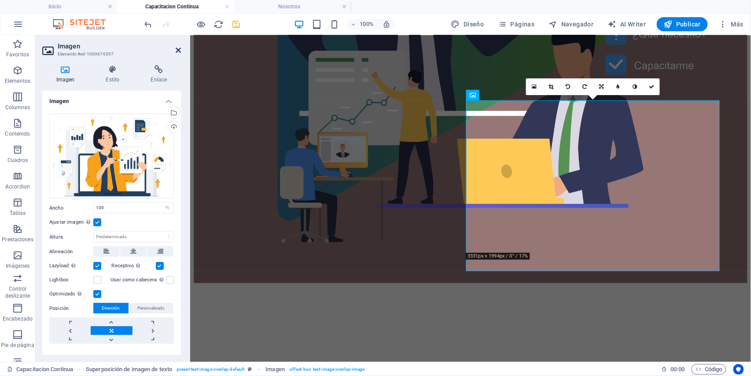
click at [177, 50] on icon at bounding box center [178, 50] width 5 height 7
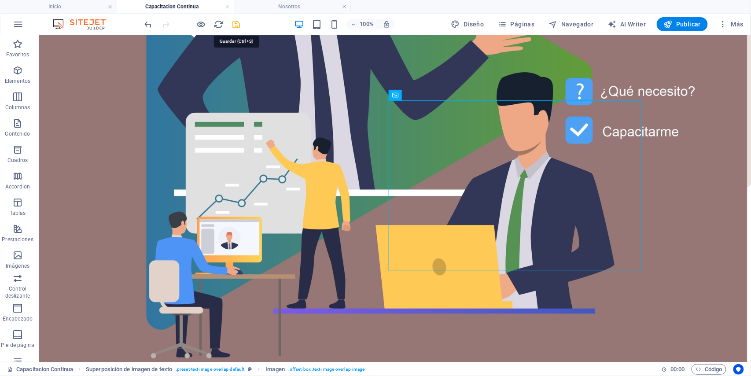
click at [232, 24] on icon "save" at bounding box center [237, 24] width 10 height 10
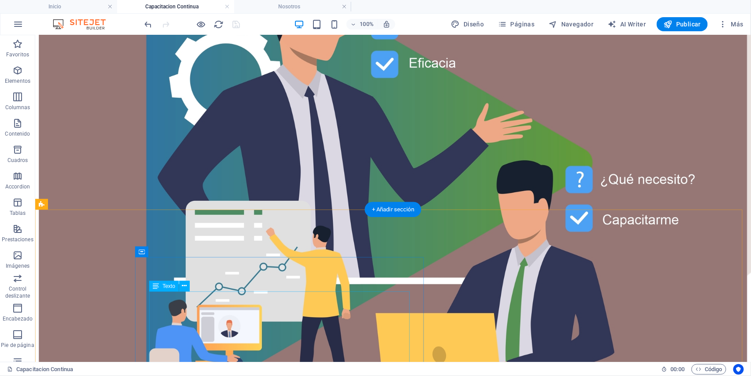
scroll to position [878, 0]
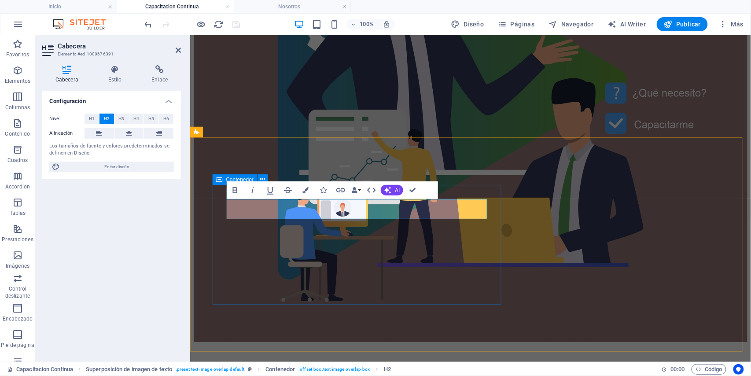
drag, startPoint x: 412, startPoint y: 185, endPoint x: 376, endPoint y: 152, distance: 49.2
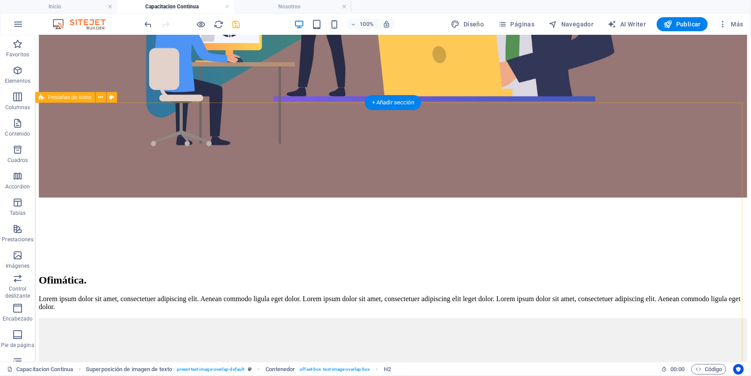
scroll to position [1231, 0]
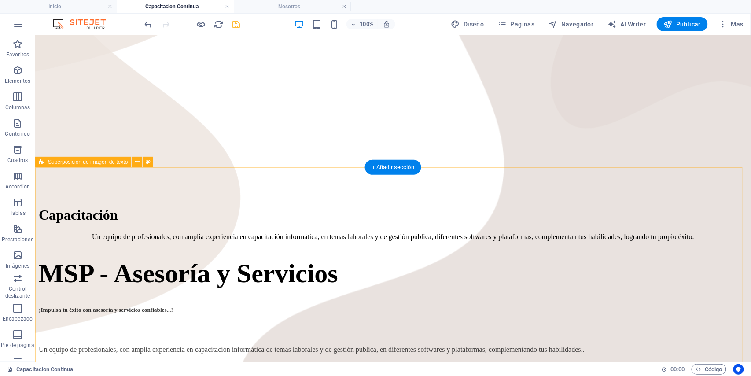
scroll to position [289, 0]
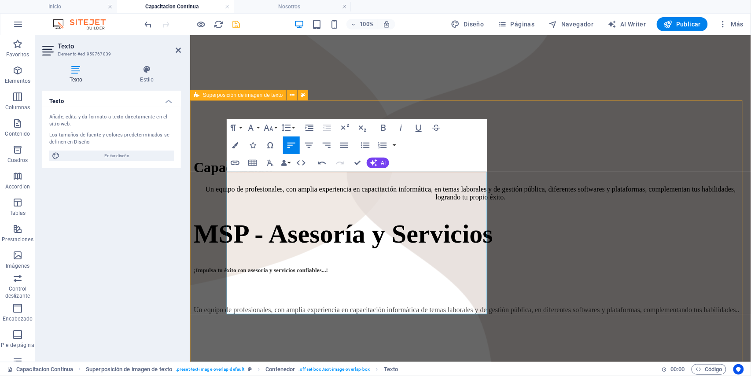
scroll to position [312, 0]
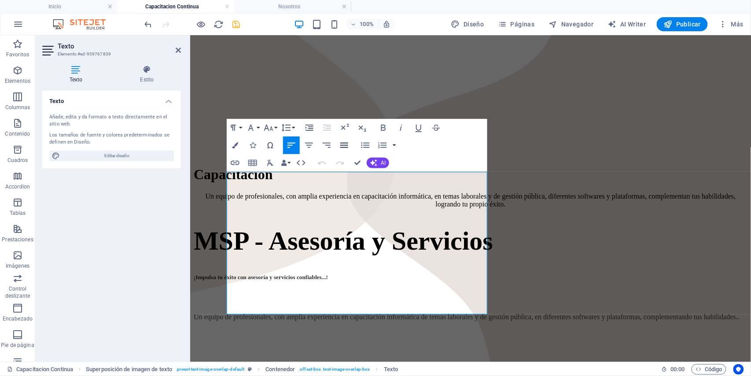
click at [342, 148] on icon "button" at bounding box center [344, 145] width 11 height 11
click at [344, 144] on icon "button" at bounding box center [344, 145] width 11 height 11
click at [418, 129] on icon "button" at bounding box center [419, 127] width 11 height 11
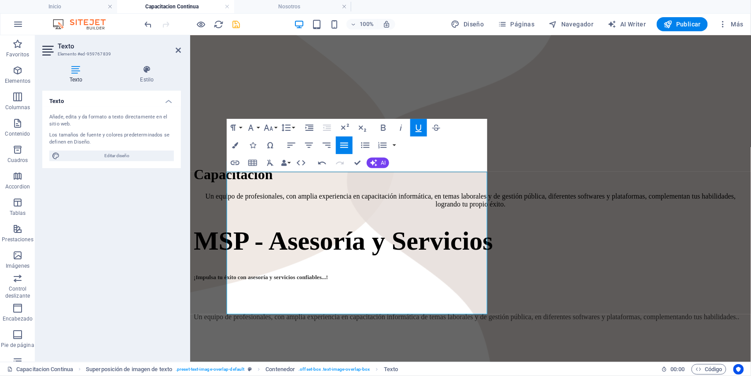
click at [418, 129] on icon "button" at bounding box center [419, 127] width 11 height 11
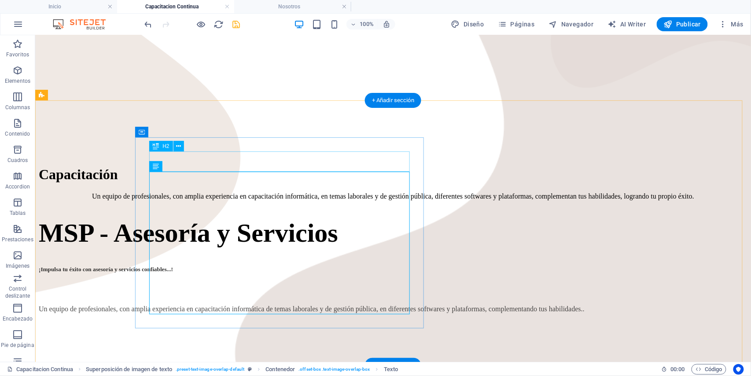
click at [305, 373] on div "Gestión Pública." at bounding box center [392, 379] width 709 height 12
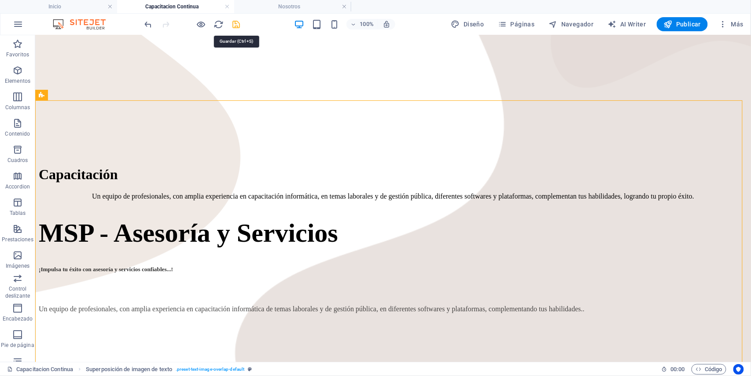
click at [237, 24] on icon "save" at bounding box center [237, 24] width 10 height 10
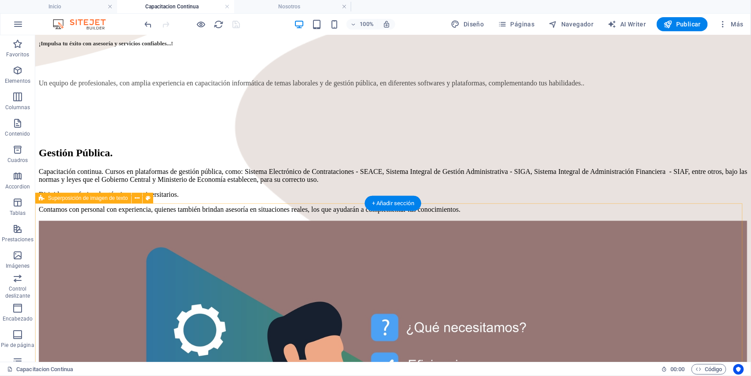
scroll to position [605, 0]
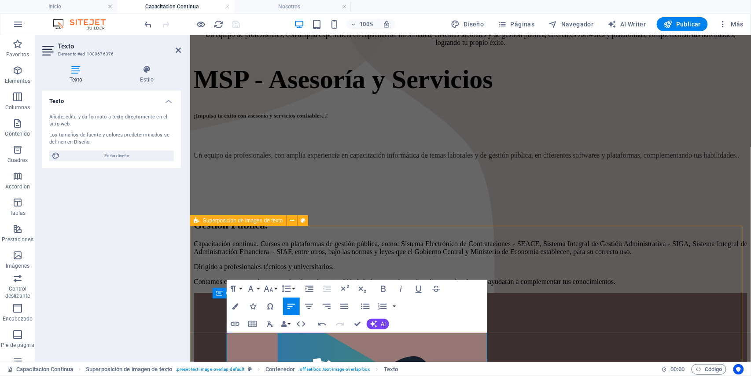
scroll to position [415, 0]
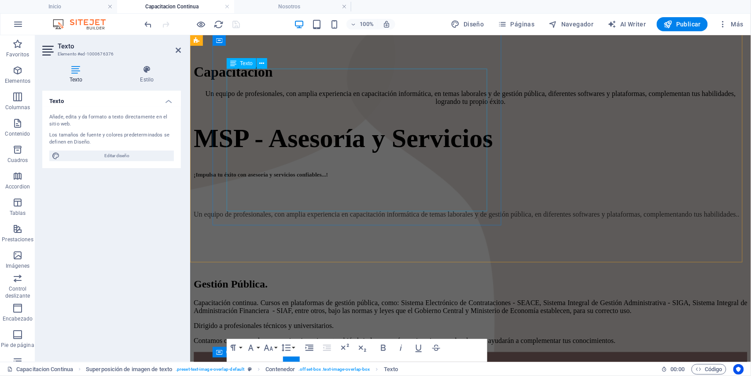
click at [346, 299] on div "Capacitación continua. Cursos en plataformas de gestión pública, como: Sistema …" at bounding box center [470, 322] width 554 height 46
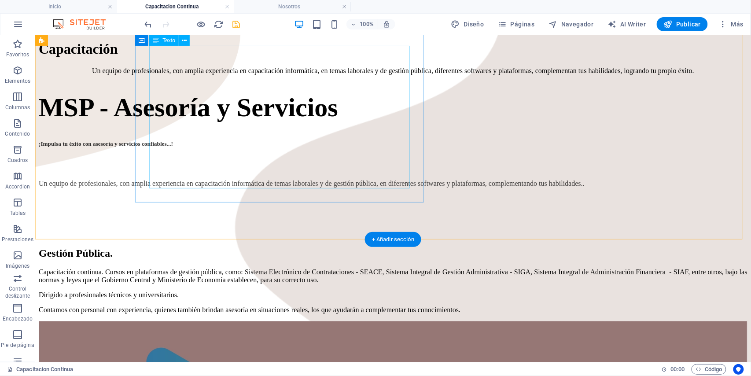
scroll to position [365, 0]
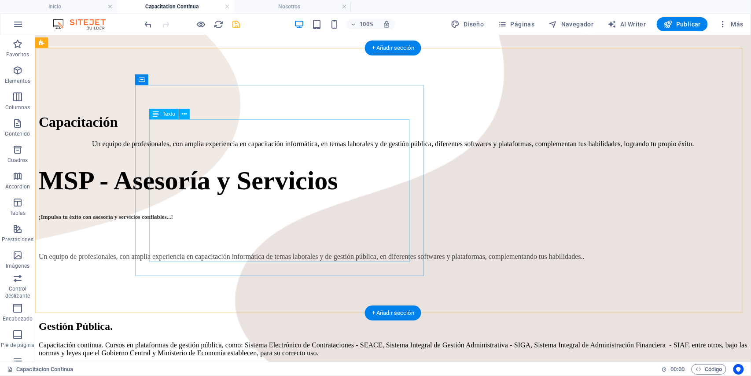
click at [301, 341] on div "Capacitación continua. Cursos en plataformas de gestión pública, como: Sistema …" at bounding box center [392, 364] width 709 height 46
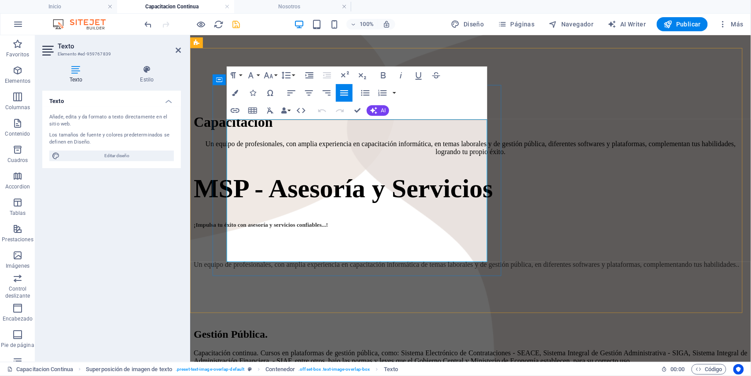
drag, startPoint x: 364, startPoint y: 255, endPoint x: 228, endPoint y: 229, distance: 139.0
copy p "Contamos con personal con experiencia, quienes también brindan asesoría en situ…"
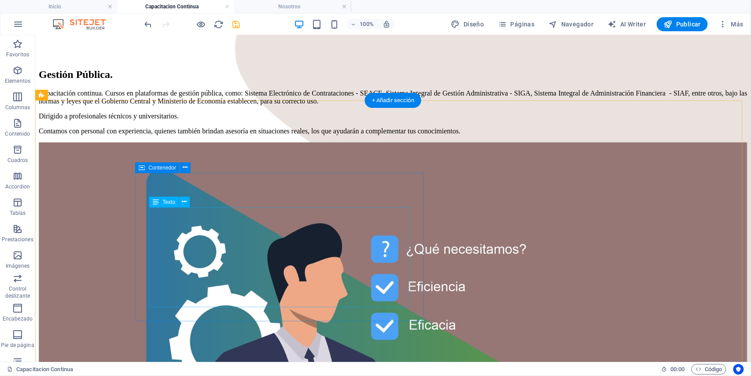
scroll to position [599, 0]
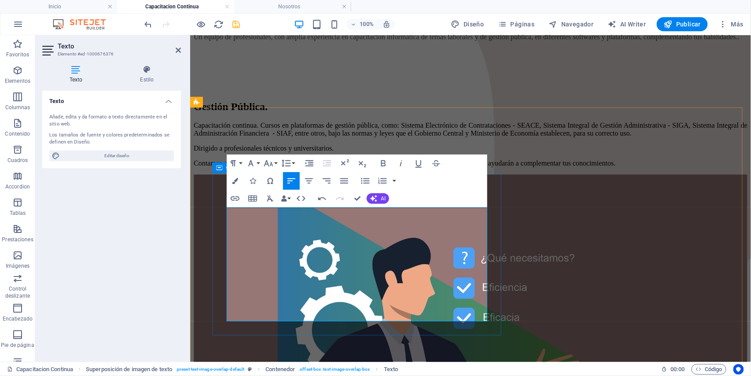
scroll to position [578, 0]
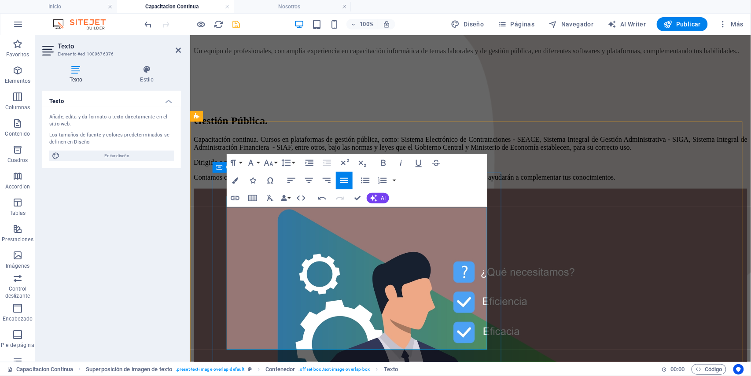
click at [348, 179] on icon "button" at bounding box center [344, 180] width 11 height 11
click at [346, 184] on icon "button" at bounding box center [344, 180] width 11 height 11
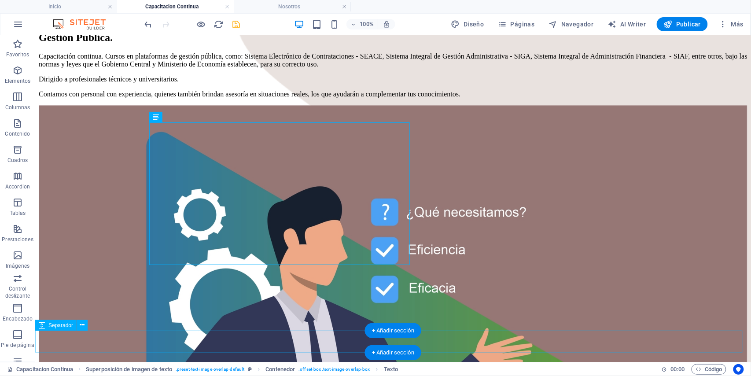
scroll to position [637, 0]
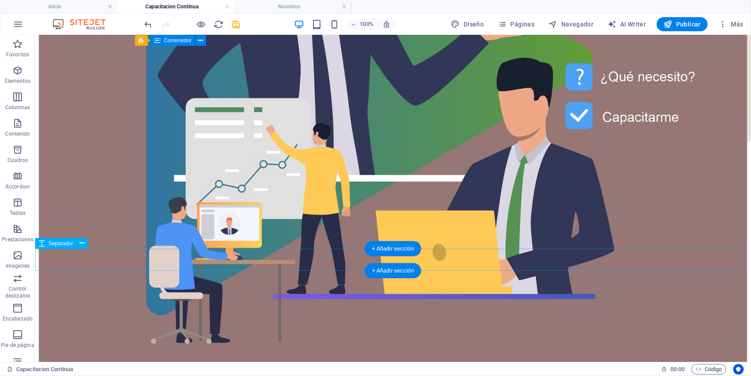
scroll to position [1099, 0]
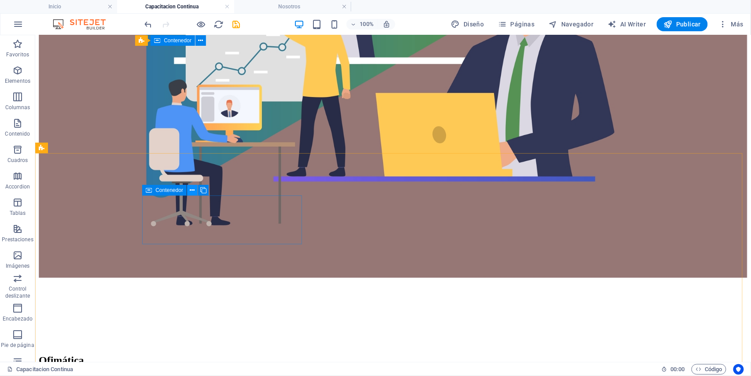
click at [193, 191] on icon at bounding box center [192, 190] width 5 height 9
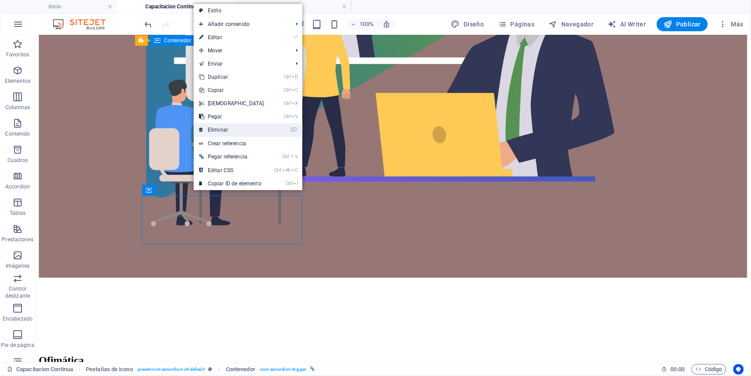
click at [231, 129] on link "⌦ Eliminar" at bounding box center [232, 129] width 76 height 13
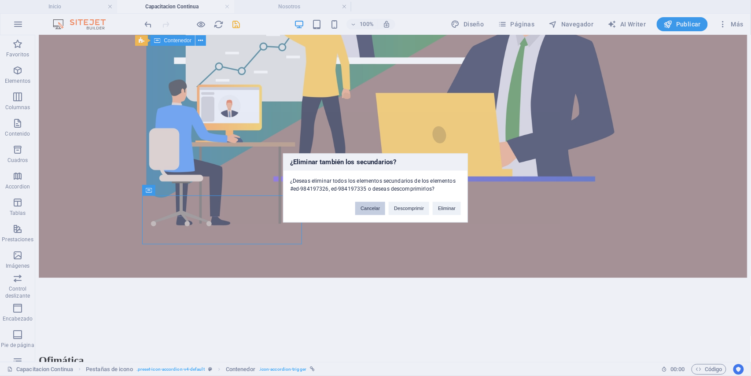
click at [361, 208] on button "Cancelar" at bounding box center [370, 208] width 30 height 13
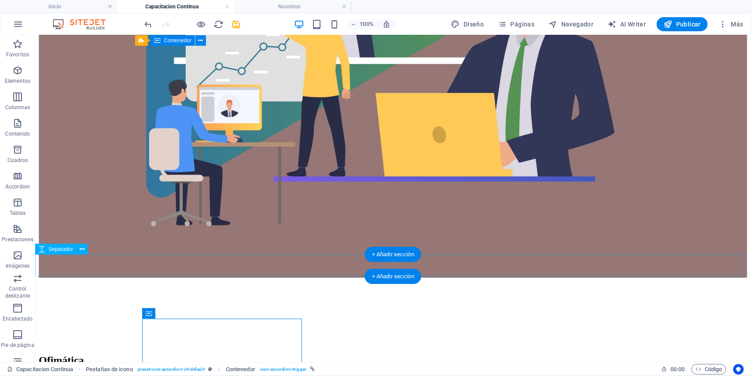
scroll to position [923, 0]
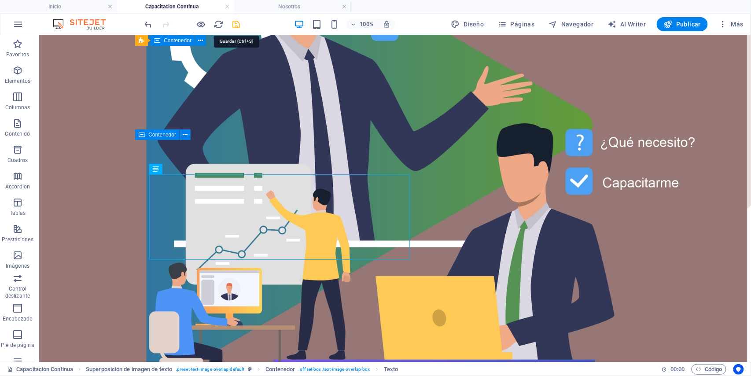
drag, startPoint x: 237, startPoint y: 26, endPoint x: 211, endPoint y: 12, distance: 29.2
click at [237, 26] on icon "save" at bounding box center [237, 24] width 10 height 10
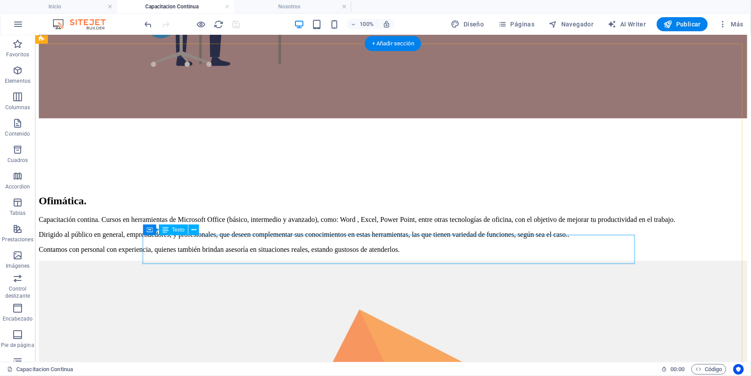
scroll to position [1268, 0]
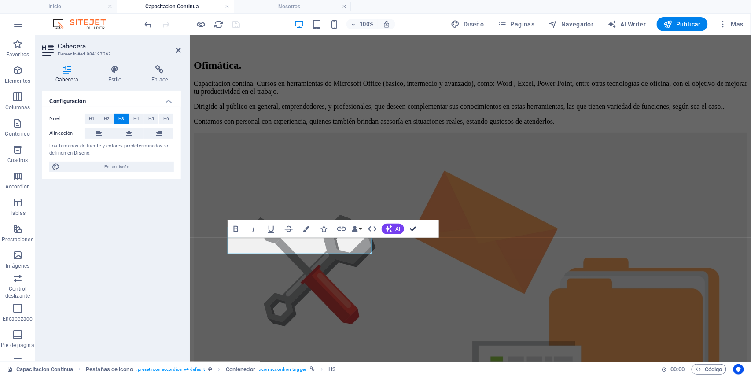
drag, startPoint x: 375, startPoint y: 195, endPoint x: 410, endPoint y: 230, distance: 49.8
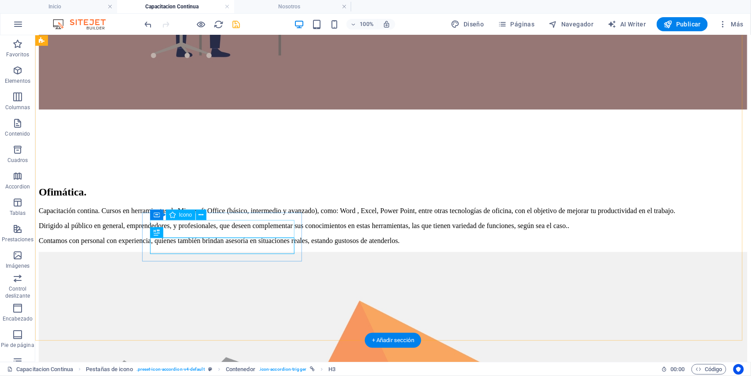
select select "xMidYMid"
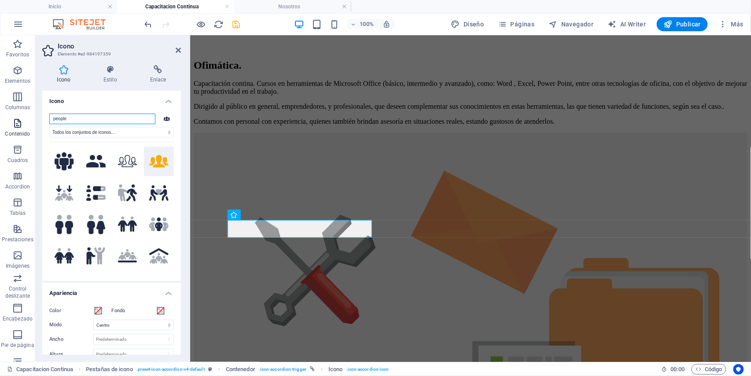
drag, startPoint x: 100, startPoint y: 122, endPoint x: 20, endPoint y: 115, distance: 80.0
click at [20, 115] on section "Favoritos Elementos Columnas Contenido Cuadros Accordion Tablas Prestaciones Im…" at bounding box center [375, 198] width 751 height 327
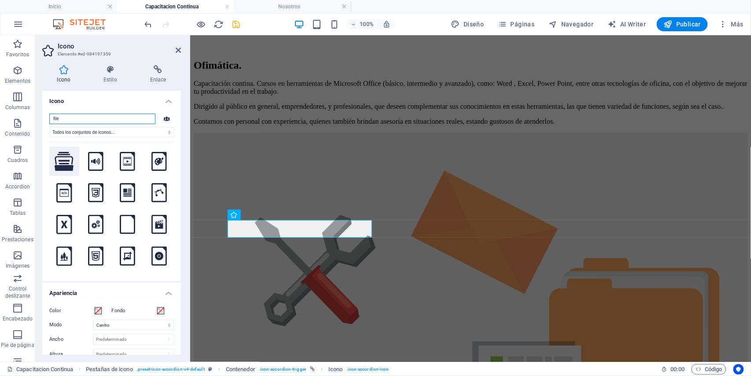
type input "file"
click at [69, 166] on icon at bounding box center [64, 161] width 19 height 19
click at [178, 48] on icon at bounding box center [178, 50] width 5 height 7
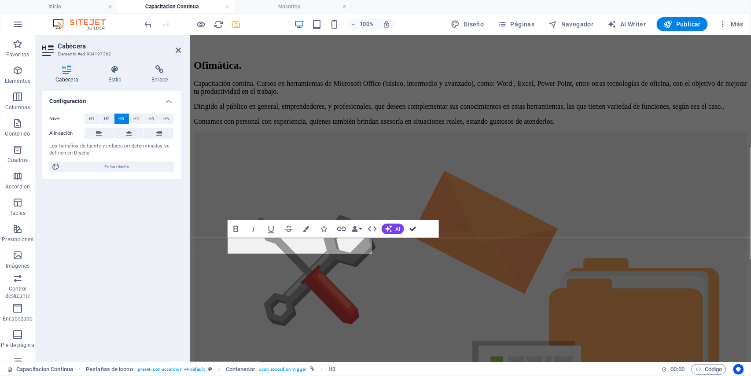
drag, startPoint x: 414, startPoint y: 229, endPoint x: 379, endPoint y: 193, distance: 50.5
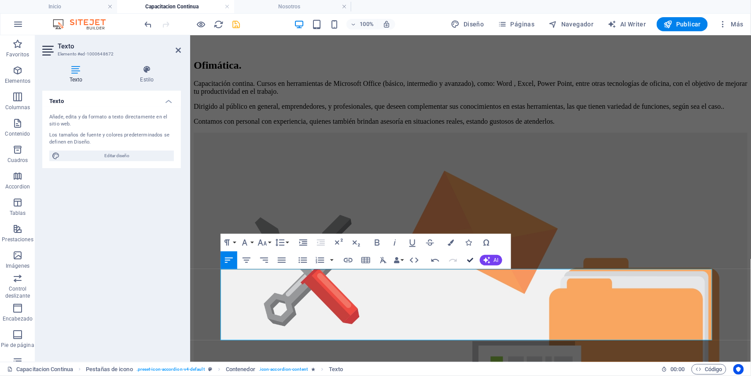
drag, startPoint x: 474, startPoint y: 258, endPoint x: 450, endPoint y: 235, distance: 32.7
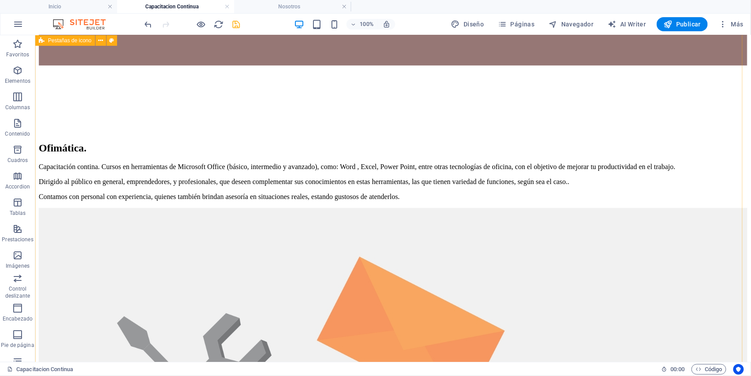
scroll to position [1408, 0]
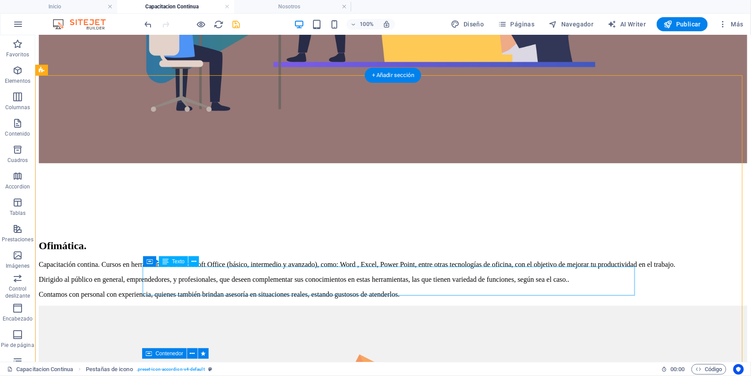
scroll to position [1232, 0]
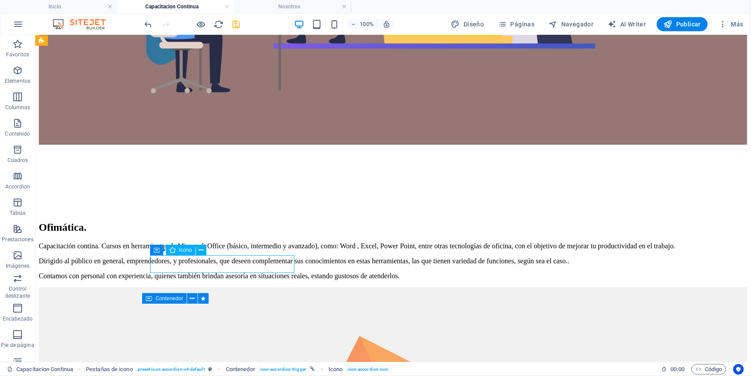
select select "xMidYMid"
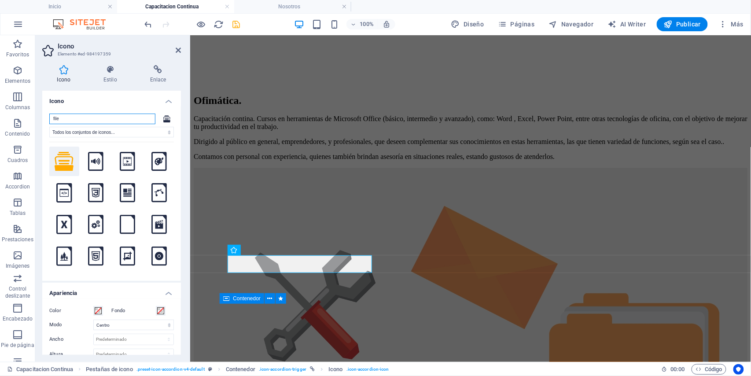
click at [95, 118] on input "file" at bounding box center [102, 119] width 106 height 11
type input "f"
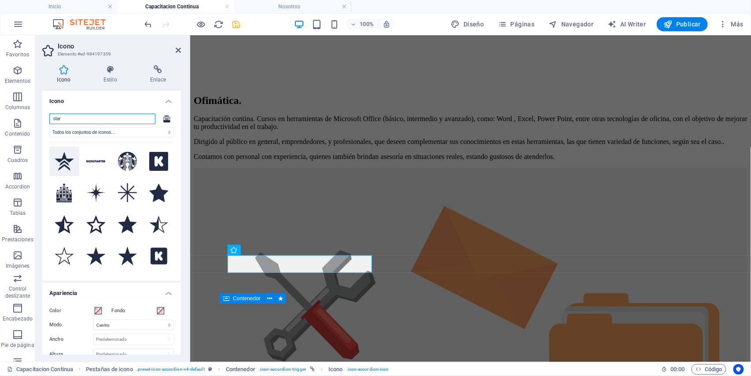
type input "star"
click at [61, 161] on icon at bounding box center [64, 161] width 19 height 19
click at [176, 52] on icon at bounding box center [178, 50] width 5 height 7
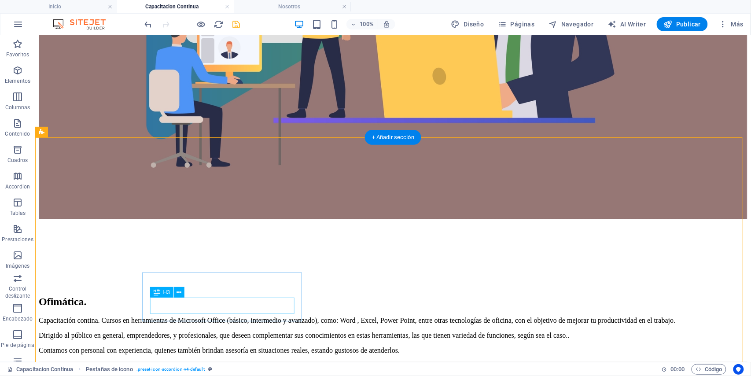
scroll to position [1174, 0]
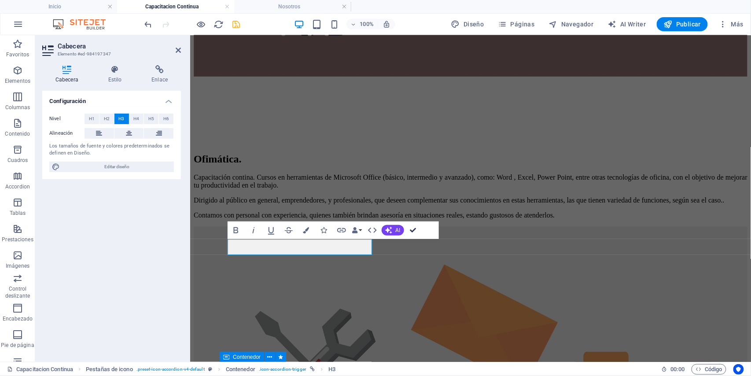
drag, startPoint x: 414, startPoint y: 228, endPoint x: 366, endPoint y: 204, distance: 53.6
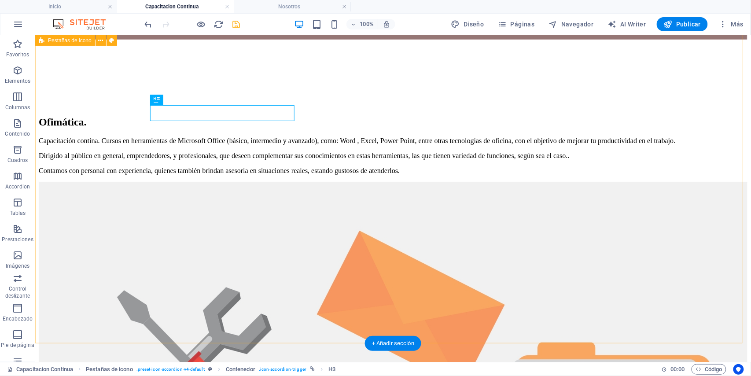
scroll to position [1408, 0]
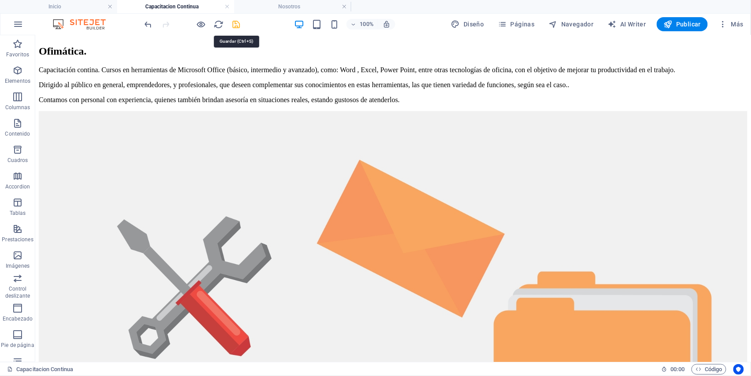
drag, startPoint x: 236, startPoint y: 26, endPoint x: 200, endPoint y: 26, distance: 36.6
click at [236, 26] on icon "save" at bounding box center [237, 24] width 10 height 10
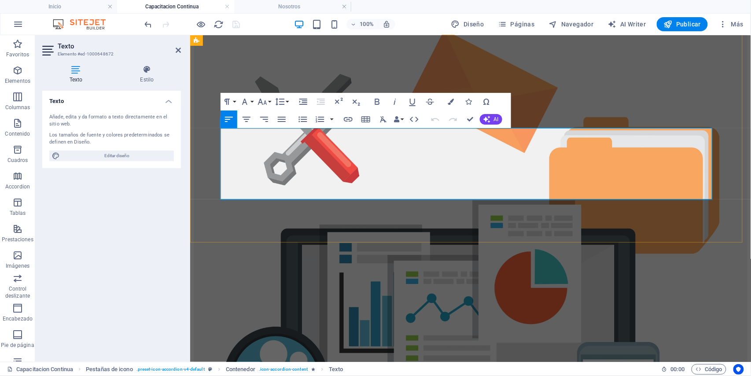
drag, startPoint x: 221, startPoint y: 133, endPoint x: 395, endPoint y: 194, distance: 184.1
click at [330, 118] on button "button" at bounding box center [332, 120] width 7 height 18
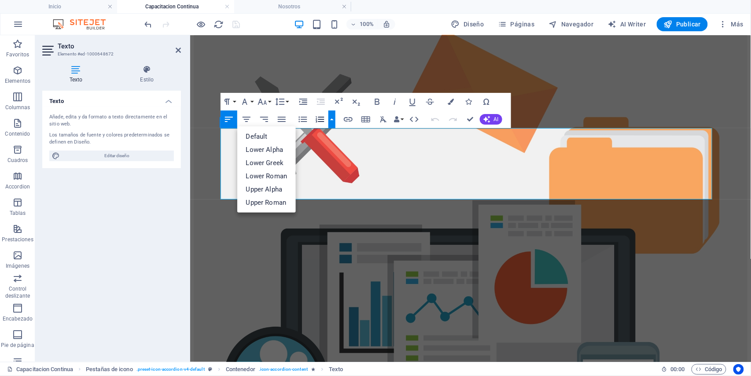
click at [332, 118] on button "button" at bounding box center [332, 120] width 7 height 18
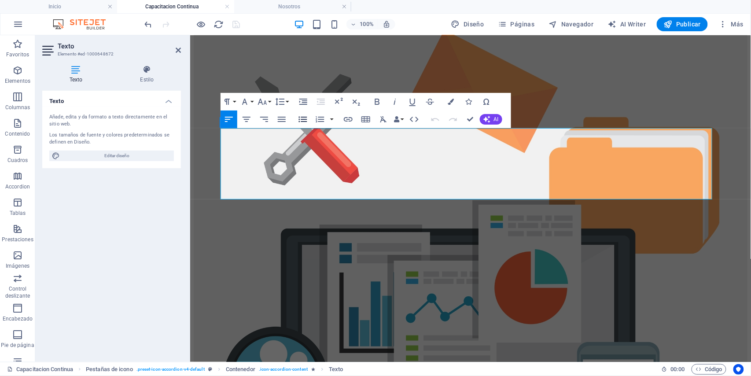
click at [305, 119] on icon "button" at bounding box center [303, 120] width 8 height 6
drag, startPoint x: 471, startPoint y: 120, endPoint x: 412, endPoint y: 95, distance: 64.0
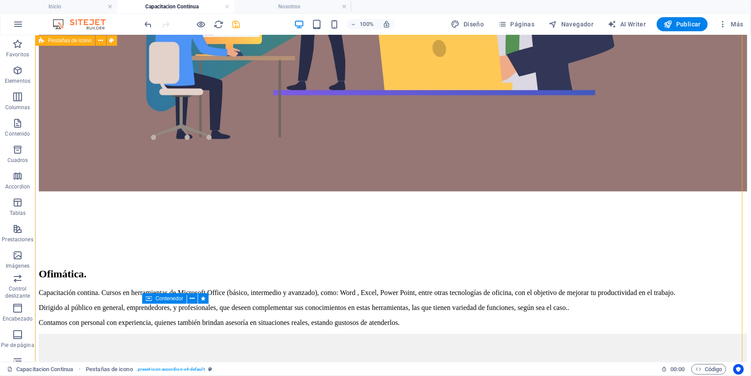
scroll to position [1174, 0]
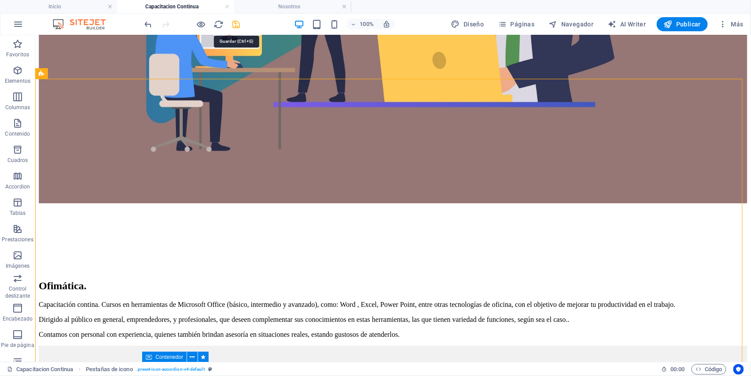
click at [234, 25] on icon "save" at bounding box center [237, 24] width 10 height 10
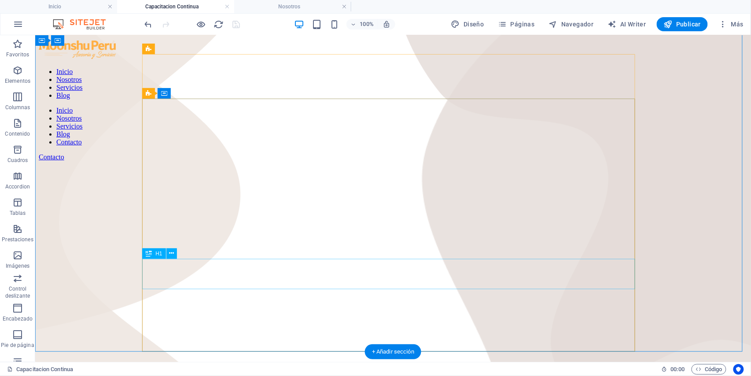
scroll to position [0, 0]
